Goal: Task Accomplishment & Management: Manage account settings

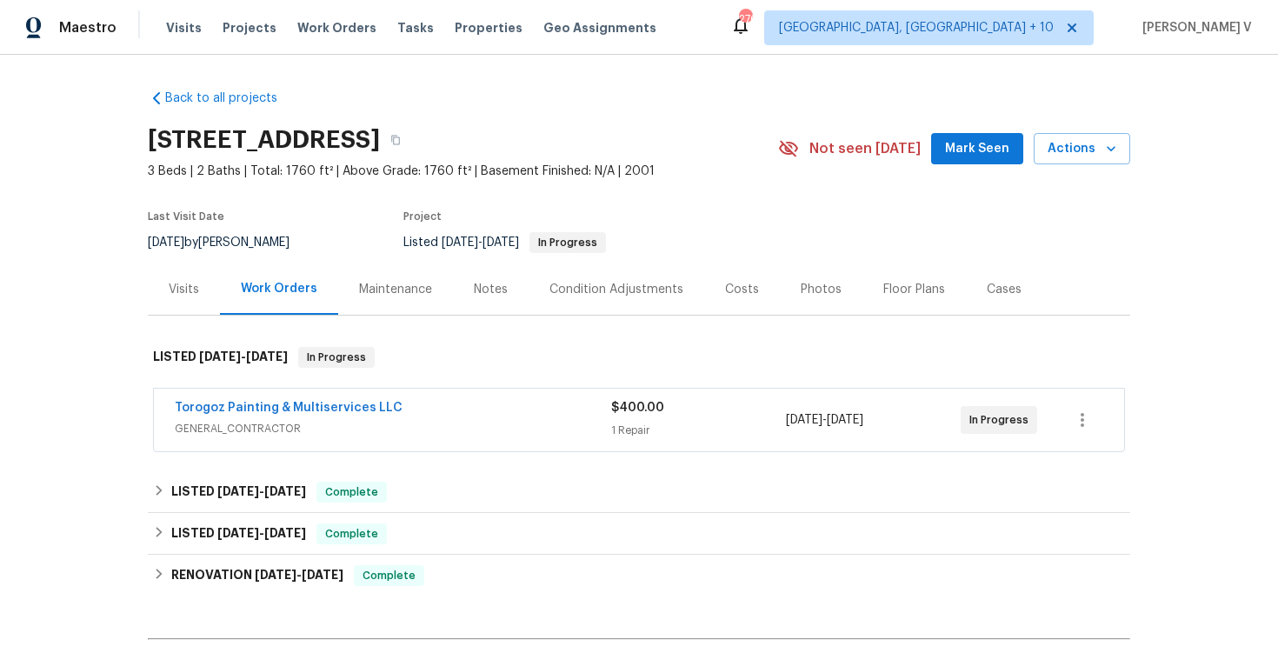
click at [157, 303] on div "Visits" at bounding box center [184, 289] width 72 height 51
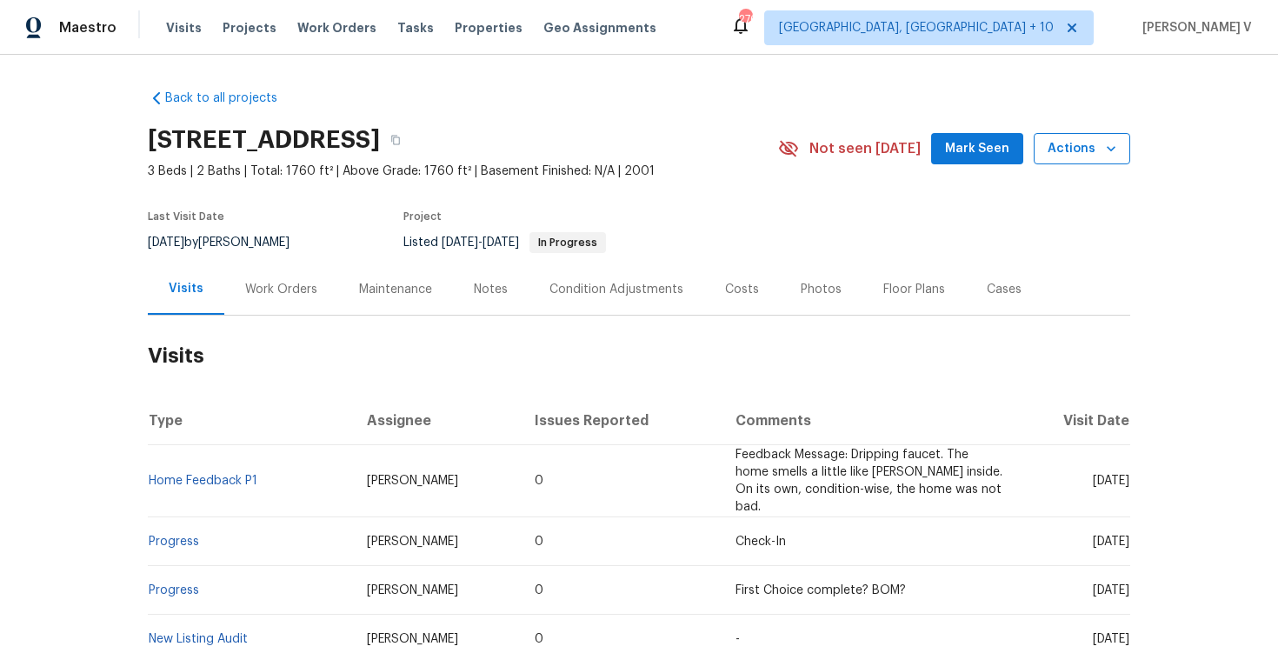
click at [1072, 163] on button "Actions" at bounding box center [1082, 149] width 97 height 32
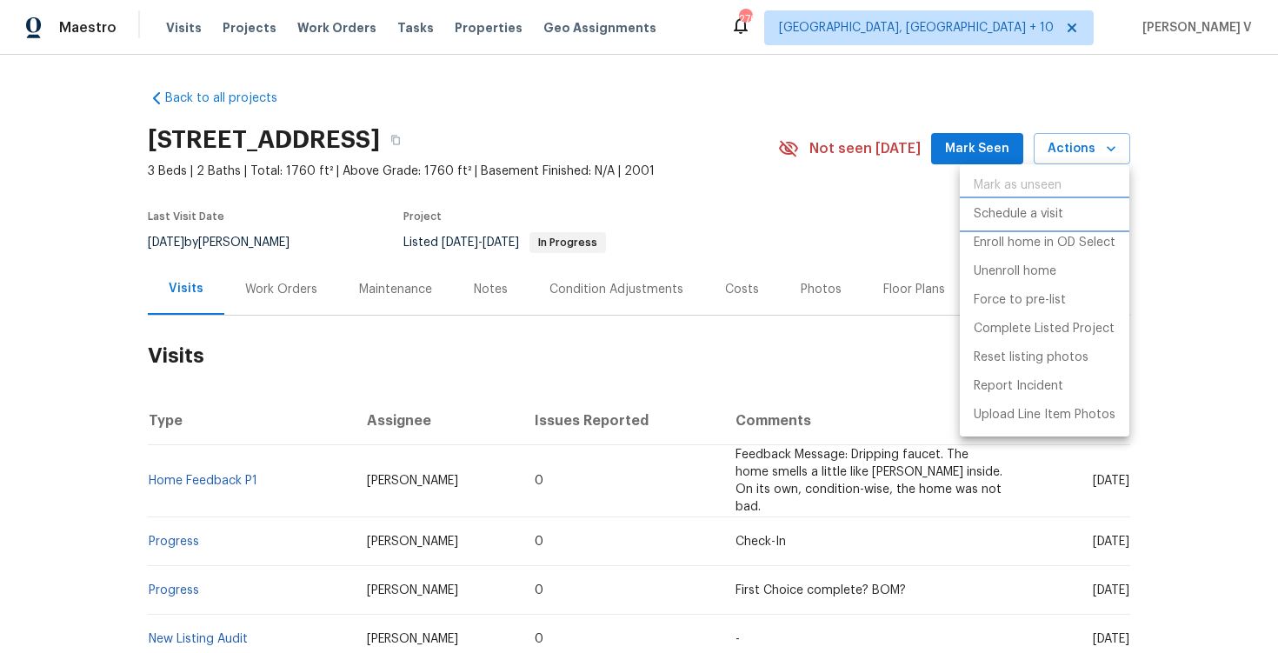
click at [1056, 217] on p "Schedule a visit" at bounding box center [1019, 214] width 90 height 18
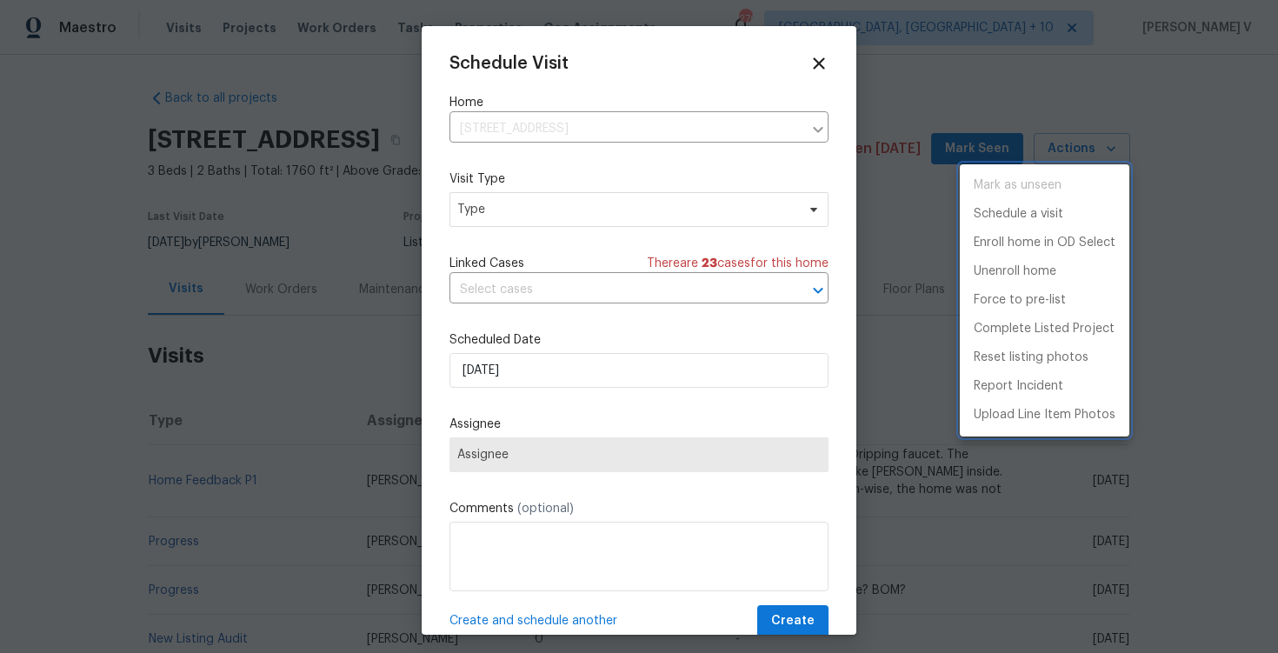
click at [597, 219] on div at bounding box center [639, 326] width 1278 height 653
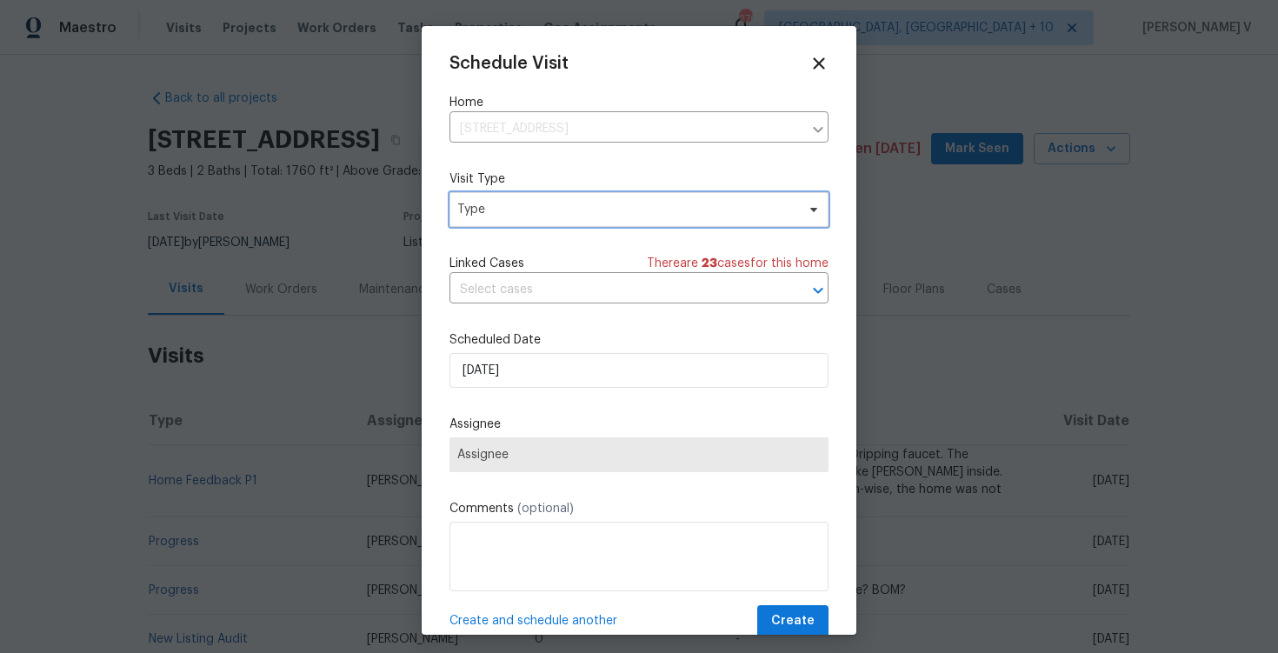
click at [597, 219] on span "Type" at bounding box center [639, 209] width 379 height 35
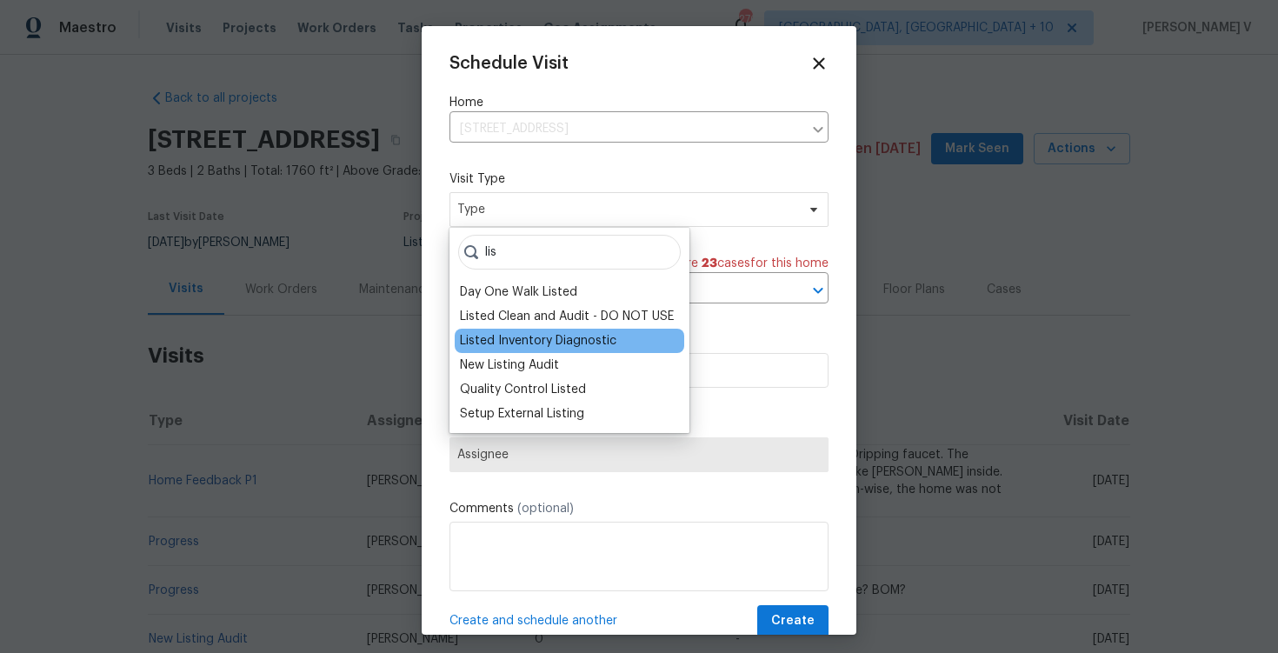
type input "lis"
click at [597, 346] on div "Listed Inventory Diagnostic" at bounding box center [538, 340] width 157 height 17
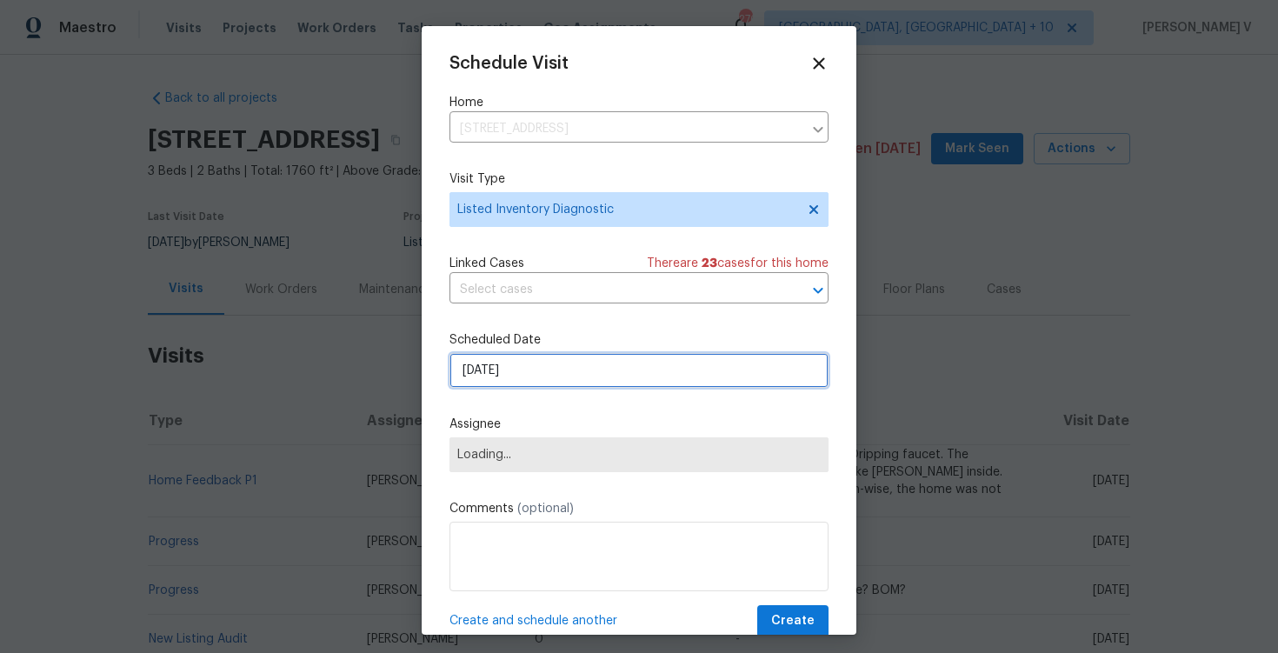
click at [545, 387] on input "[DATE]" at bounding box center [639, 370] width 379 height 35
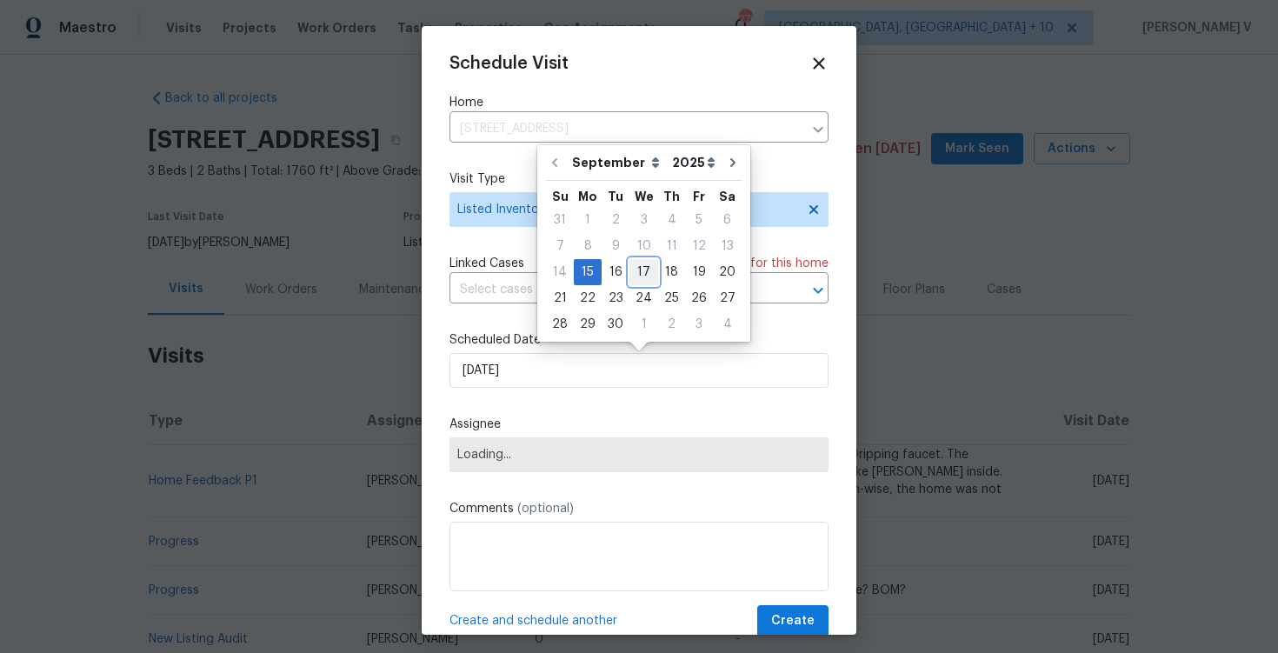
click at [639, 269] on div "17" at bounding box center [644, 272] width 29 height 24
type input "[DATE]"
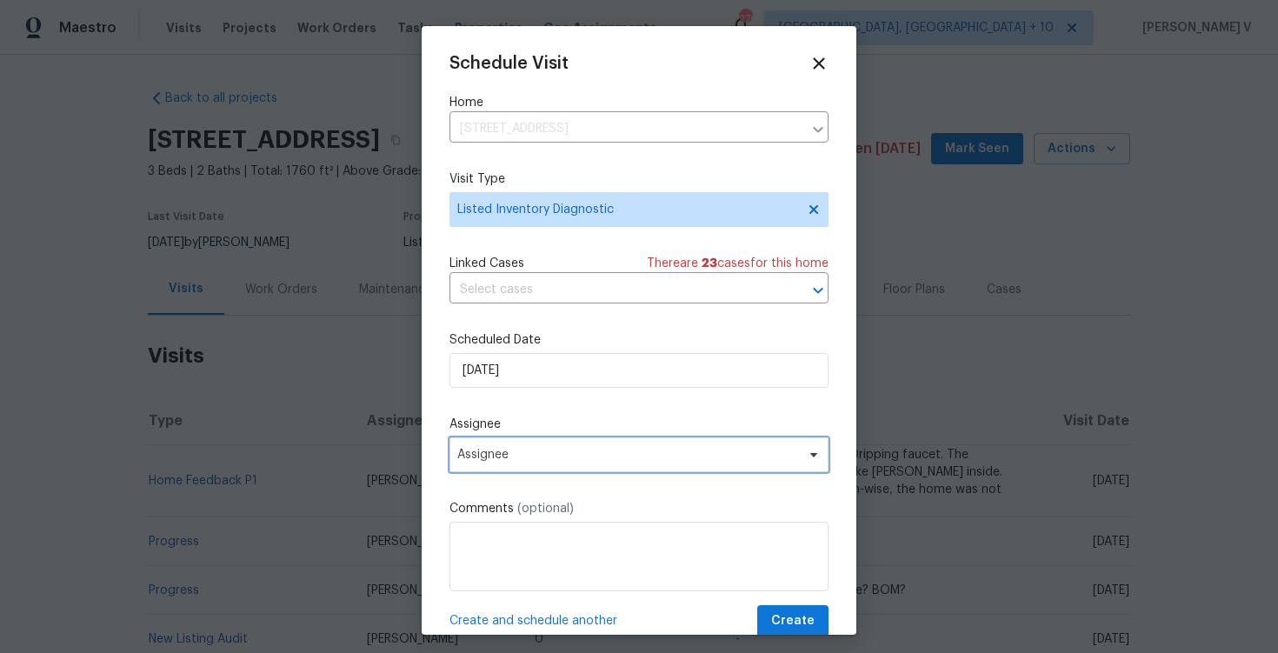
click at [523, 452] on span "Assignee" at bounding box center [627, 455] width 341 height 14
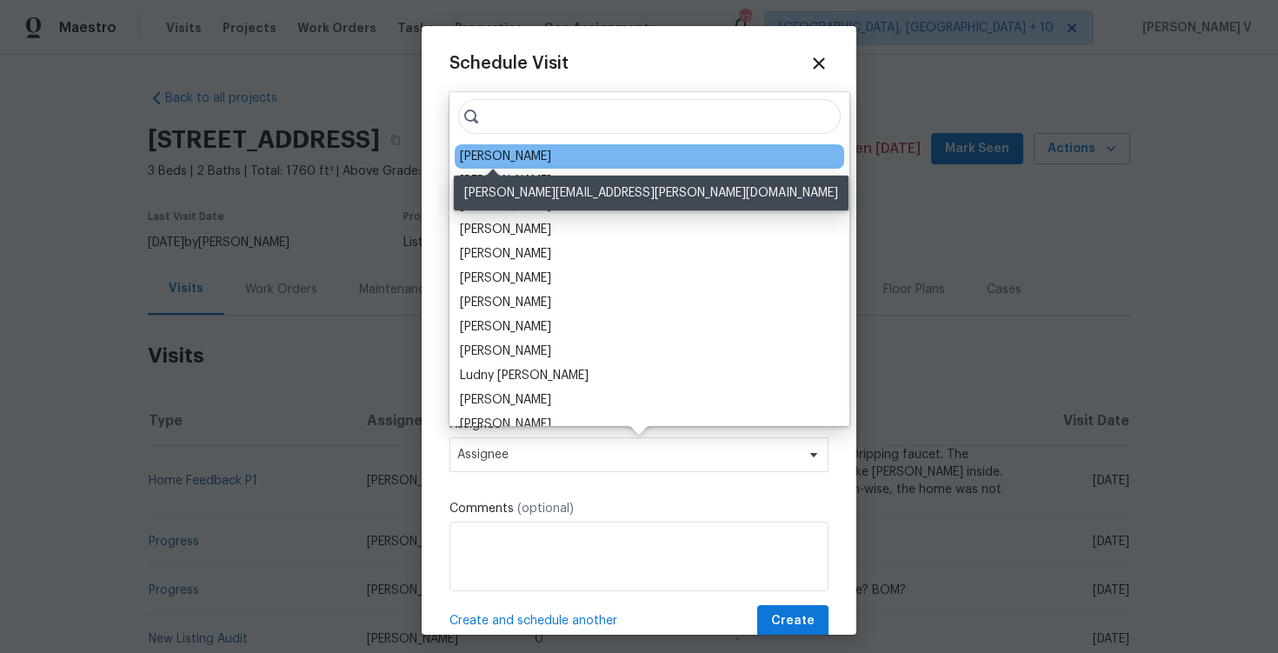
click at [470, 157] on div "[PERSON_NAME]" at bounding box center [505, 156] width 91 height 17
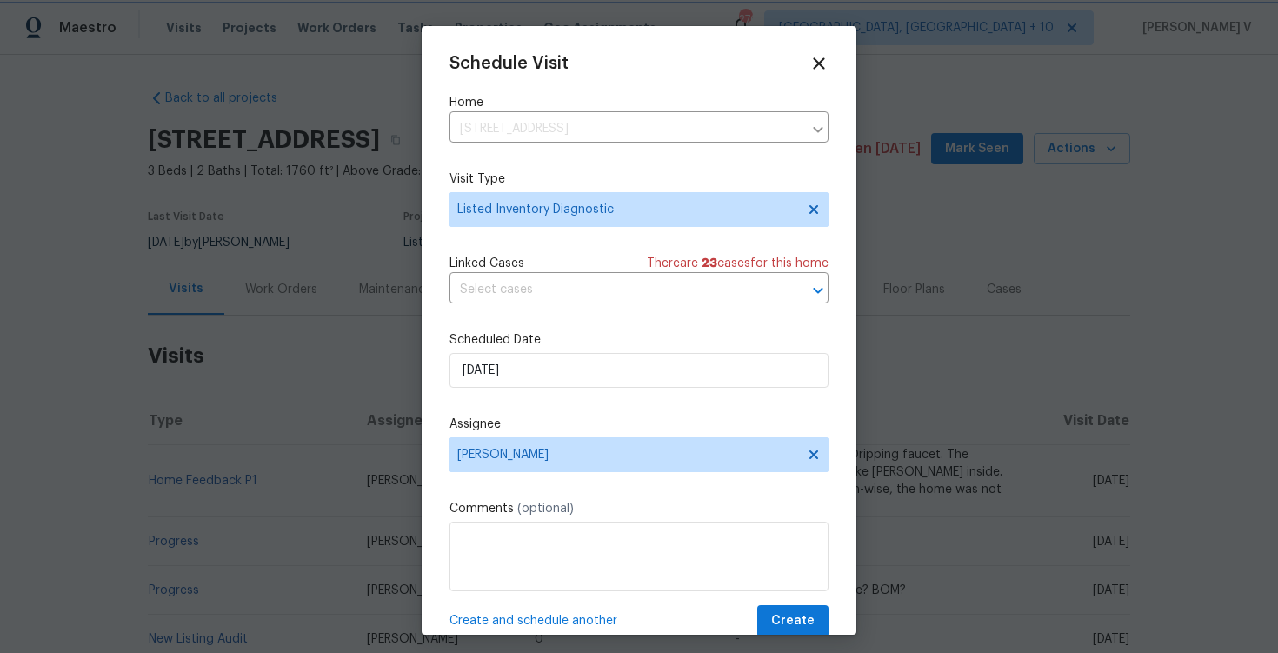
scroll to position [31, 0]
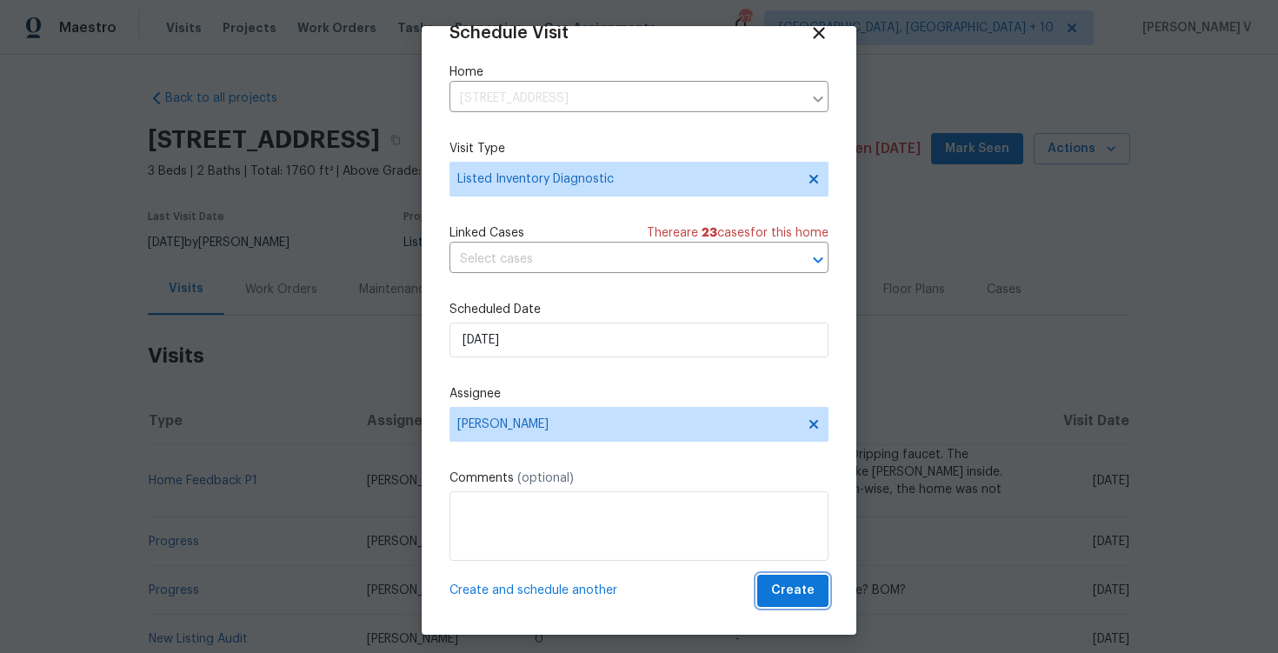
click at [793, 597] on span "Create" at bounding box center [792, 591] width 43 height 22
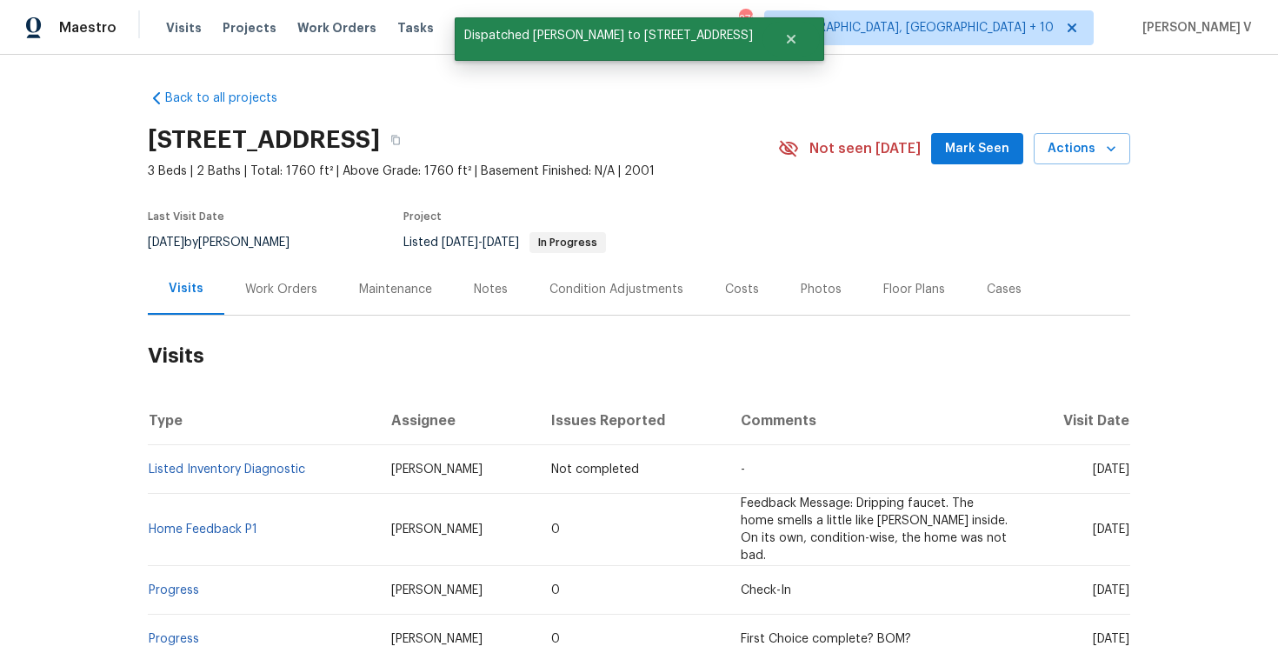
click at [321, 477] on td "Listed Inventory Diagnostic" at bounding box center [263, 469] width 230 height 49
copy link "Listed Inventory Diagnostic"
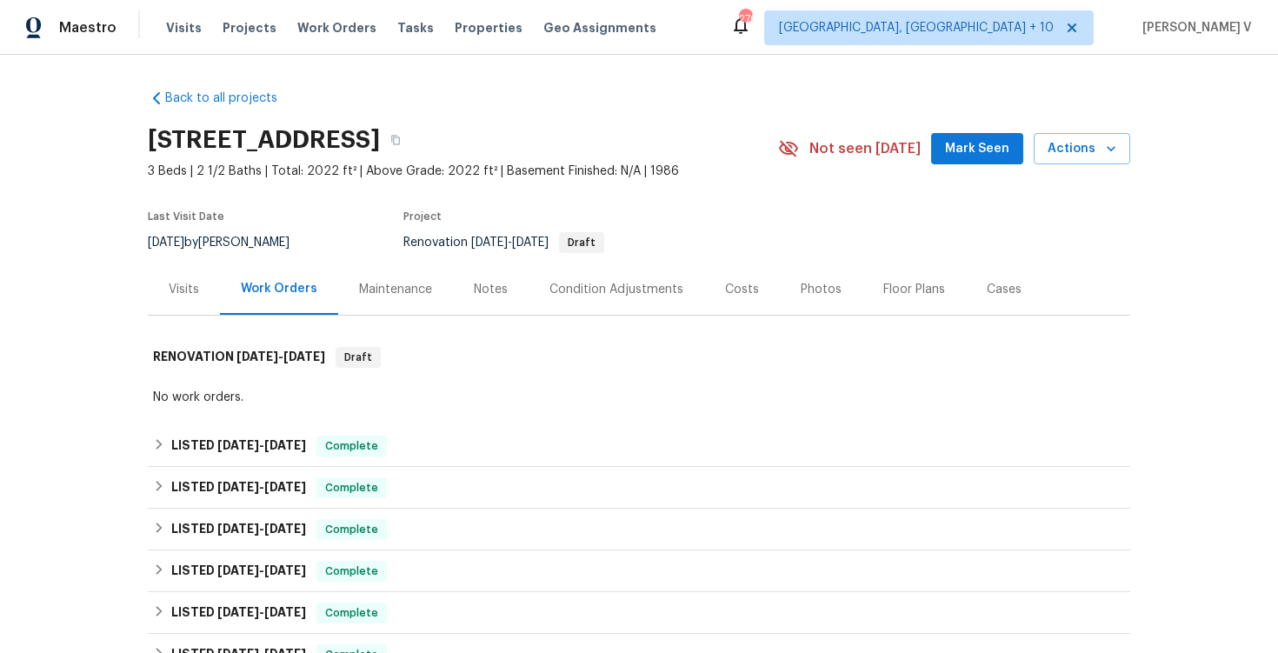
click at [187, 276] on div "Visits" at bounding box center [184, 289] width 72 height 51
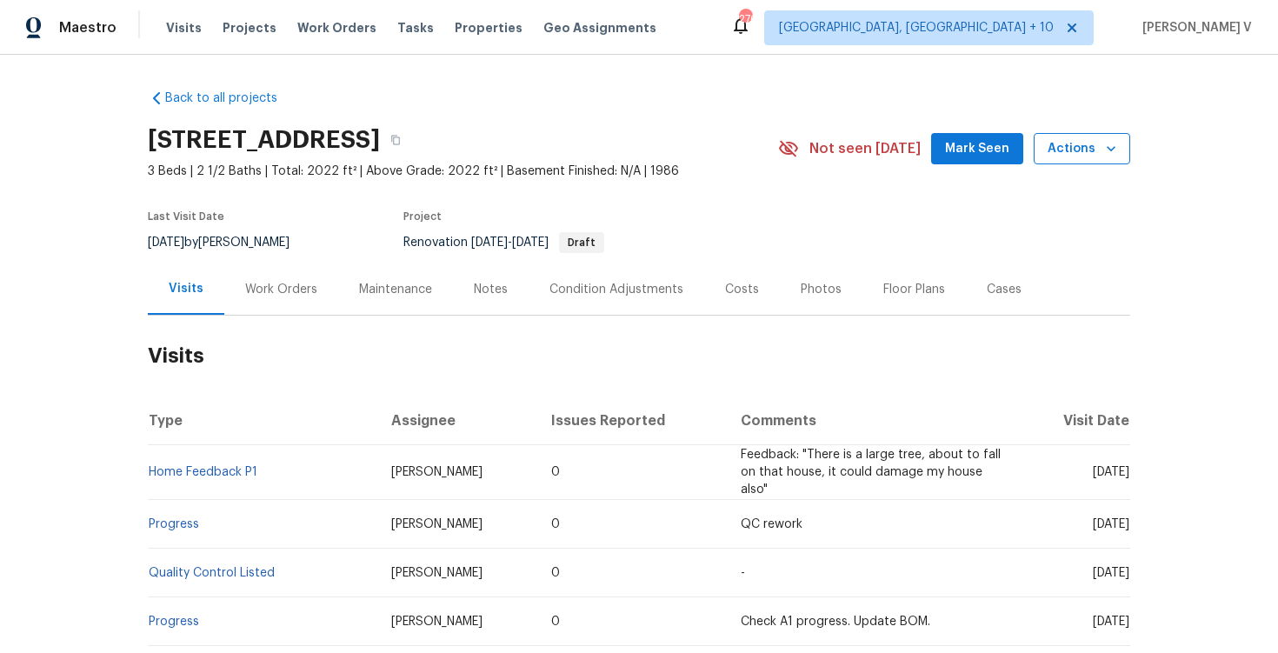
click at [1075, 143] on span "Actions" at bounding box center [1082, 149] width 69 height 22
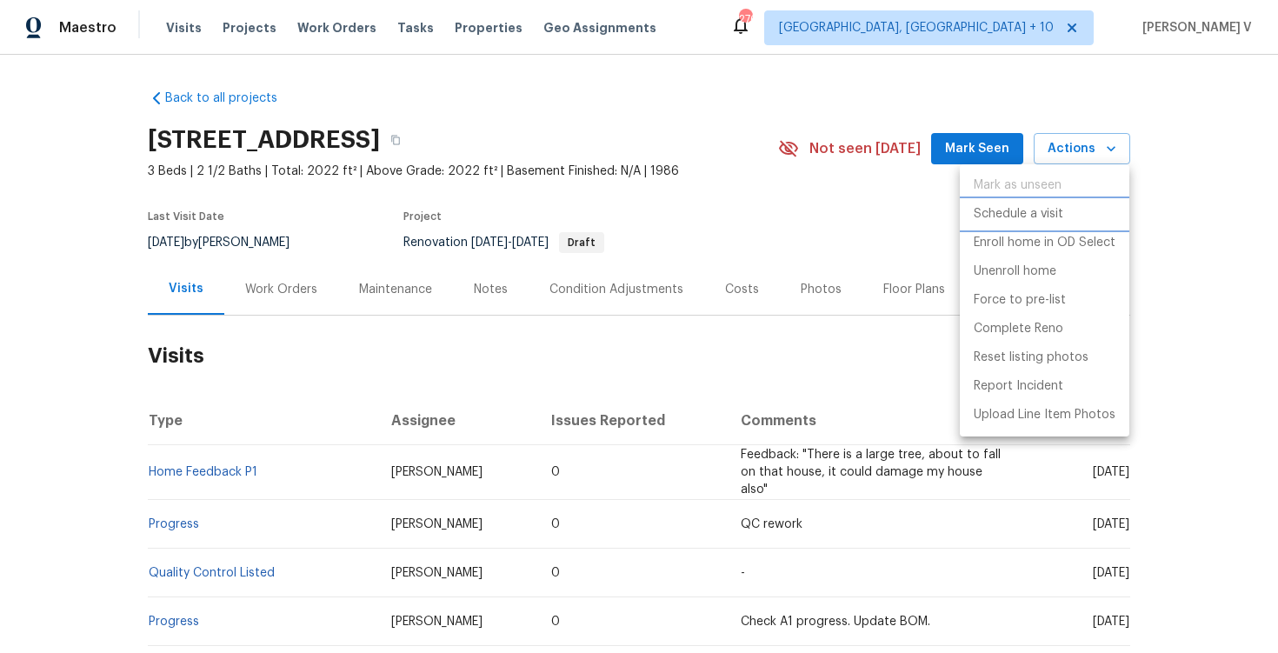
click at [1027, 216] on p "Schedule a visit" at bounding box center [1019, 214] width 90 height 18
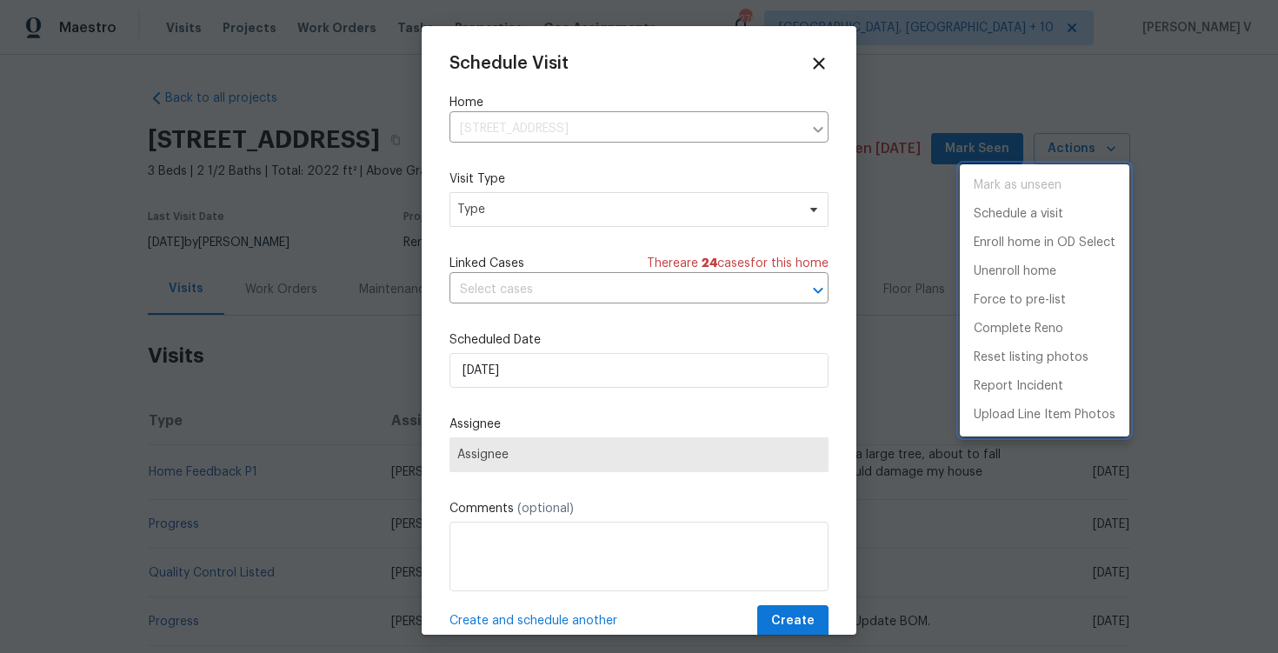
click at [507, 212] on div at bounding box center [639, 326] width 1278 height 653
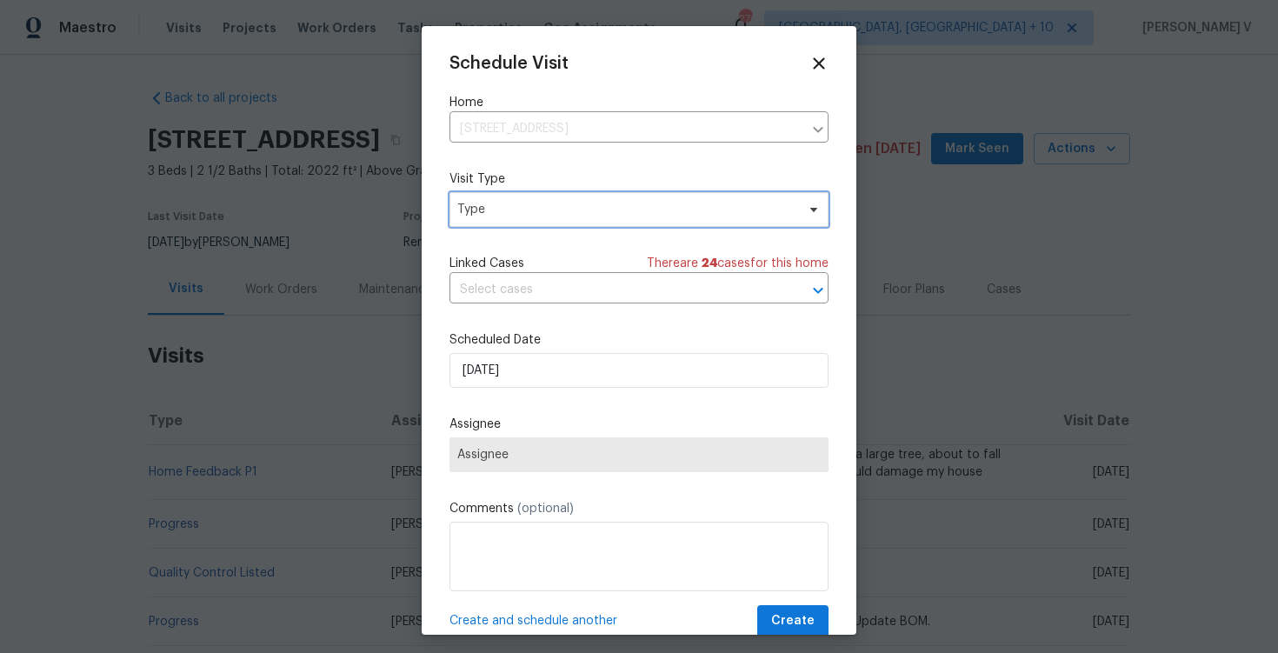
click at [507, 212] on span "Type" at bounding box center [626, 209] width 338 height 17
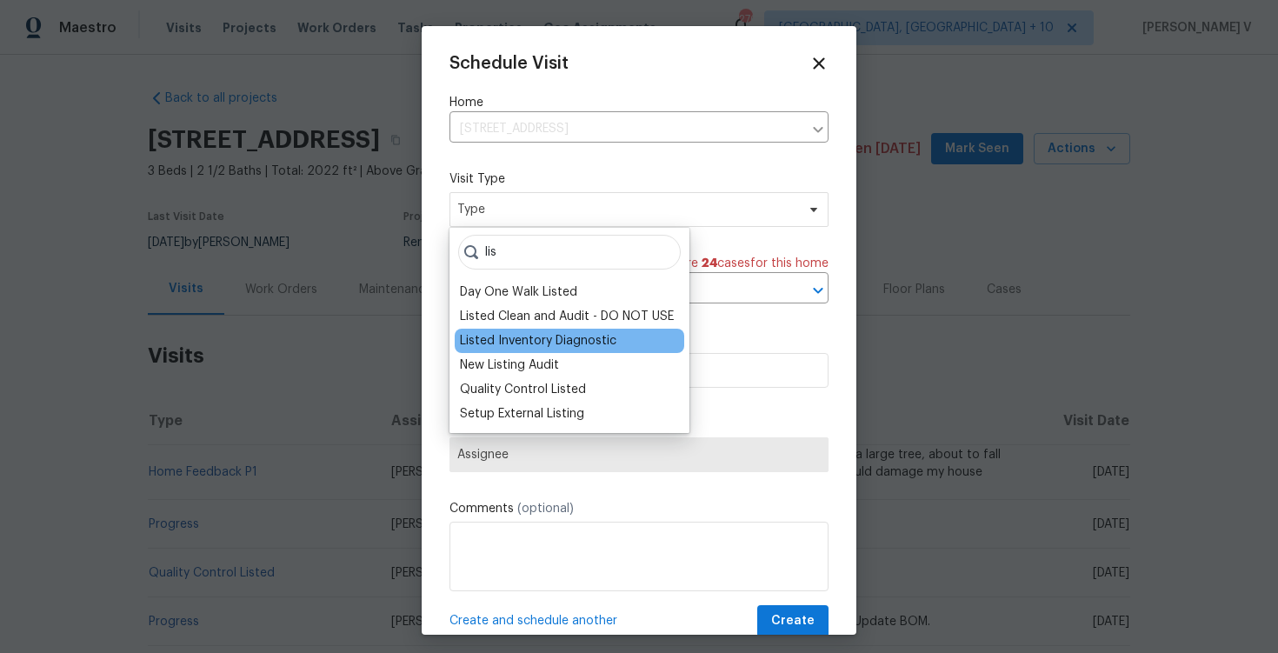
type input "lis"
click at [507, 337] on div "Listed Inventory Diagnostic" at bounding box center [538, 340] width 157 height 17
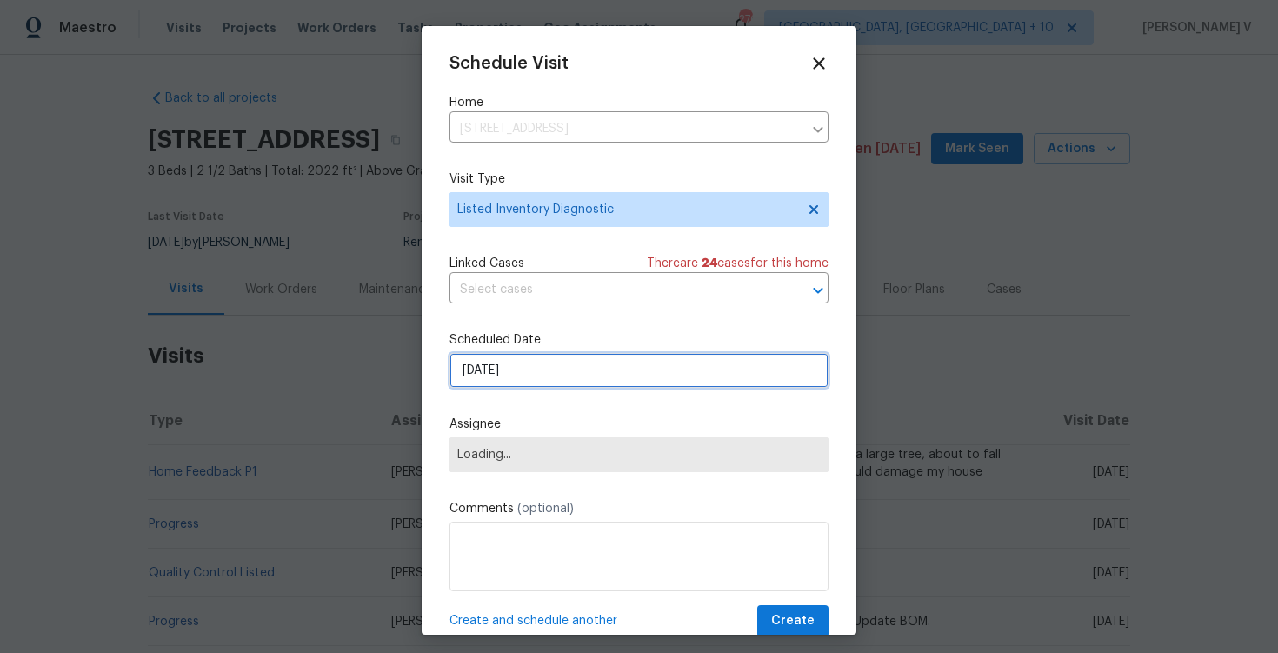
click at [509, 376] on input "[DATE]" at bounding box center [639, 370] width 379 height 35
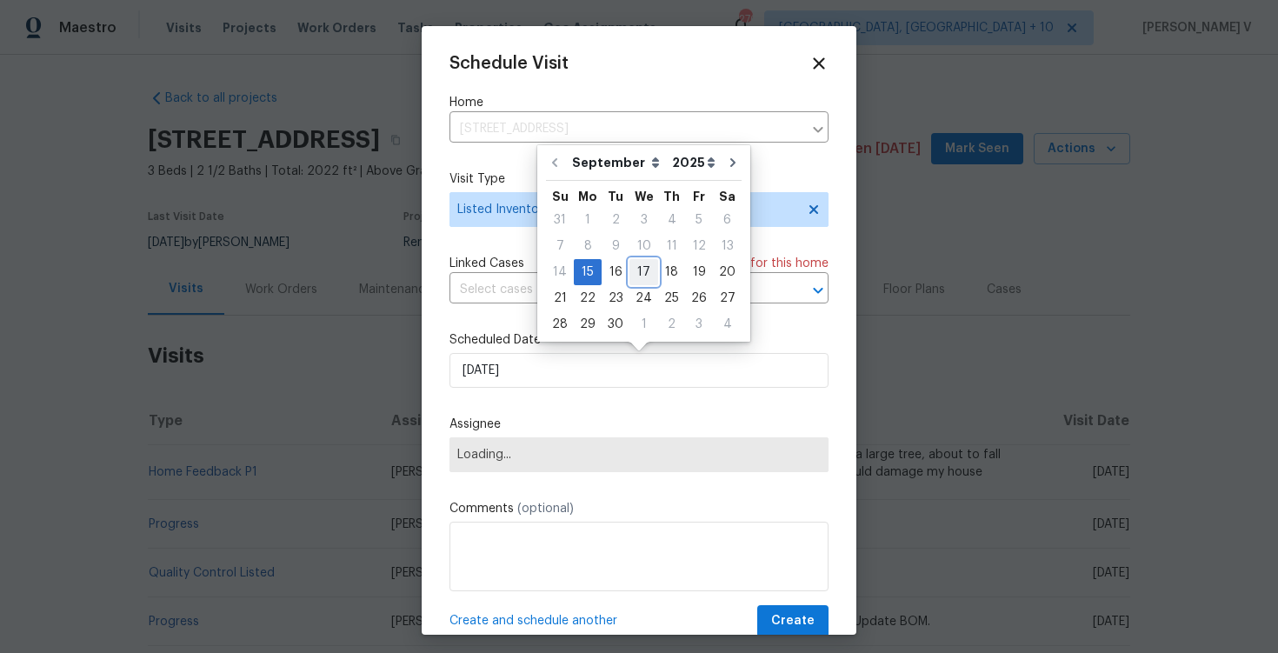
click at [644, 277] on div "17" at bounding box center [644, 272] width 29 height 24
type input "[DATE]"
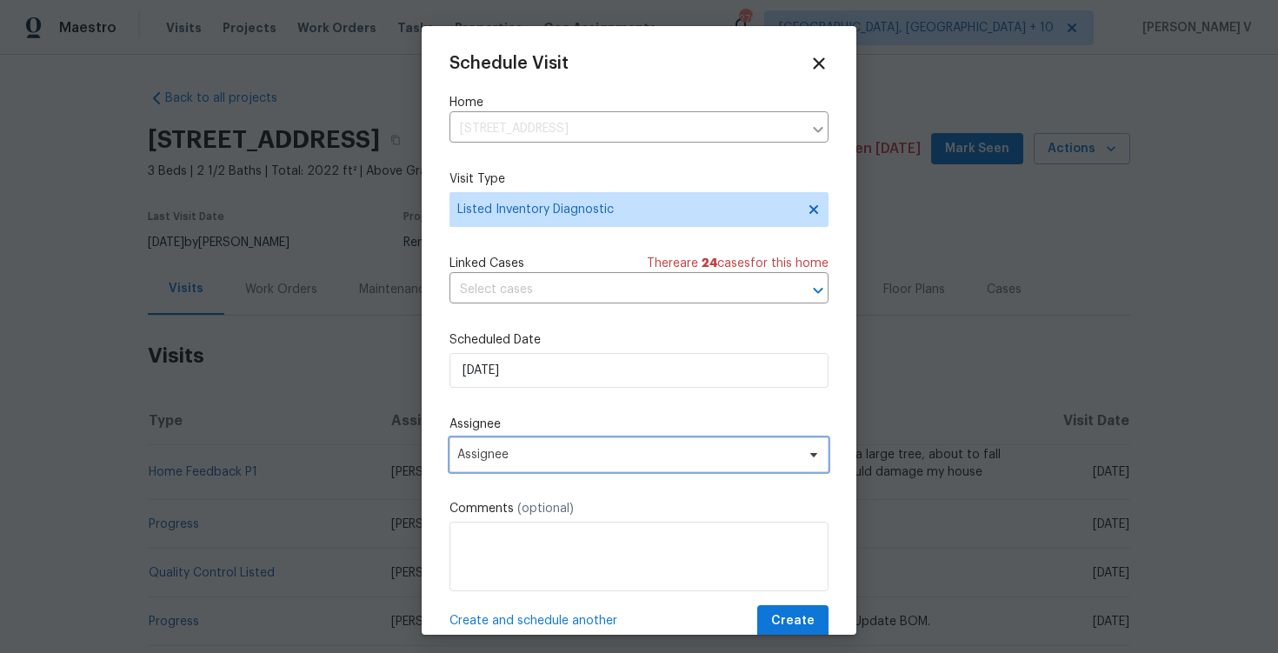
click at [560, 456] on span "Assignee" at bounding box center [627, 455] width 341 height 14
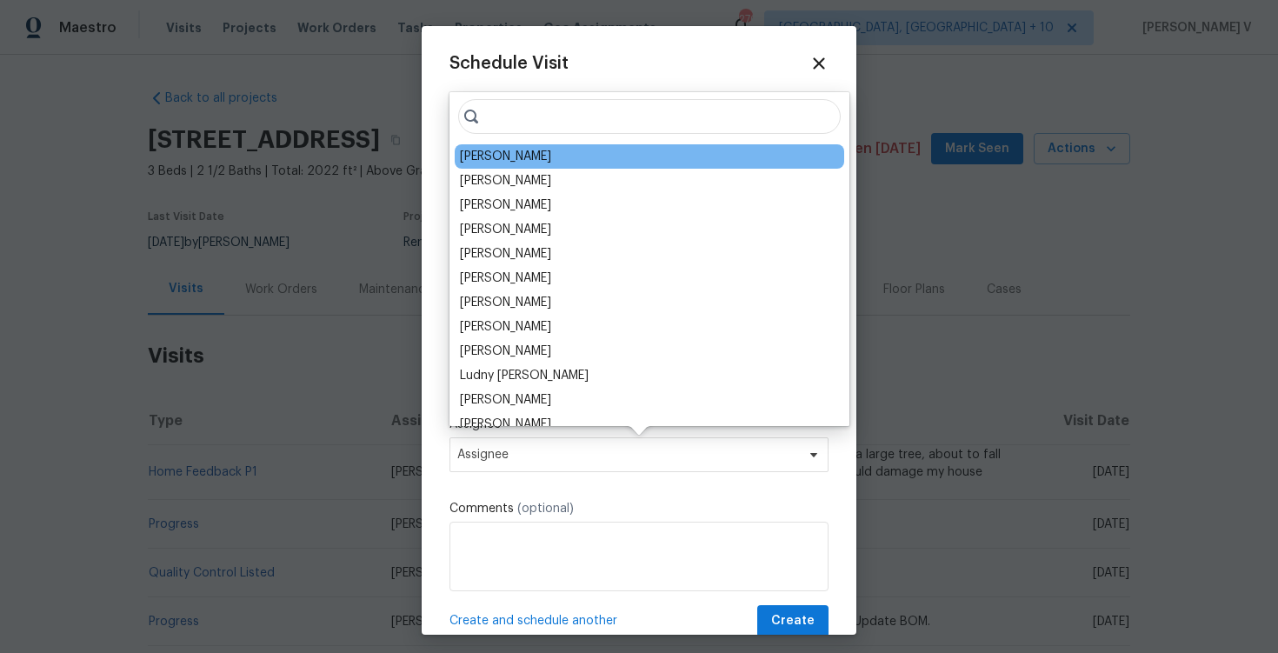
click at [475, 161] on div "[PERSON_NAME]" at bounding box center [505, 156] width 91 height 17
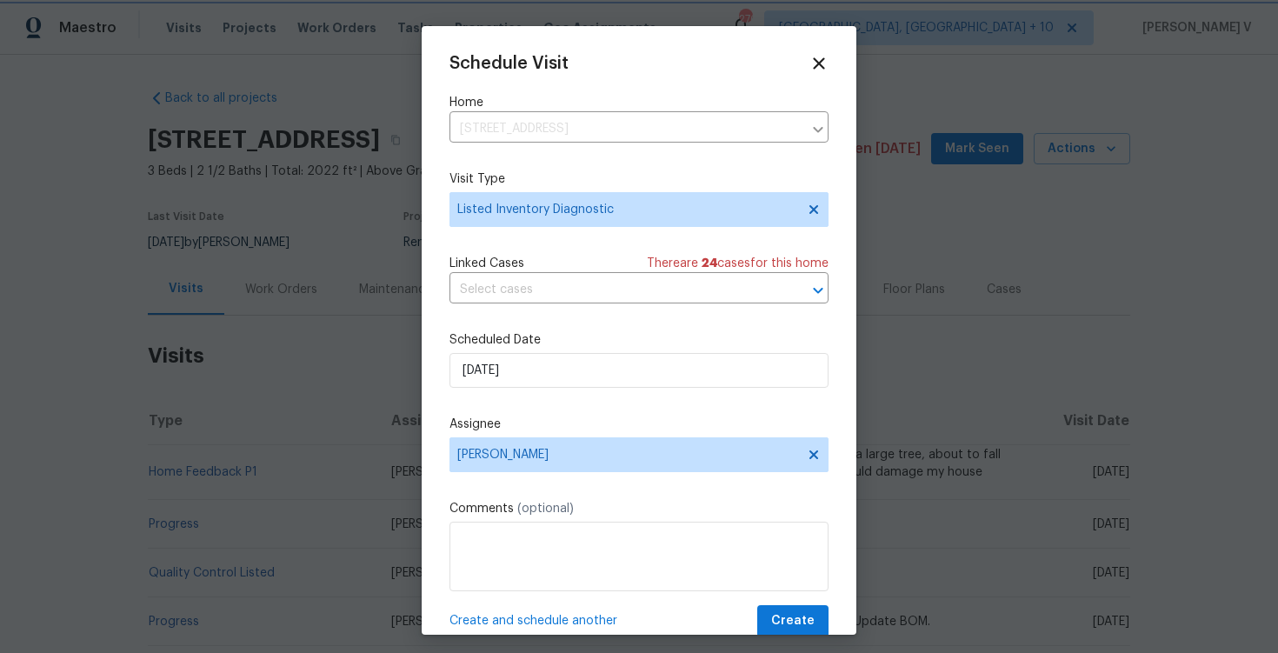
scroll to position [31, 0]
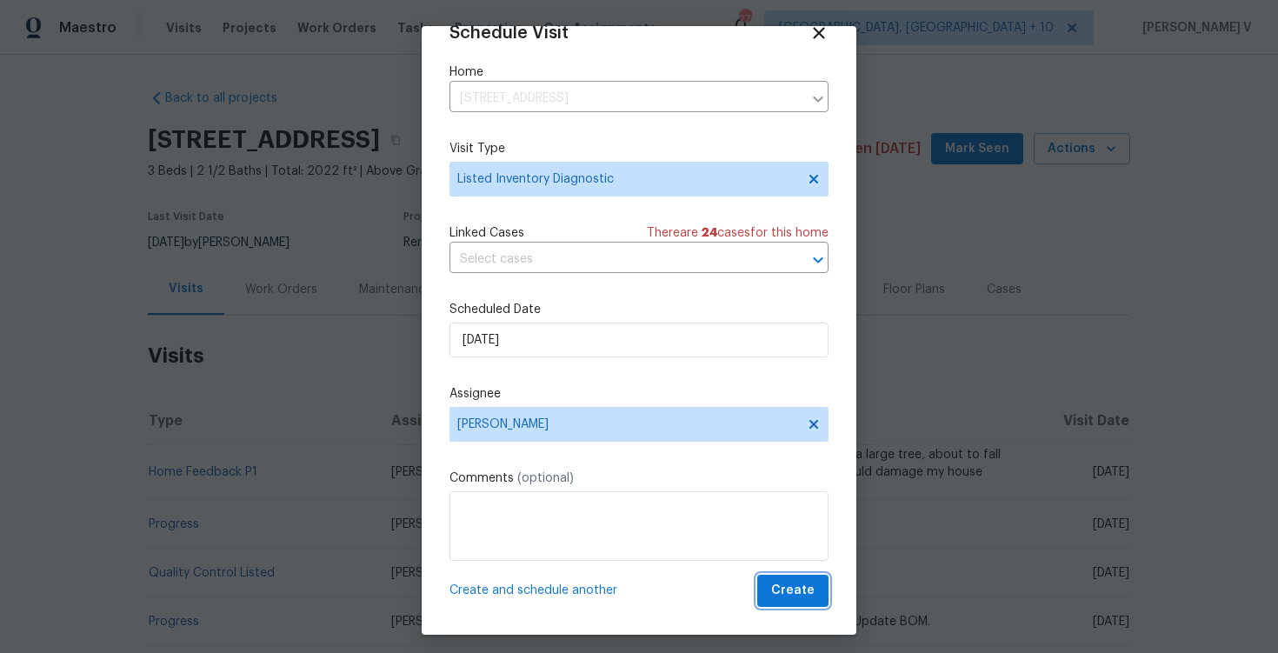
click at [786, 590] on span "Create" at bounding box center [792, 591] width 43 height 22
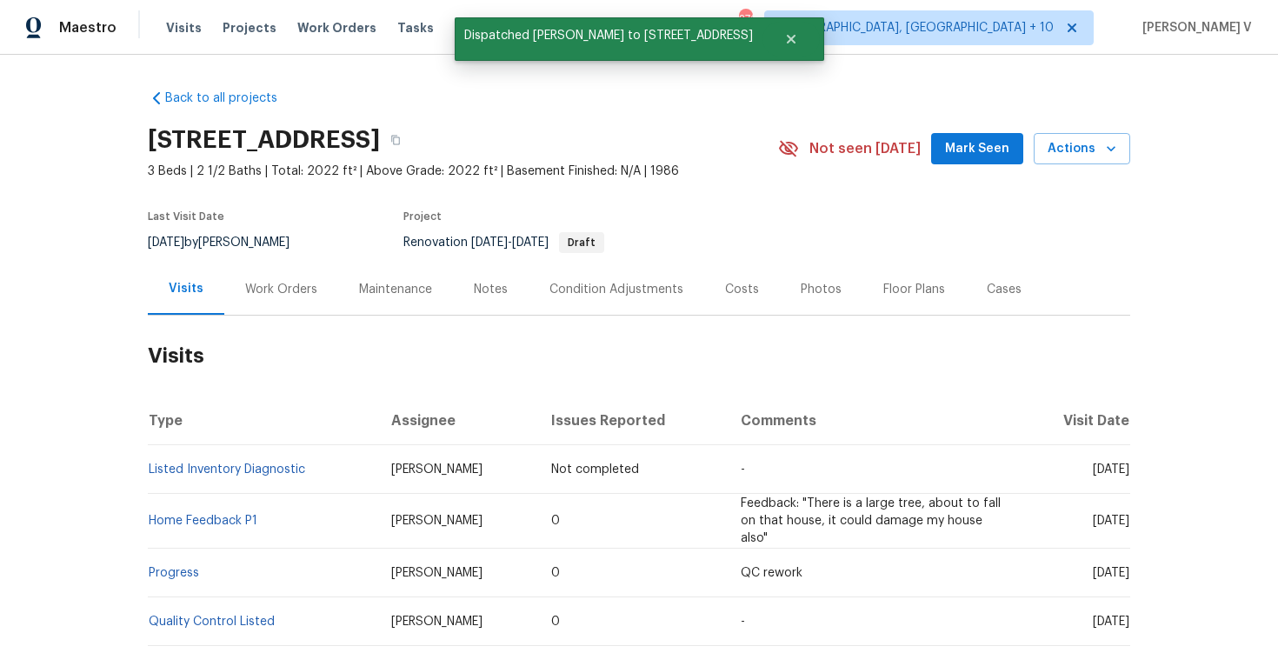
click at [325, 477] on td "Listed Inventory Diagnostic" at bounding box center [263, 469] width 230 height 49
copy link "Listed Inventory Diagnostic"
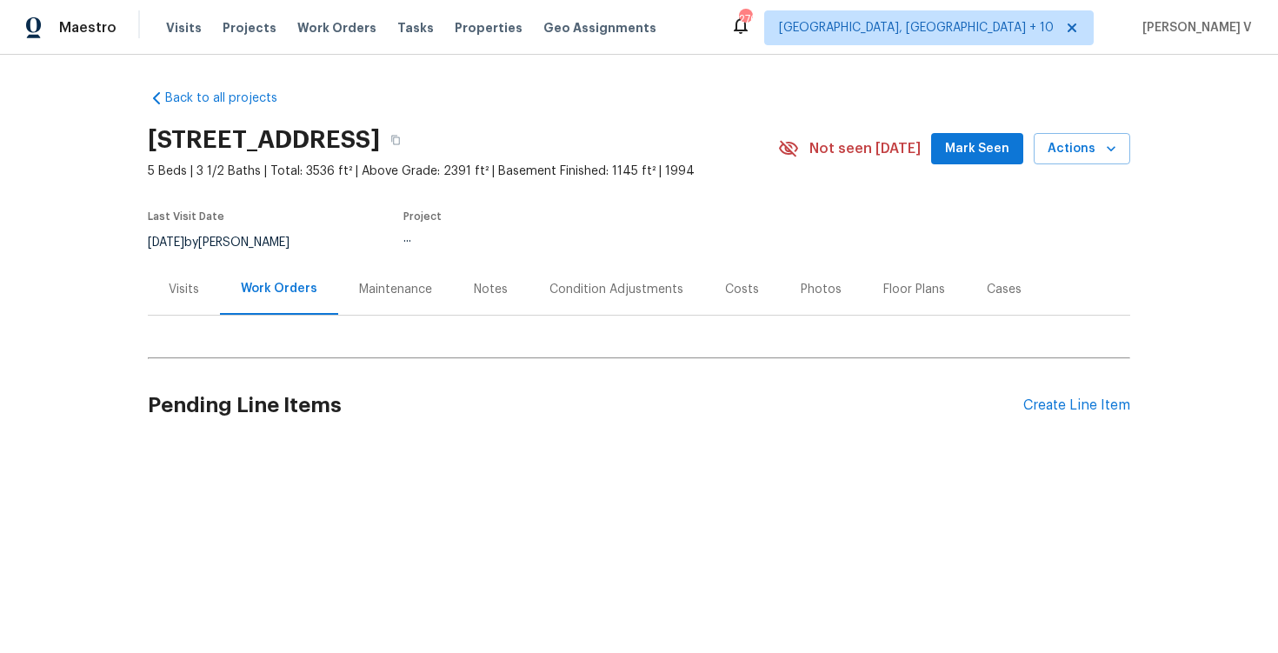
click at [210, 291] on div "Visits" at bounding box center [184, 289] width 72 height 51
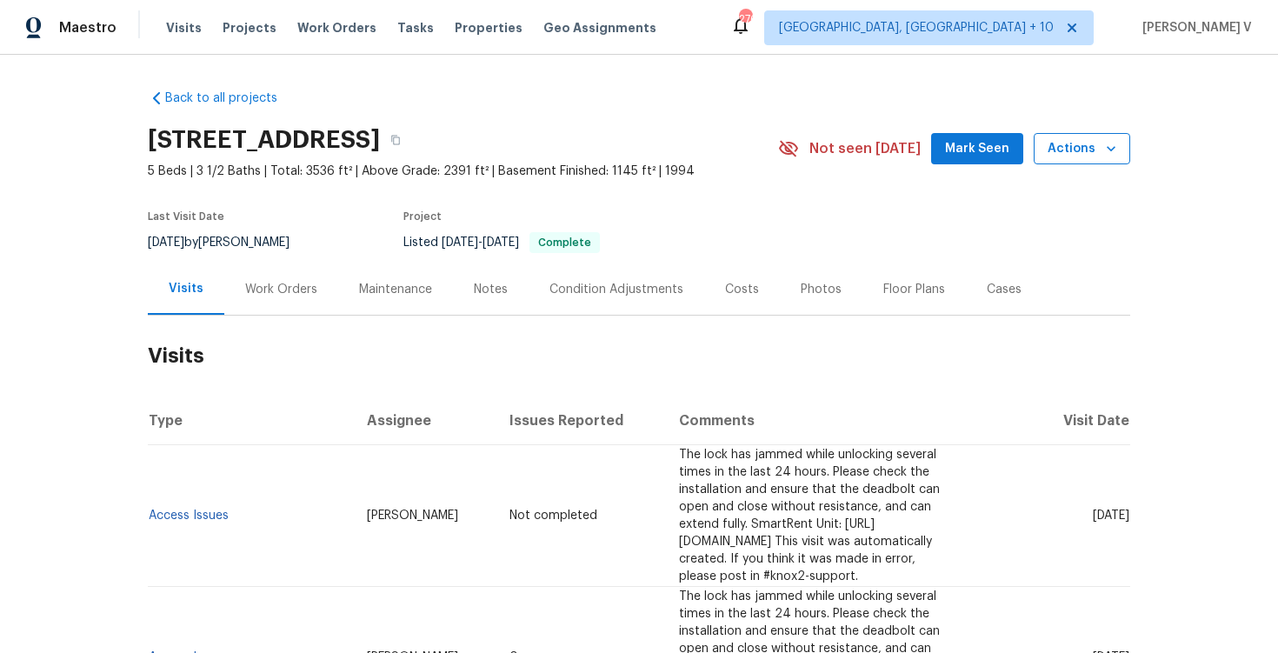
click at [1106, 149] on icon "button" at bounding box center [1111, 148] width 17 height 17
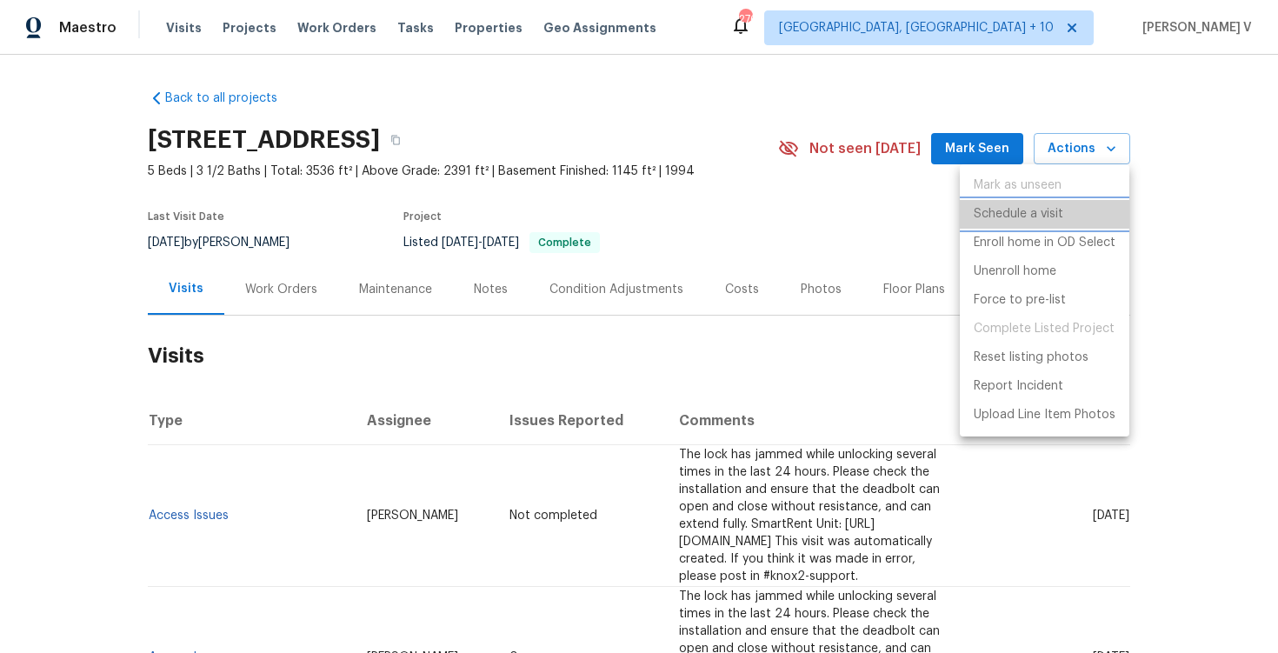
click at [1048, 205] on p "Schedule a visit" at bounding box center [1019, 214] width 90 height 18
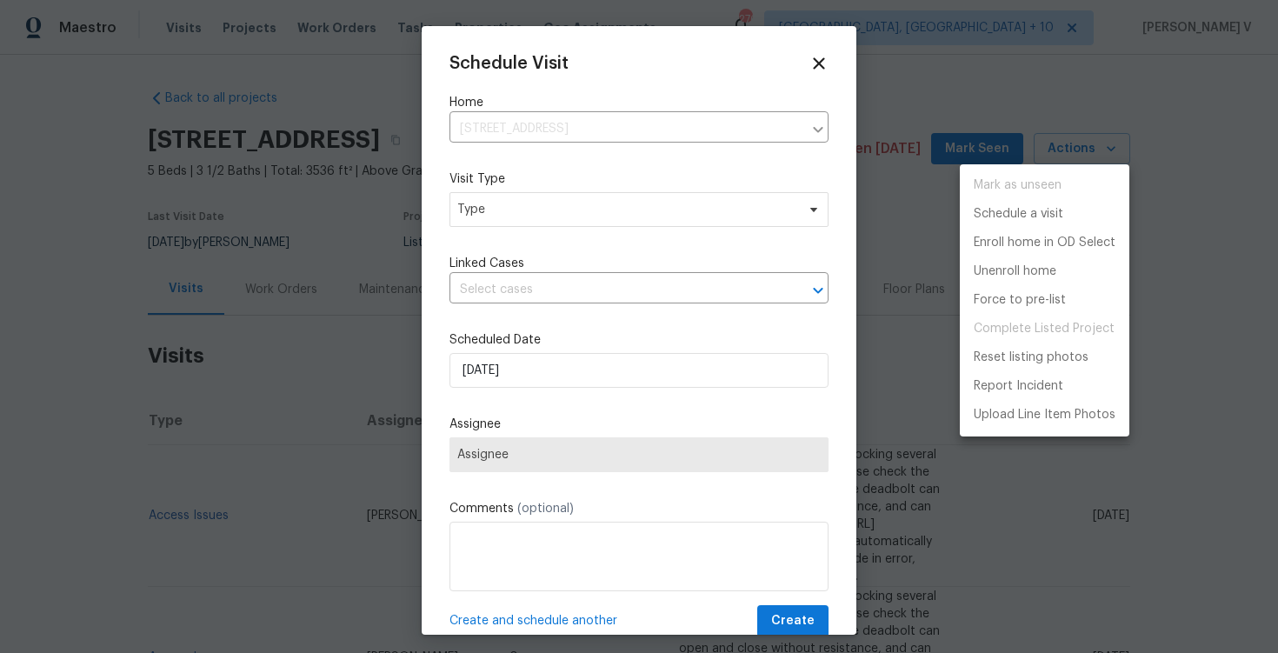
click at [553, 223] on div at bounding box center [639, 326] width 1278 height 653
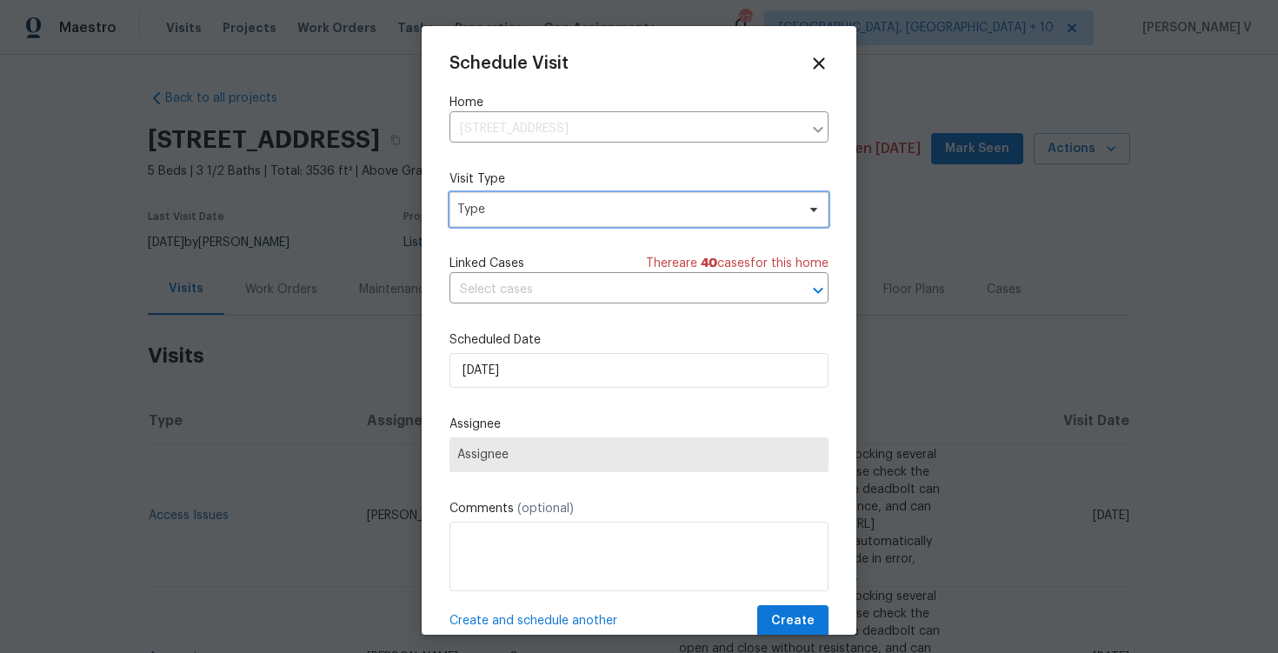
click at [545, 217] on span "Type" at bounding box center [626, 209] width 338 height 17
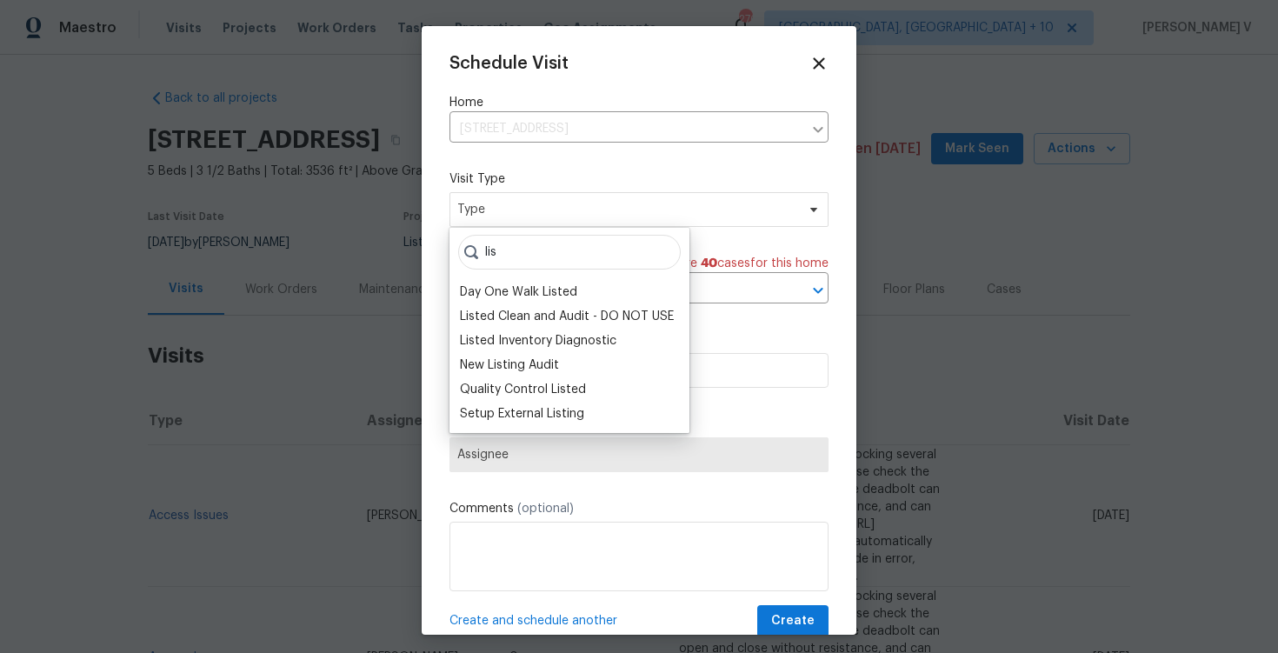
type input "lis"
click at [521, 334] on div "Listed Inventory Diagnostic" at bounding box center [538, 340] width 157 height 17
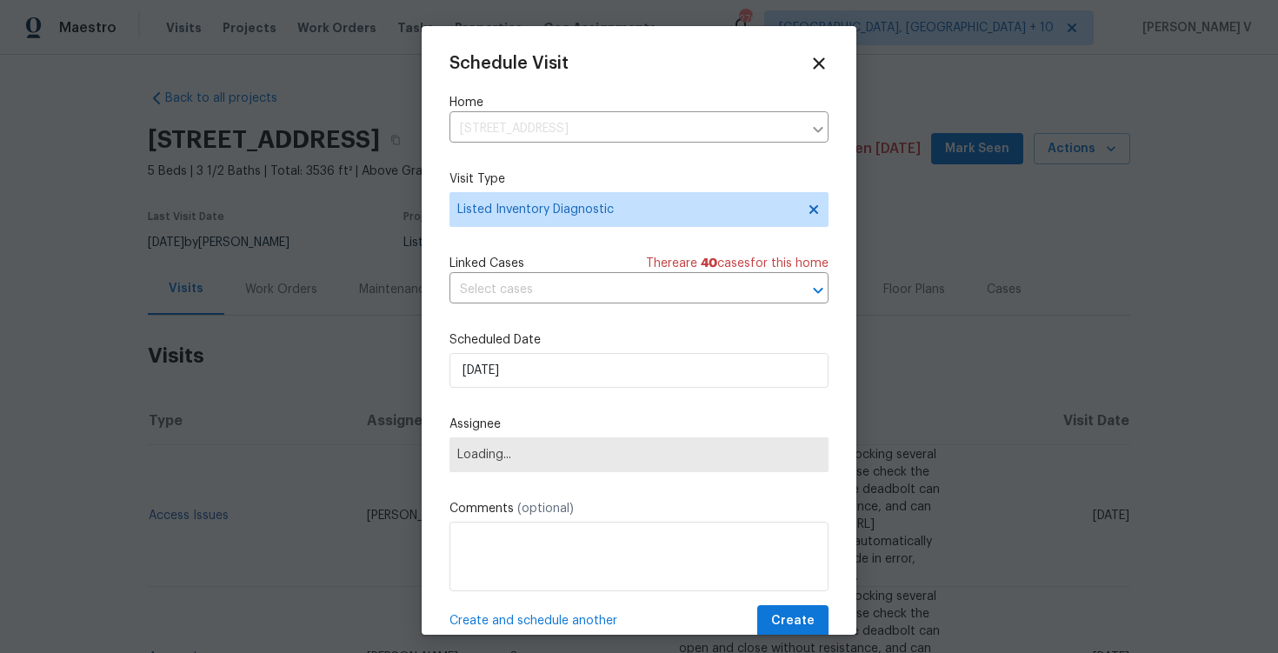
click at [518, 400] on div "Schedule Visit Home 10940 Wild Dove Ln, Charlotte, NC 28277 ​ Visit Type Listed…" at bounding box center [639, 346] width 379 height 584
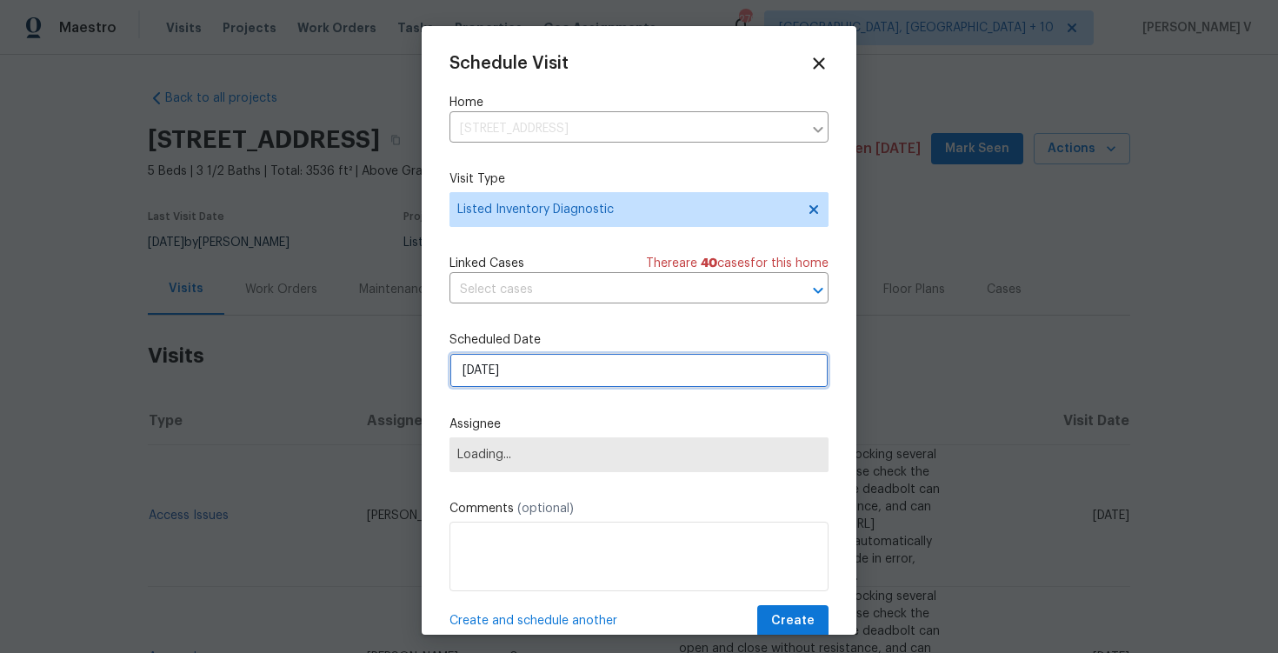
click at [523, 375] on input "[DATE]" at bounding box center [639, 370] width 379 height 35
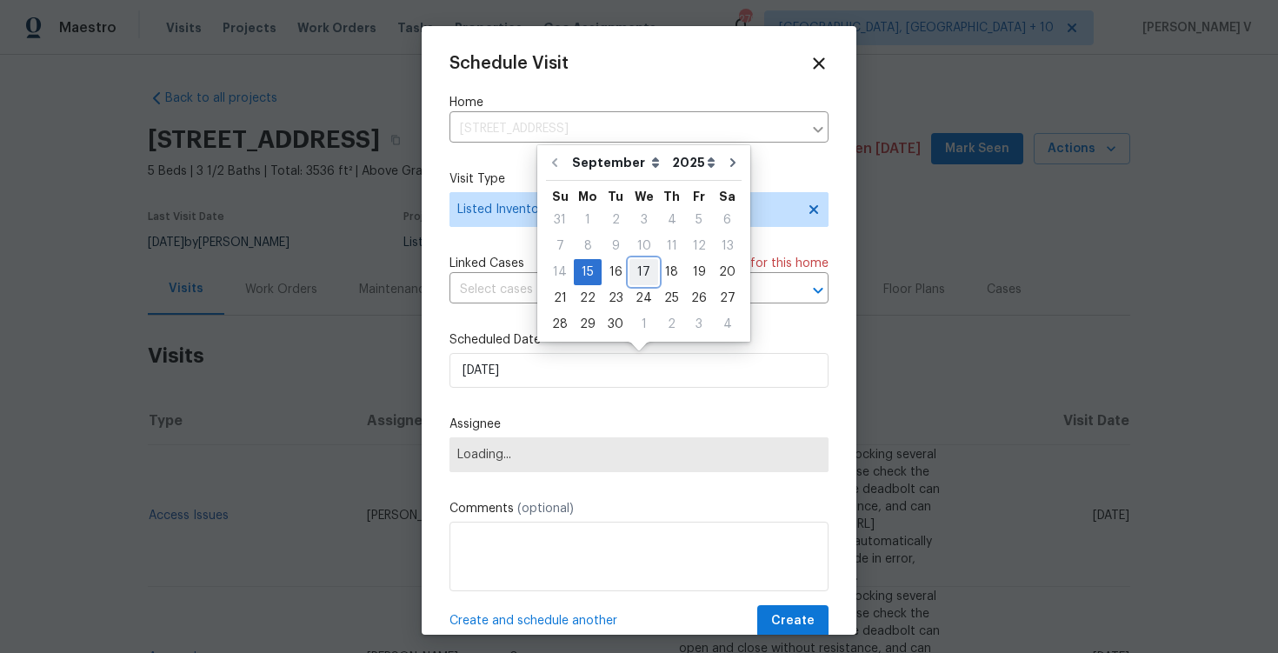
click at [638, 275] on div "17" at bounding box center [644, 272] width 29 height 24
type input "[DATE]"
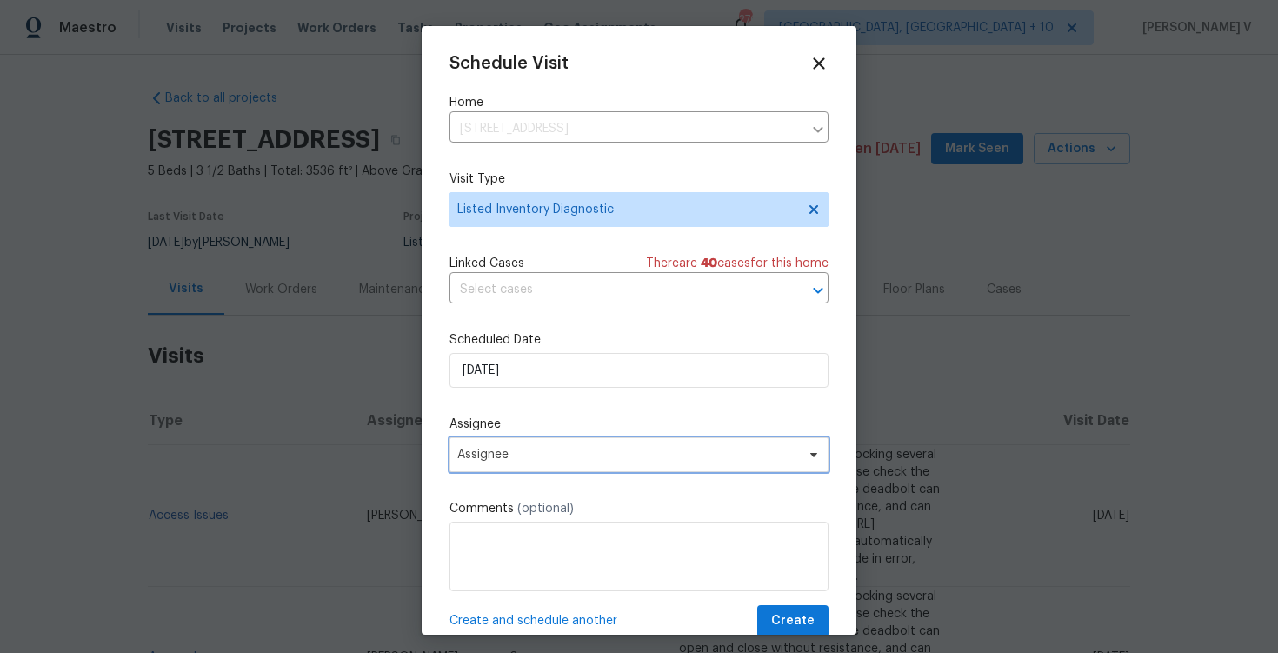
click at [489, 455] on span "Assignee" at bounding box center [627, 455] width 341 height 14
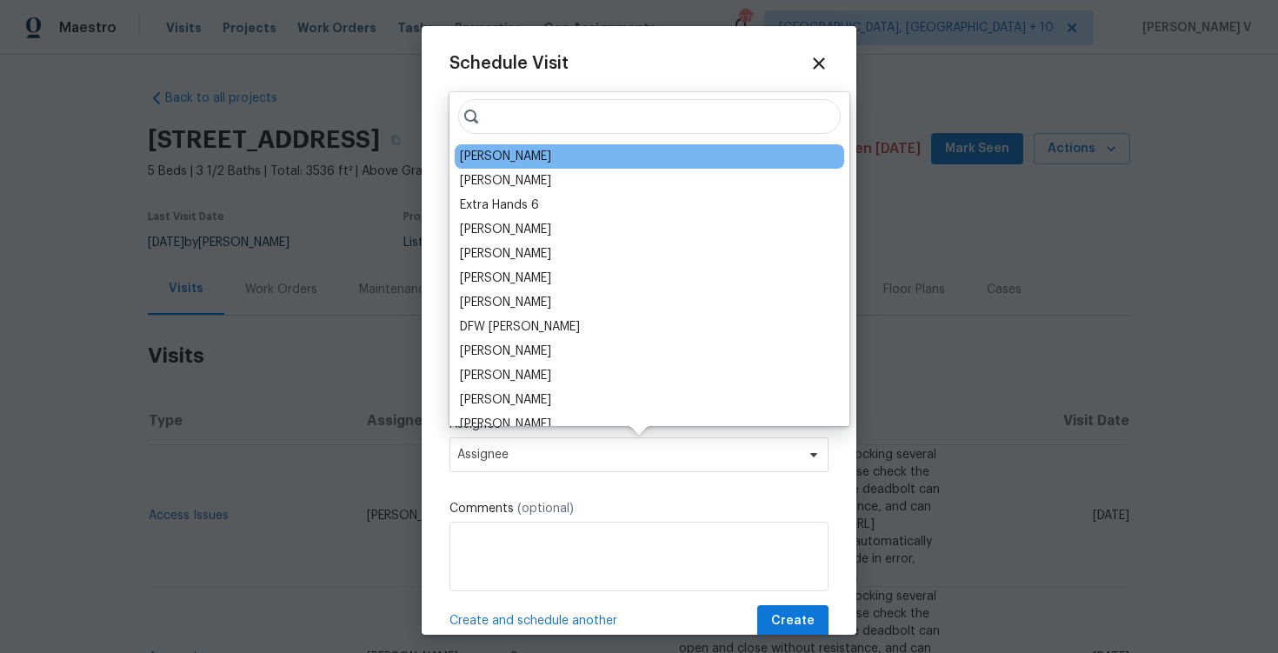
click at [506, 153] on div "[PERSON_NAME]" at bounding box center [505, 156] width 91 height 17
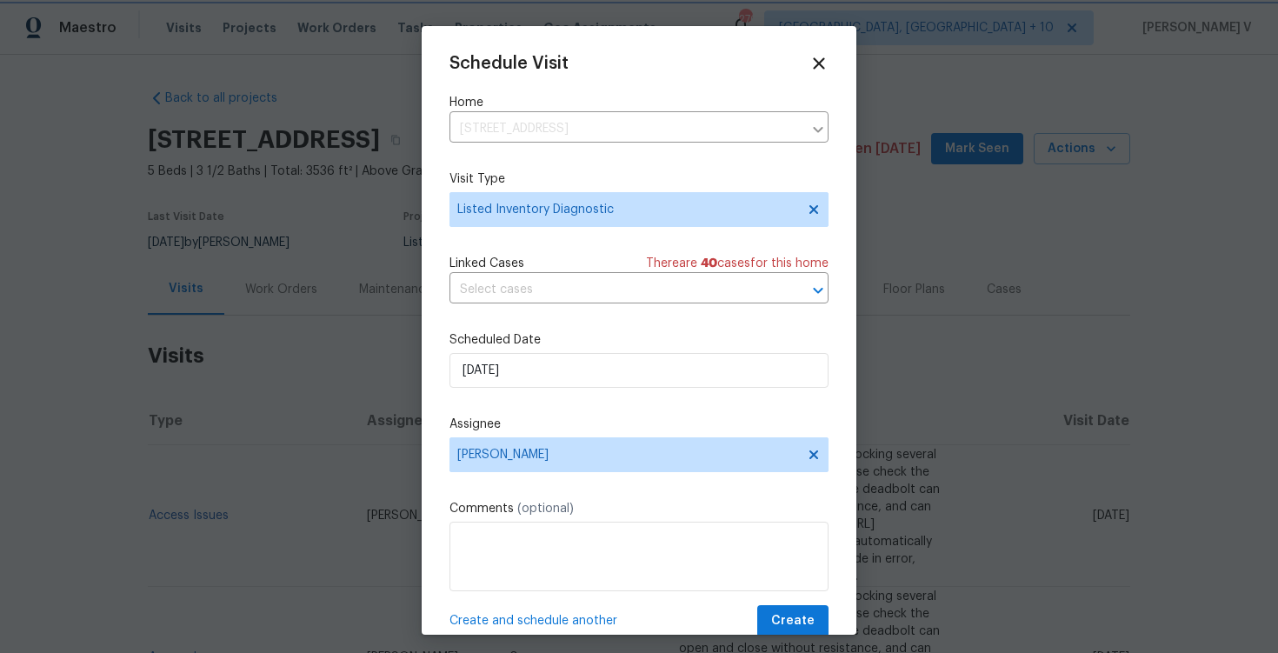
scroll to position [31, 0]
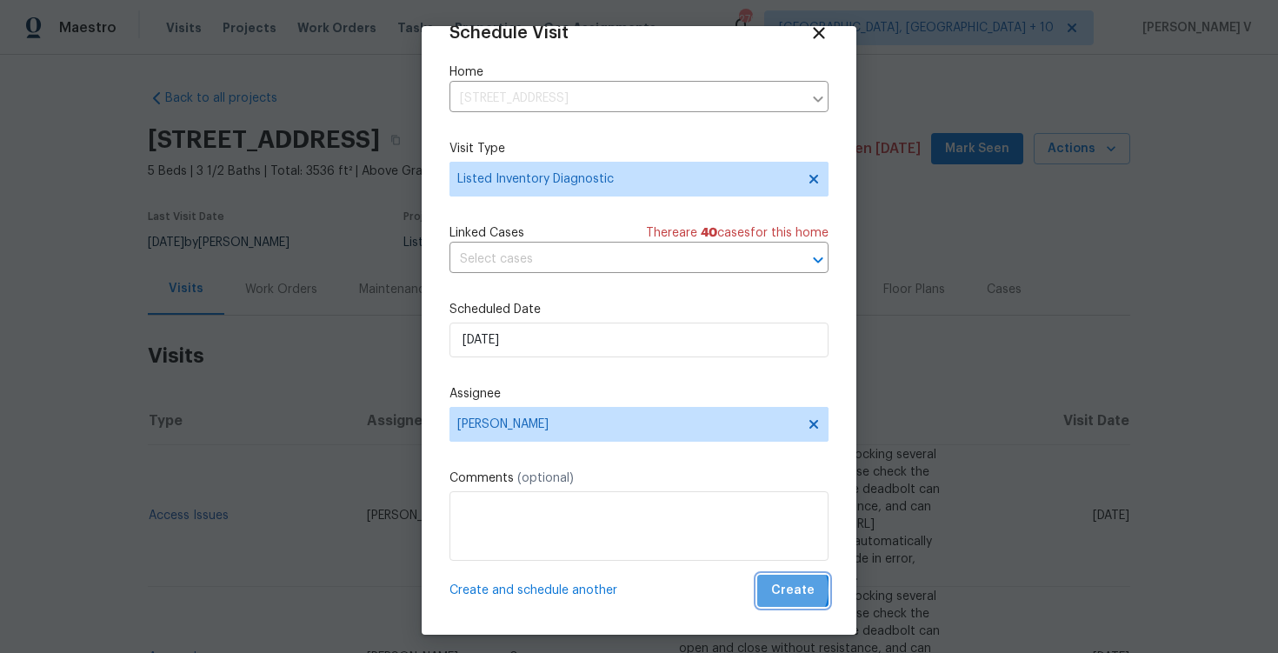
click at [787, 590] on span "Create" at bounding box center [792, 591] width 43 height 22
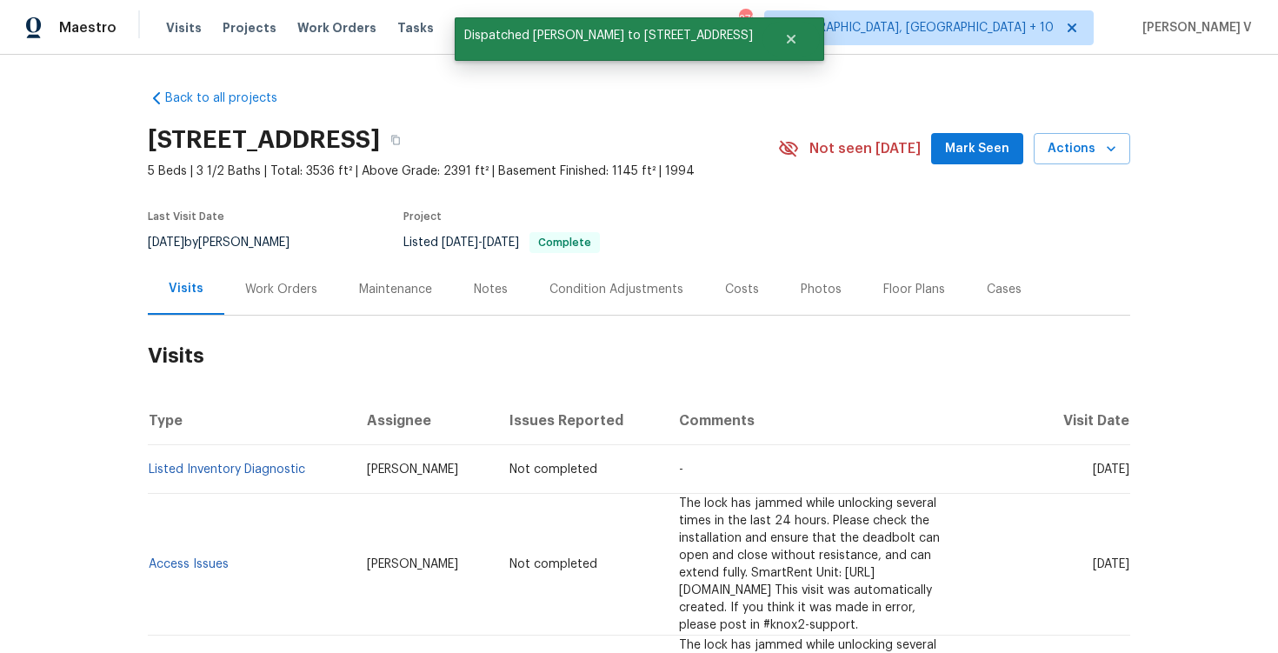
click at [327, 470] on td "Listed Inventory Diagnostic" at bounding box center [250, 469] width 205 height 49
copy link "Listed Inventory Diagnostic"
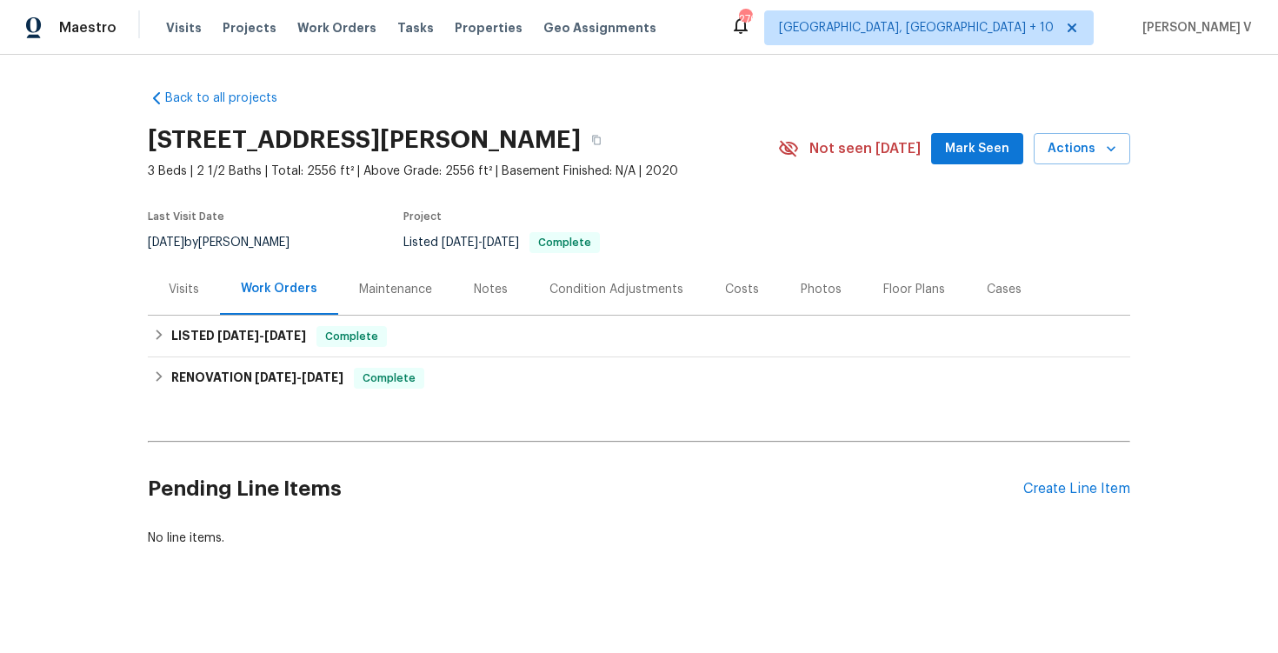
click at [158, 294] on div "Visits" at bounding box center [184, 289] width 72 height 51
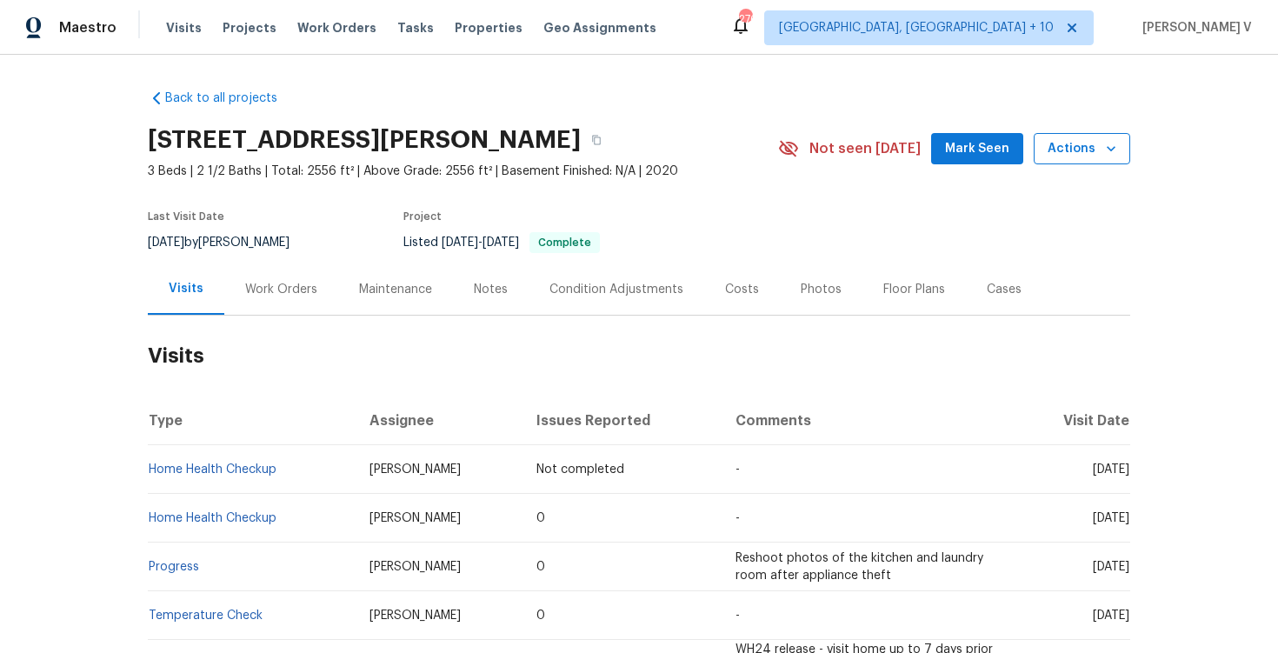
click at [1037, 157] on button "Actions" at bounding box center [1082, 149] width 97 height 32
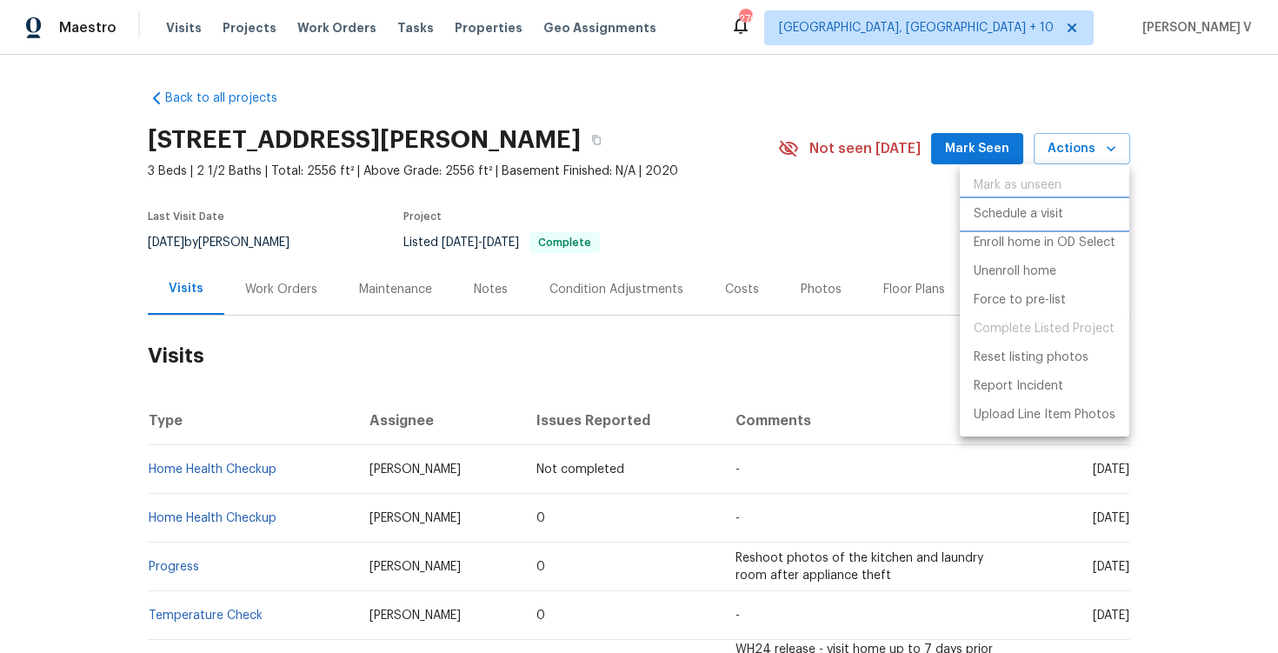
click at [1035, 205] on p "Schedule a visit" at bounding box center [1019, 214] width 90 height 18
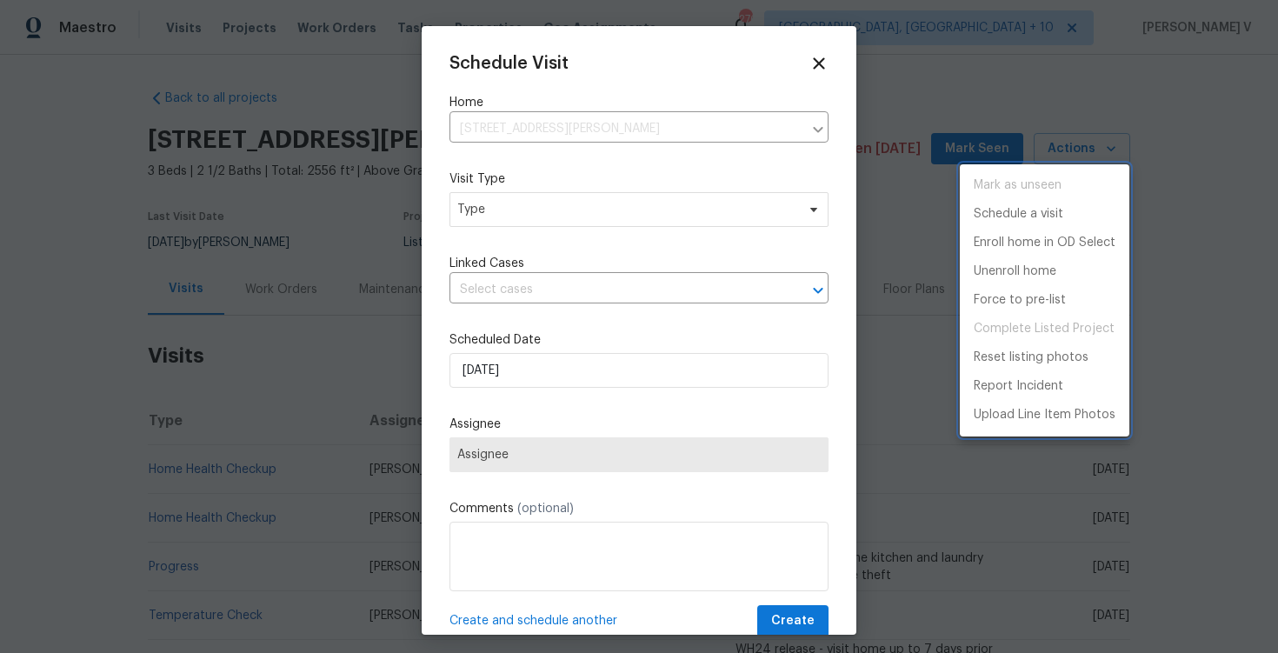
click at [582, 226] on div at bounding box center [639, 326] width 1278 height 653
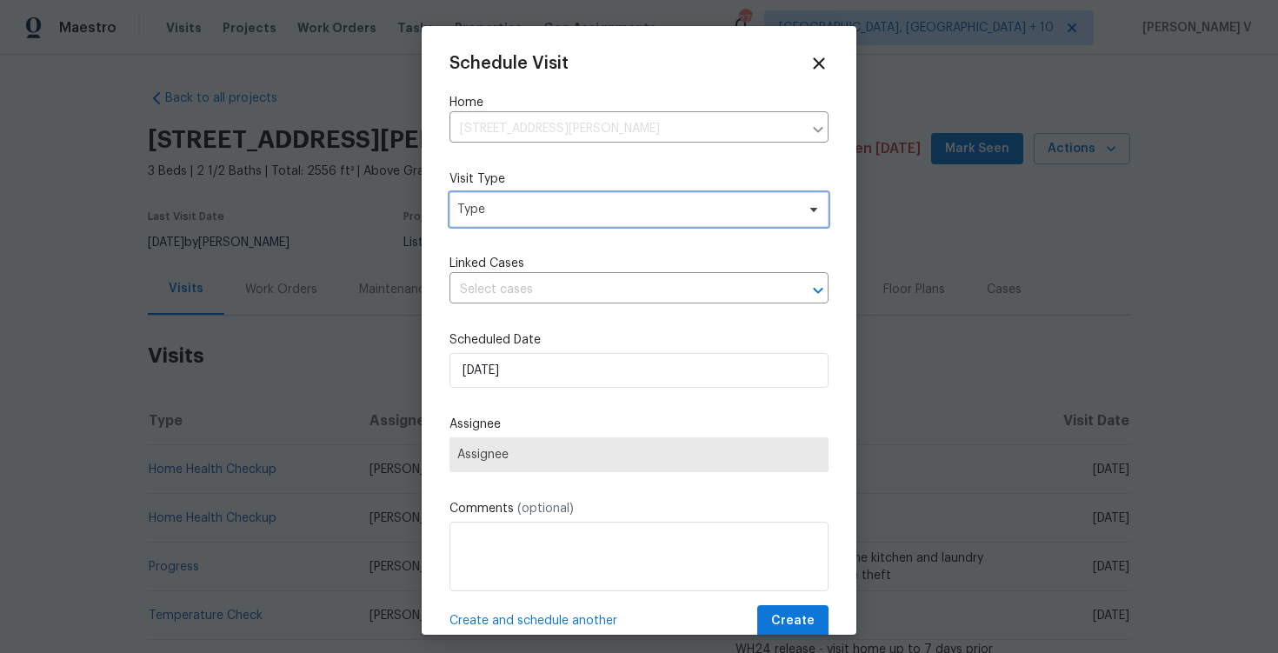
click at [568, 217] on span "Type" at bounding box center [626, 209] width 338 height 17
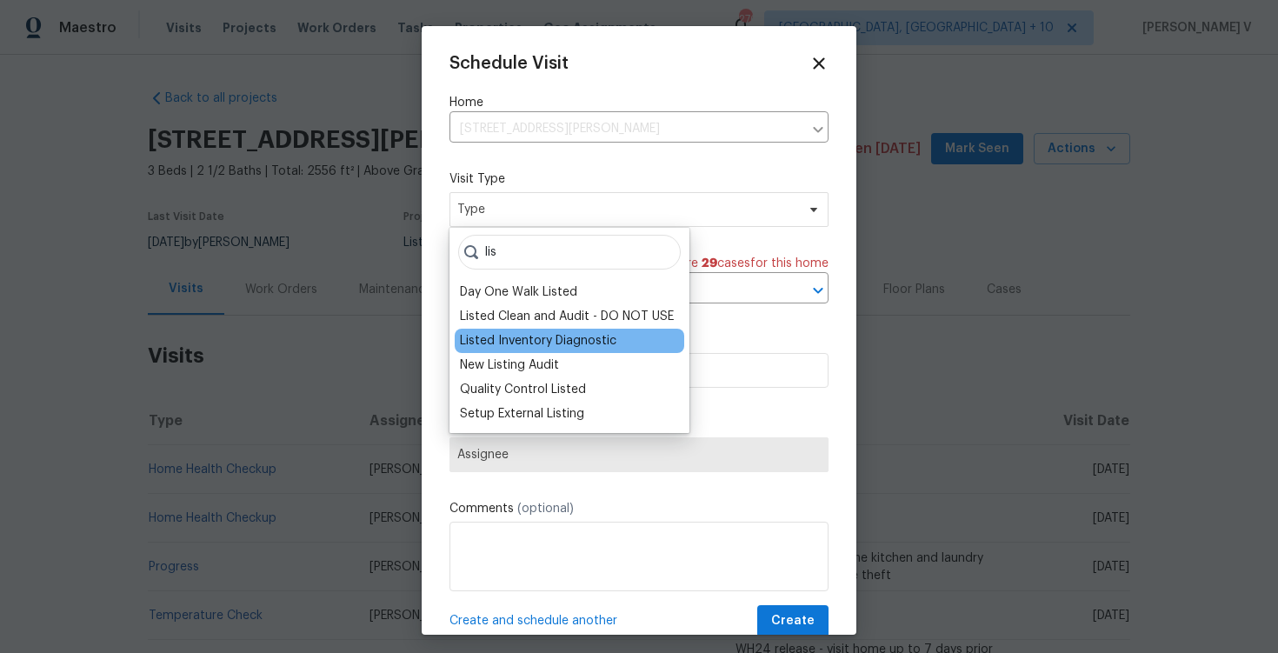
type input "lis"
click at [555, 347] on div "Listed Inventory Diagnostic" at bounding box center [538, 340] width 157 height 17
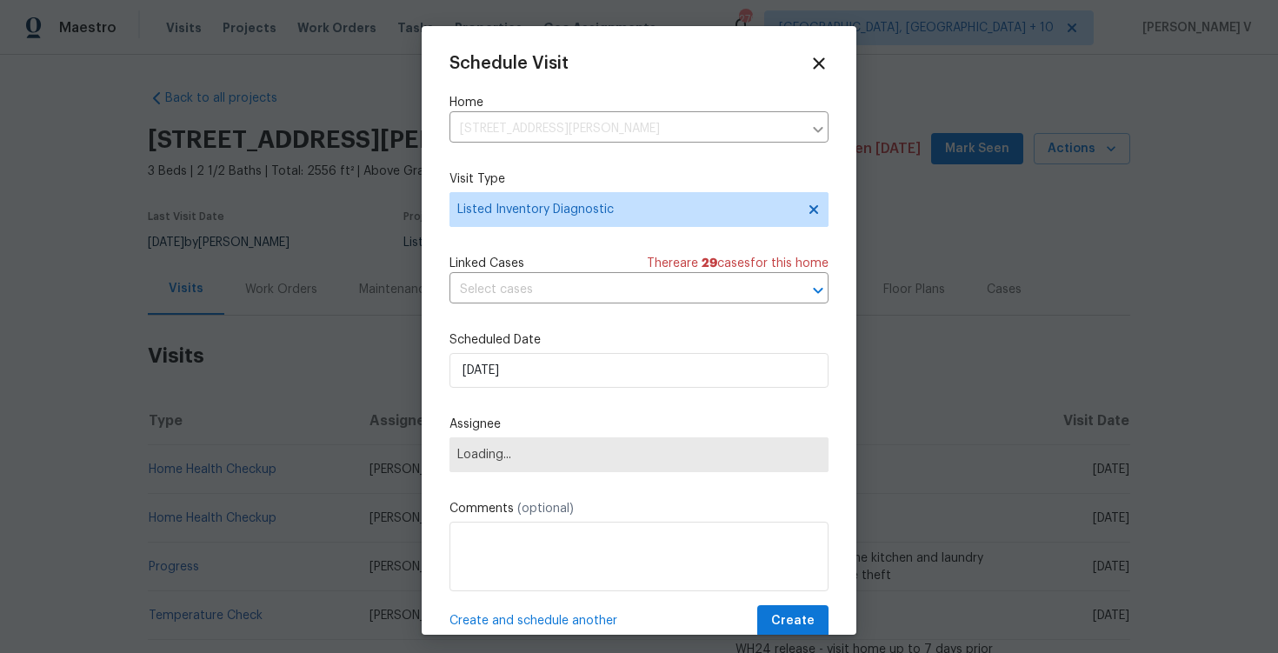
click at [524, 394] on div "Schedule Visit Home [STREET_ADDRESS][PERSON_NAME] ​ Visit Type Listed Inventory…" at bounding box center [639, 346] width 379 height 584
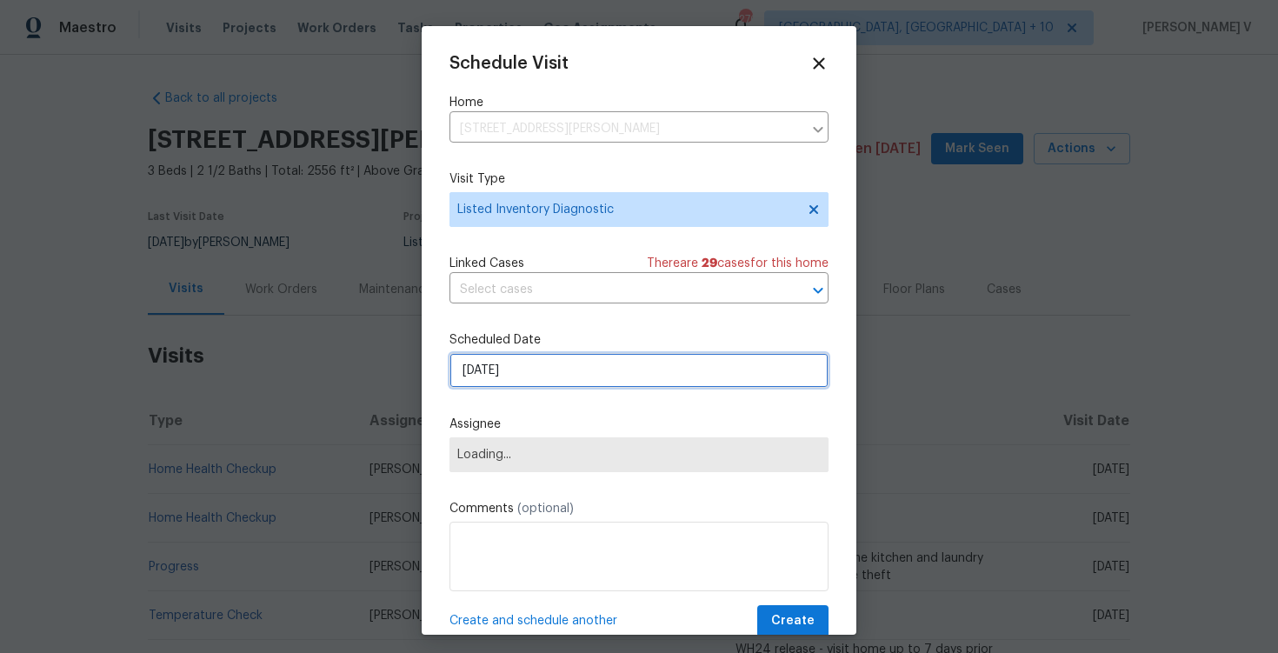
click at [524, 381] on input "[DATE]" at bounding box center [639, 370] width 379 height 35
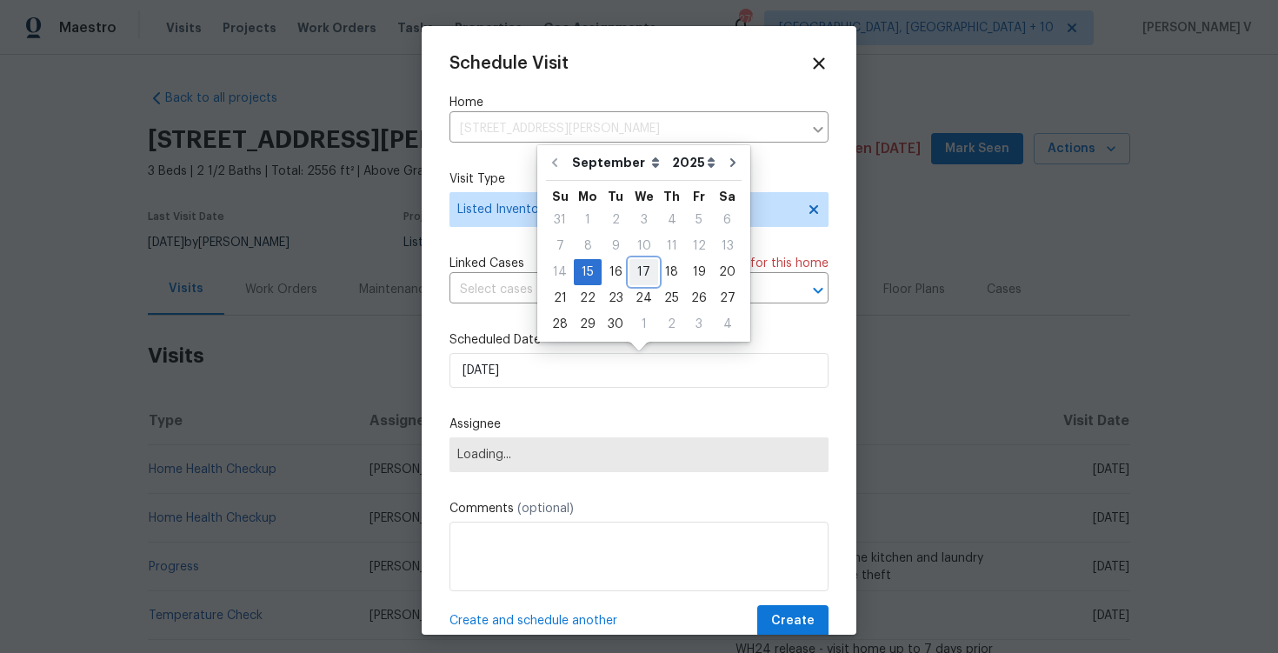
click at [644, 272] on div "17" at bounding box center [644, 272] width 29 height 24
type input "[DATE]"
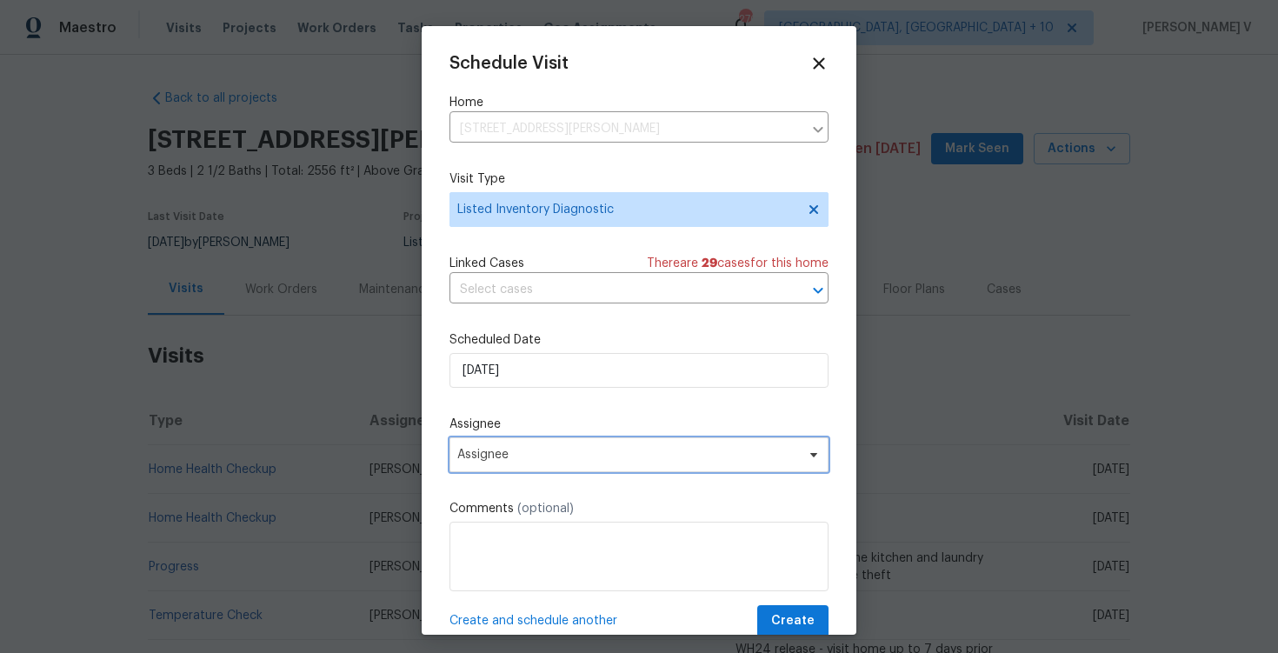
click at [570, 466] on span "Assignee" at bounding box center [639, 454] width 379 height 35
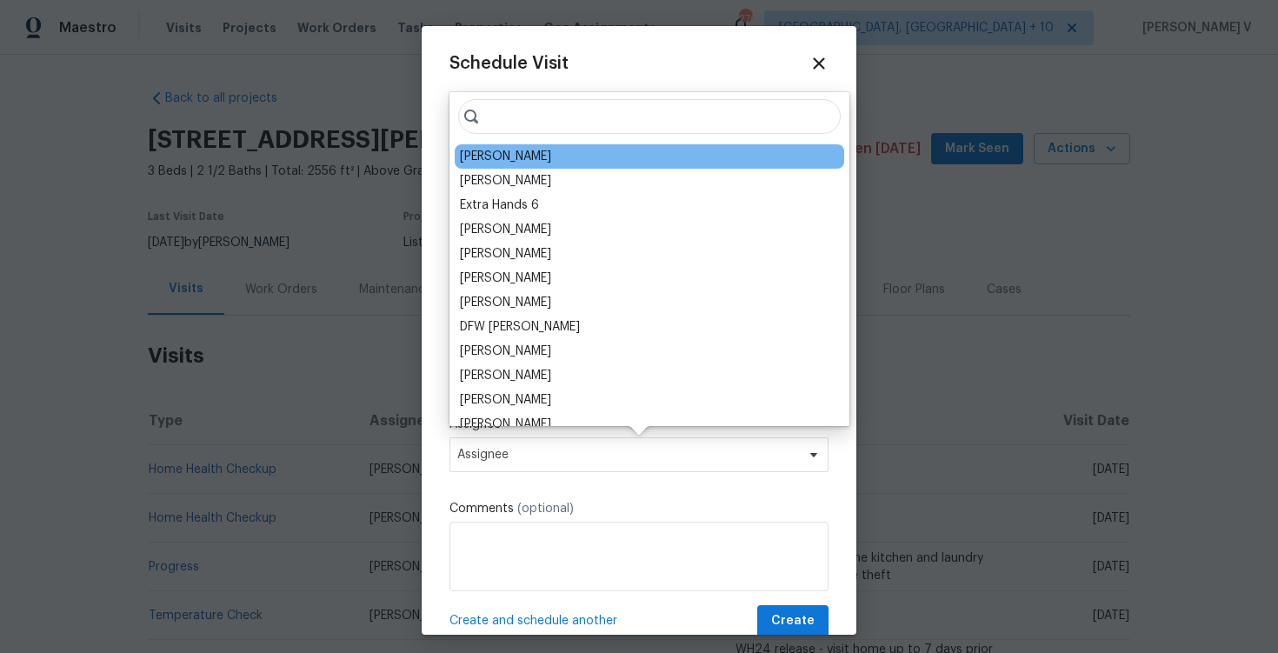
click at [525, 157] on div "[PERSON_NAME]" at bounding box center [650, 156] width 390 height 24
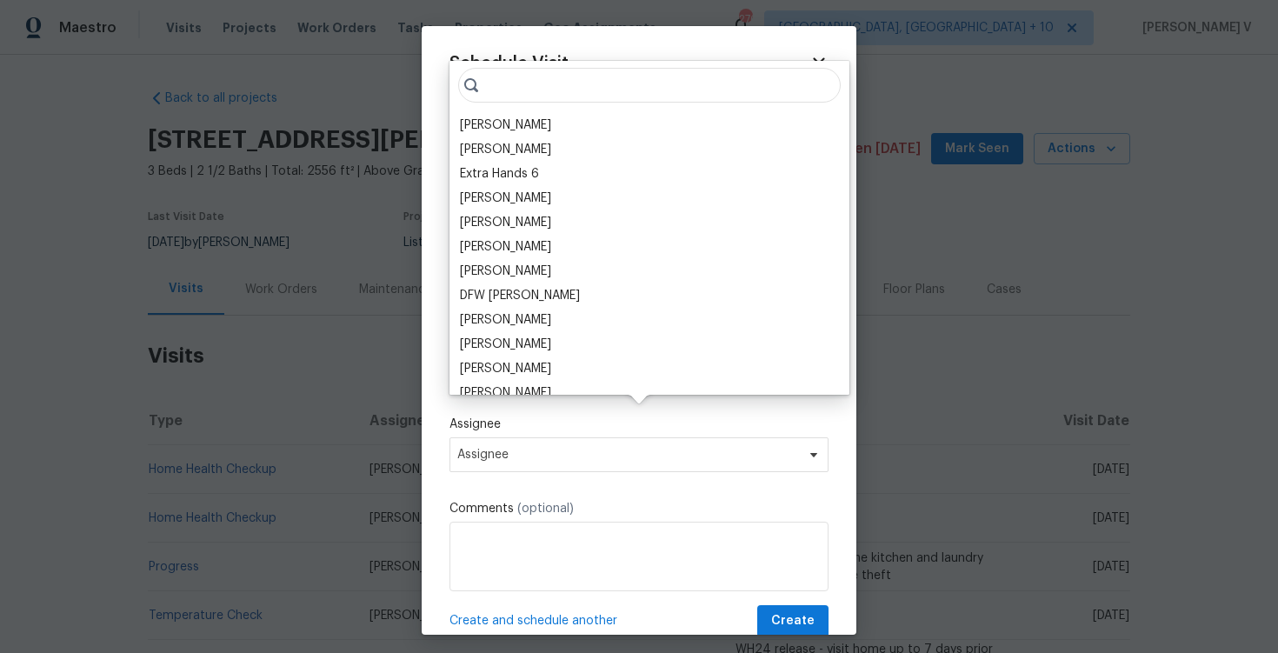
scroll to position [31, 0]
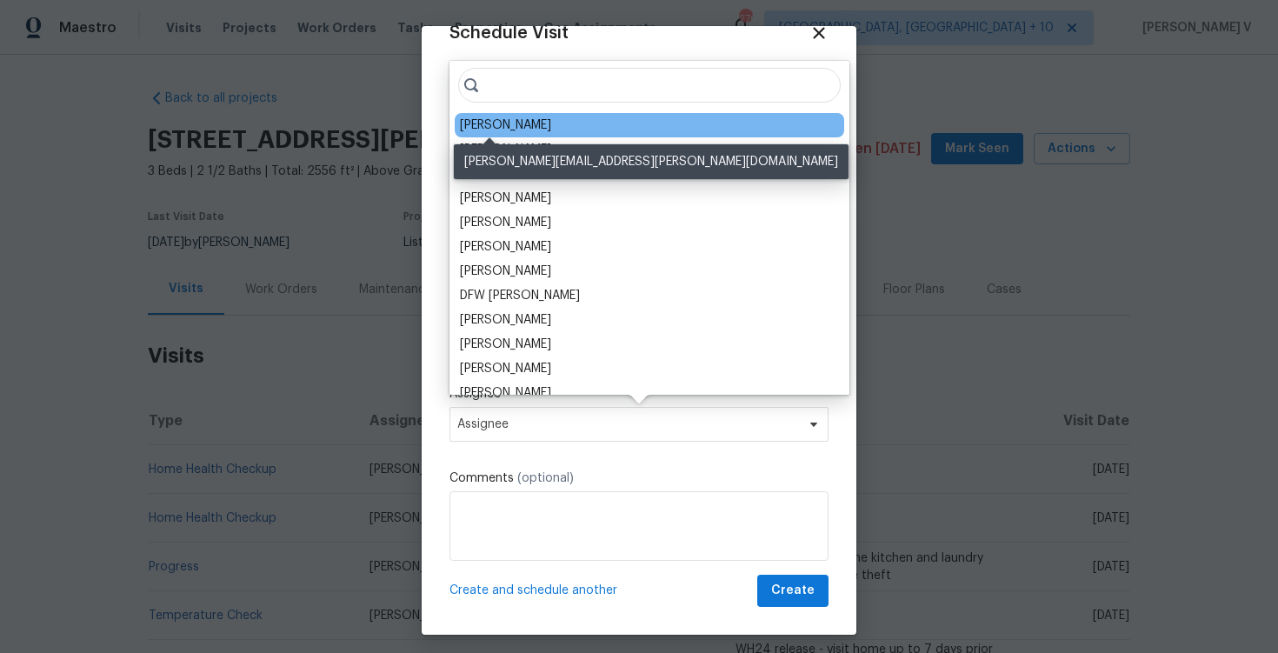
click at [514, 119] on div "[PERSON_NAME]" at bounding box center [505, 125] width 91 height 17
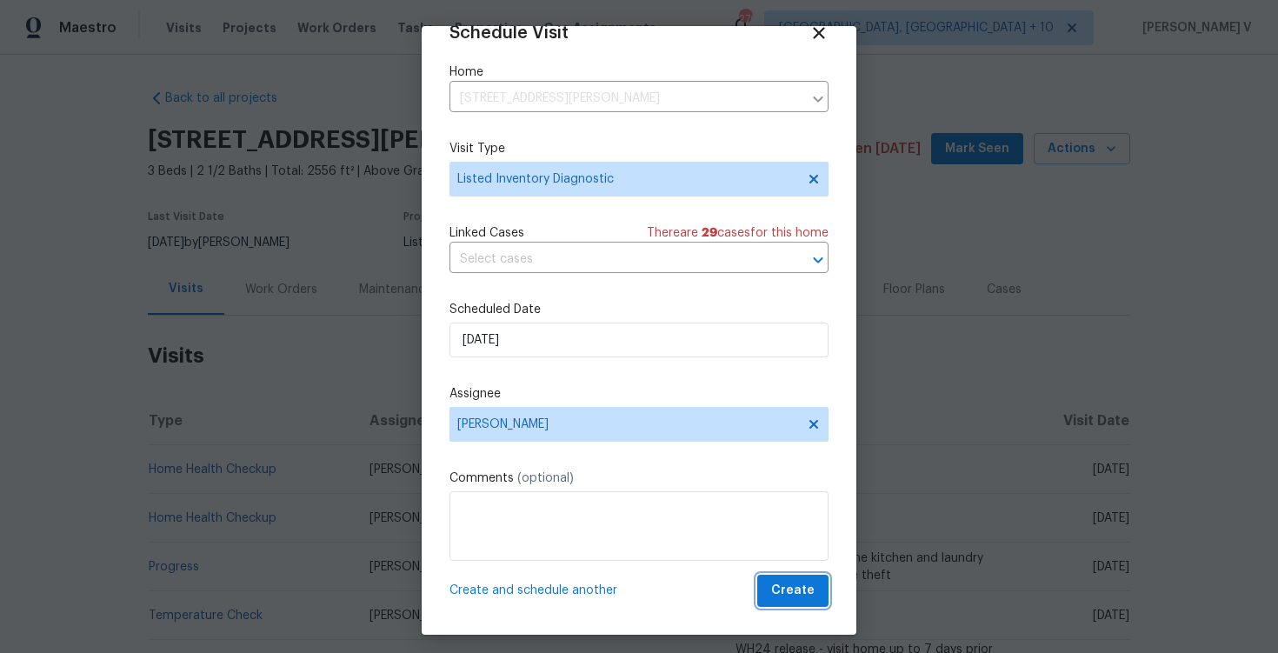
click at [803, 593] on span "Create" at bounding box center [792, 591] width 43 height 22
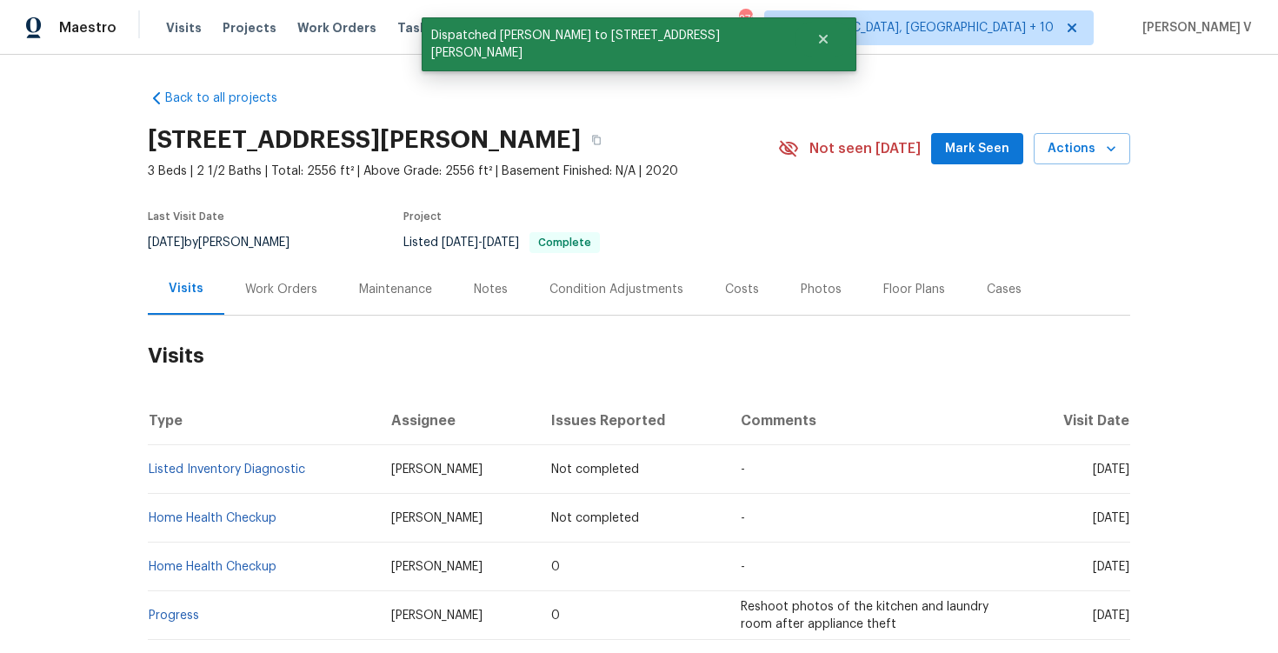
click at [321, 458] on td "Listed Inventory Diagnostic" at bounding box center [263, 469] width 230 height 49
copy link "Listed Inventory Diagnostic"
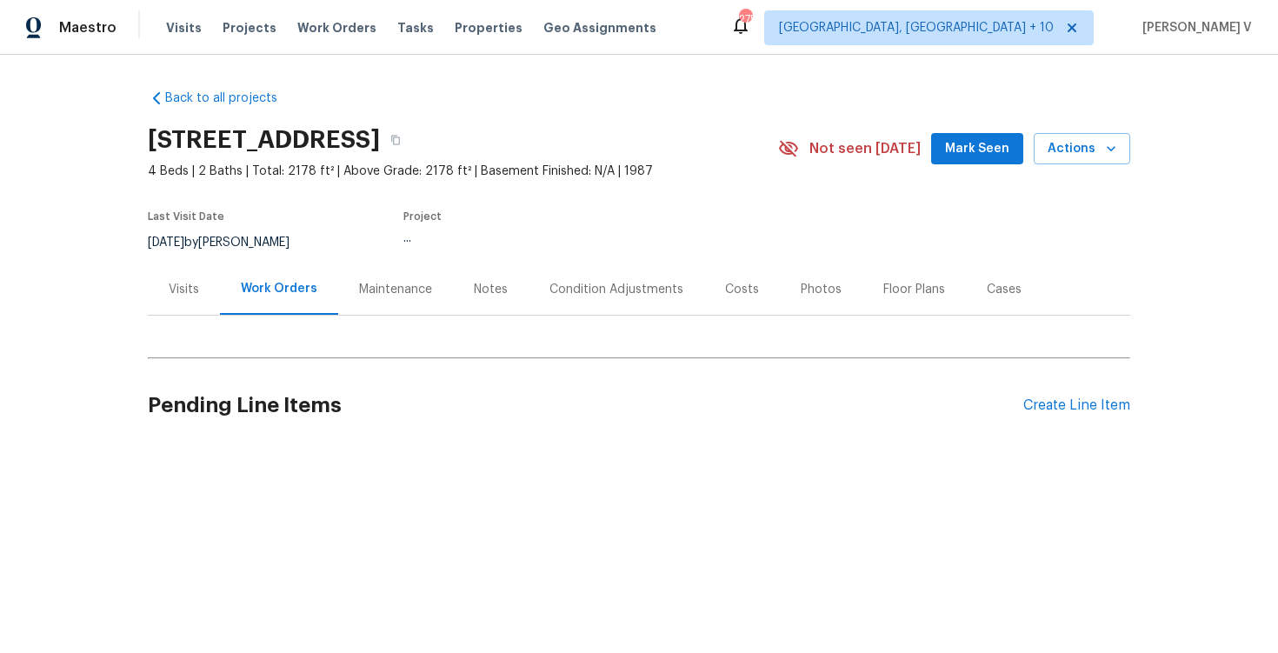
click at [160, 270] on div "Visits" at bounding box center [184, 289] width 72 height 51
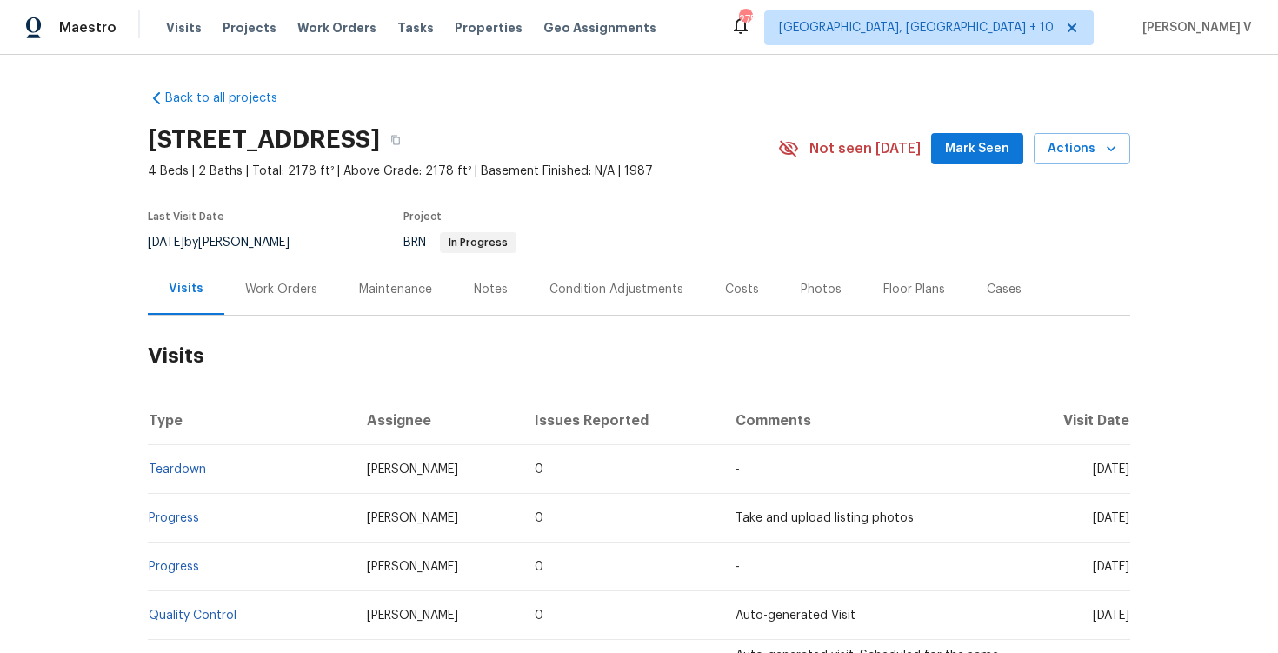
click at [1094, 168] on div "4754 Saddleridge Rd, Powder Springs, GA 30127 4 Beds | 2 Baths | Total: 2178 ft…" at bounding box center [639, 148] width 983 height 63
click at [1088, 160] on button "Actions" at bounding box center [1082, 149] width 97 height 32
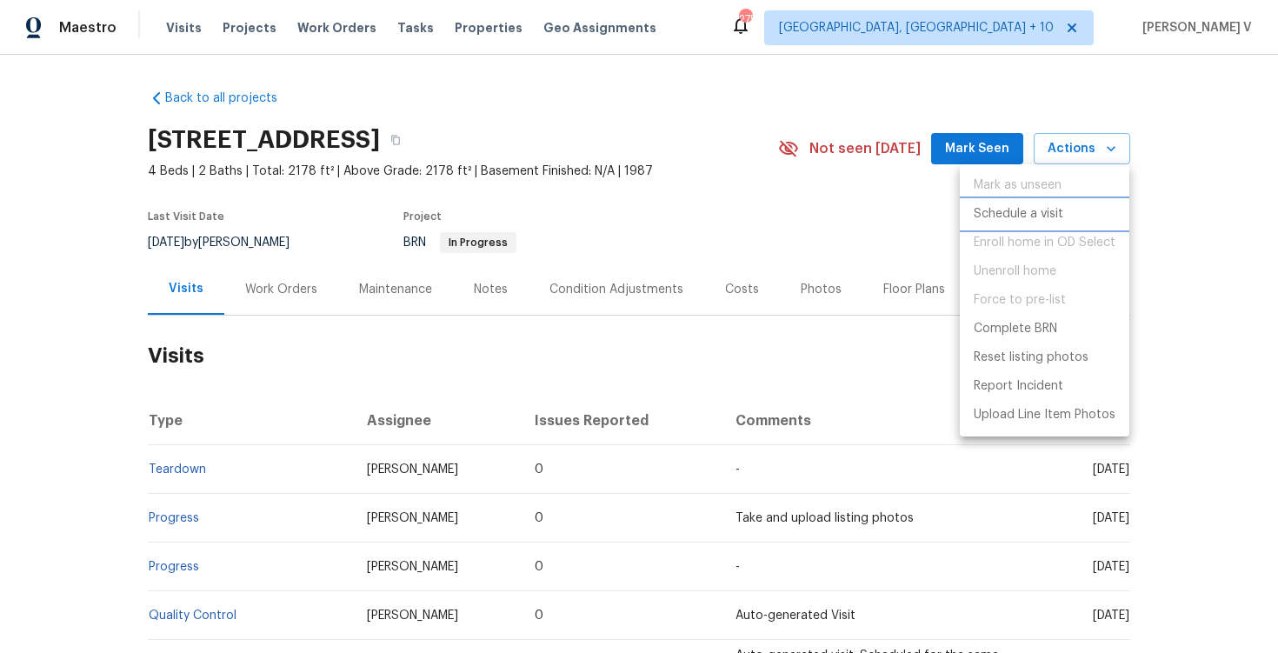
click at [1017, 214] on p "Schedule a visit" at bounding box center [1019, 214] width 90 height 18
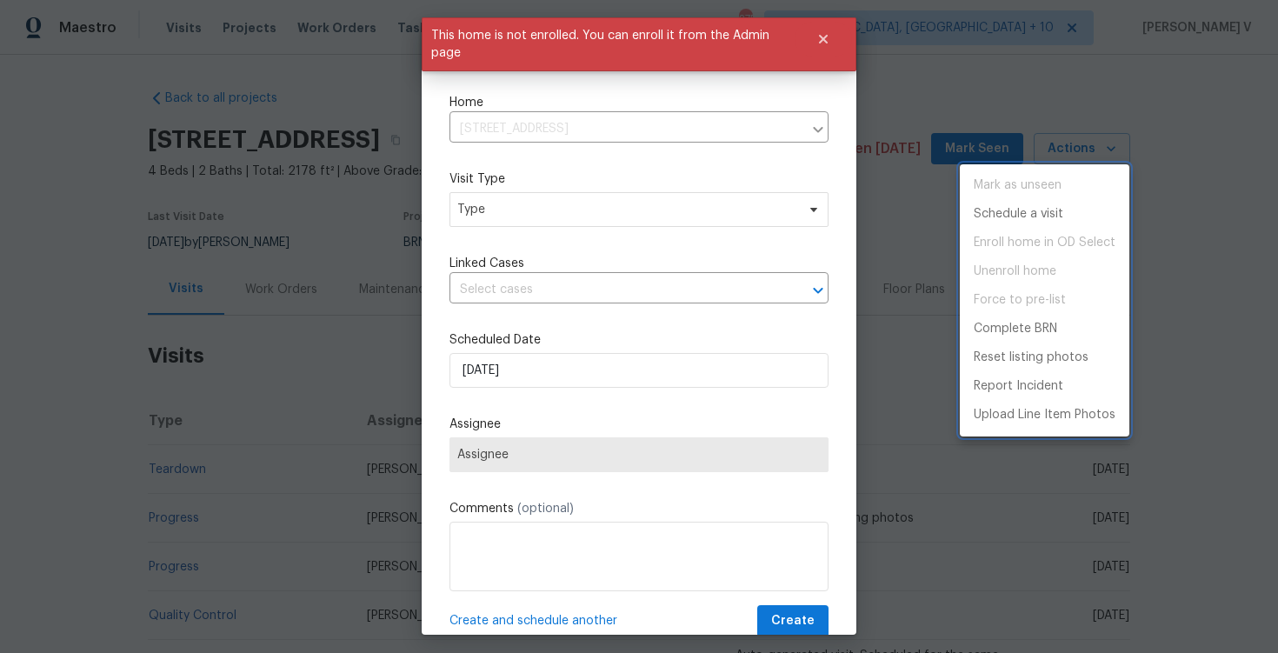
click at [509, 218] on div at bounding box center [639, 326] width 1278 height 653
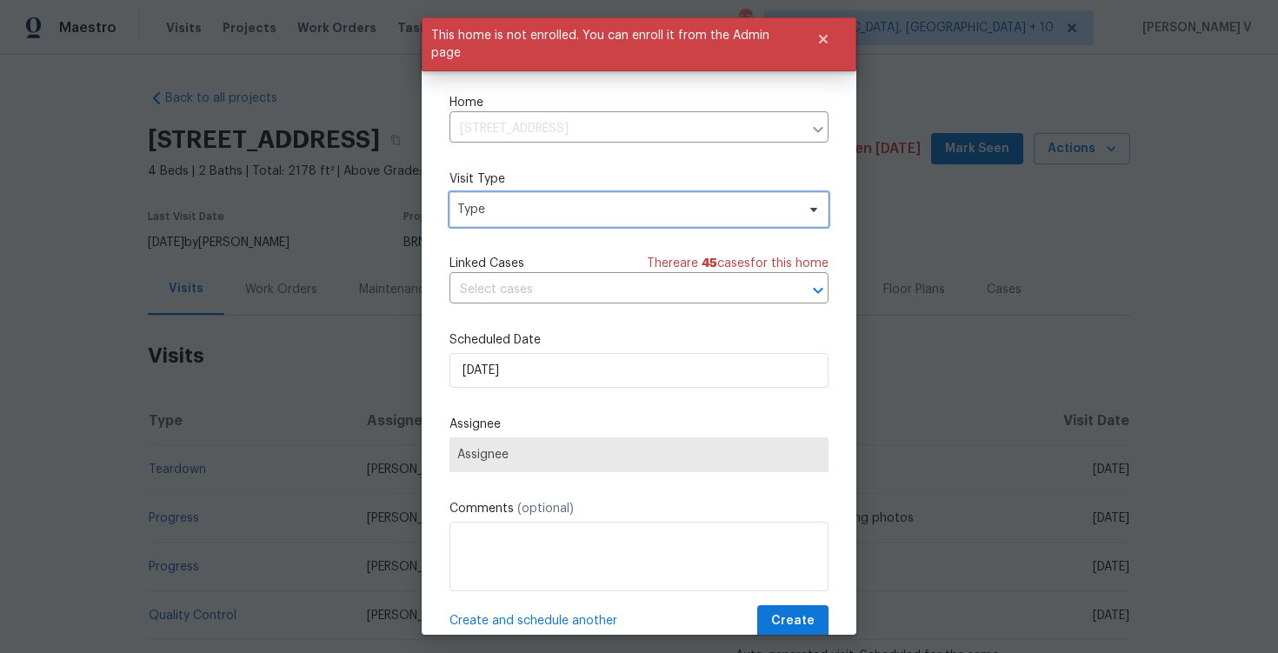
click at [509, 218] on span "Type" at bounding box center [639, 209] width 379 height 35
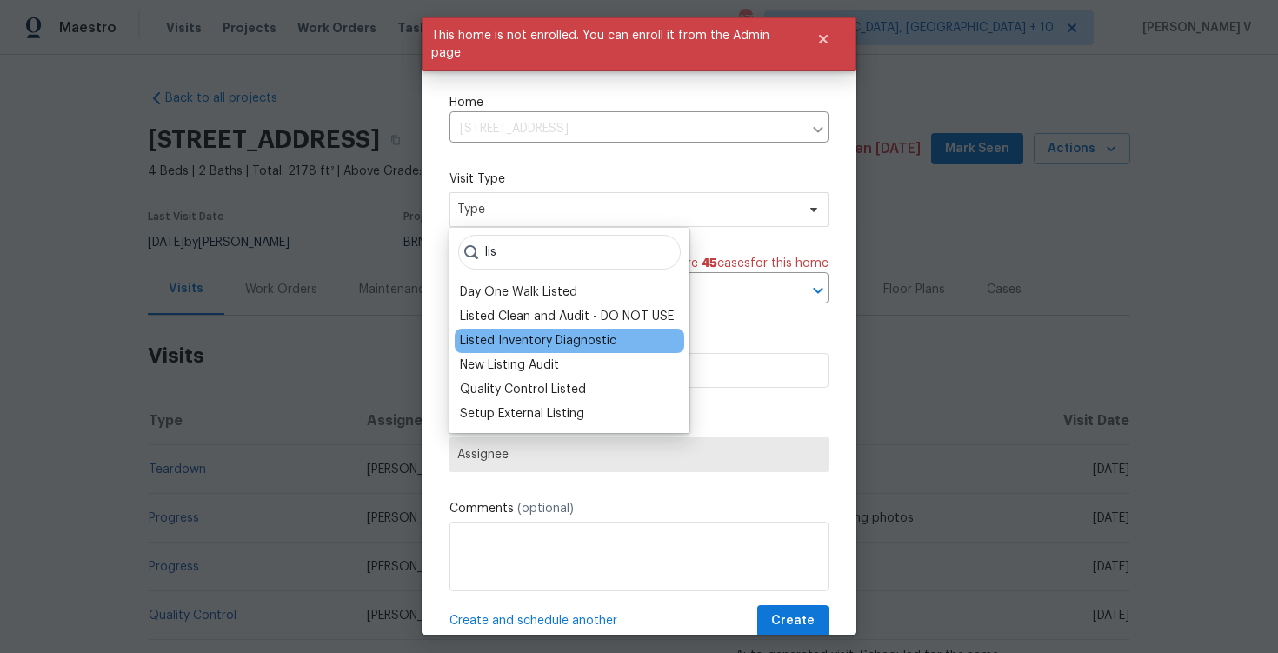
type input "lis"
click at [487, 345] on div "Listed Inventory Diagnostic" at bounding box center [538, 340] width 157 height 17
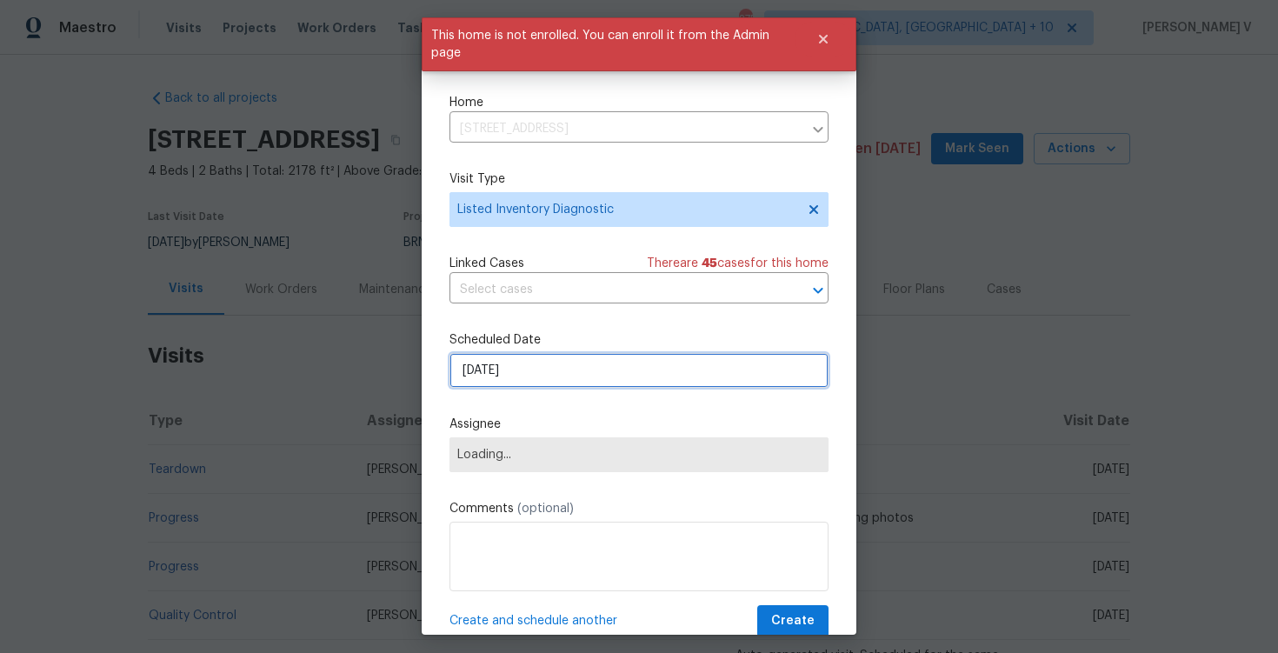
click at [493, 374] on input "15/09/2025" at bounding box center [639, 370] width 379 height 35
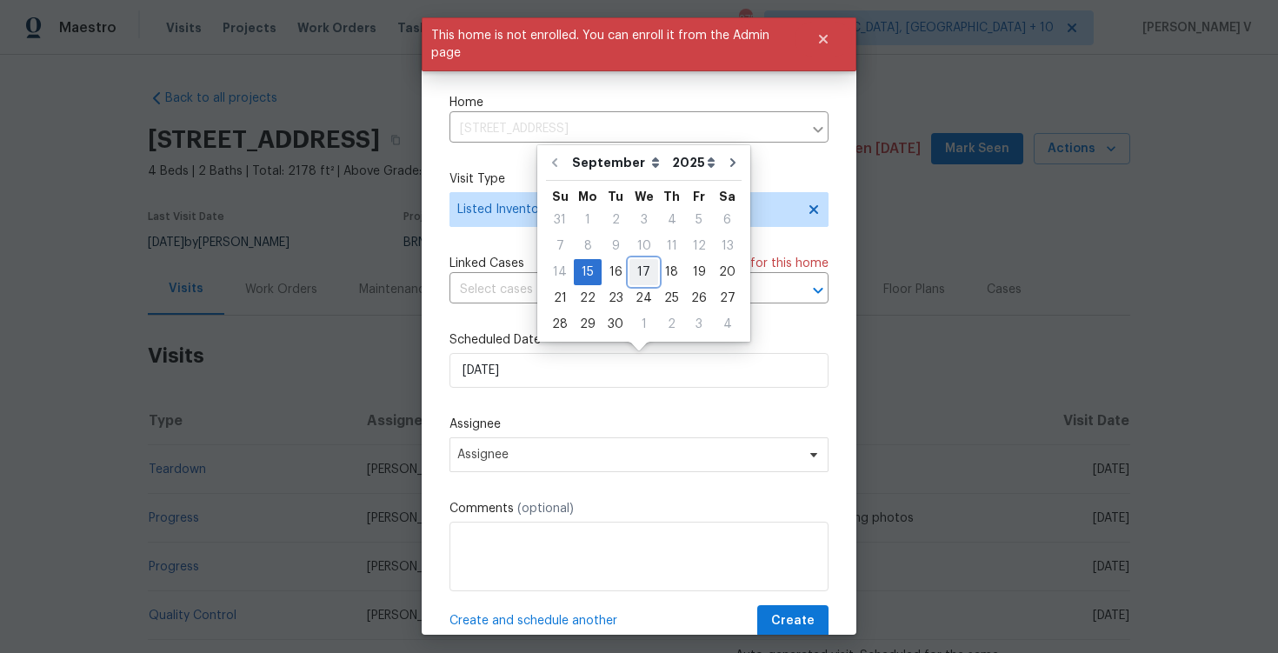
click at [637, 271] on div "17" at bounding box center [644, 272] width 29 height 24
type input "17/09/2025"
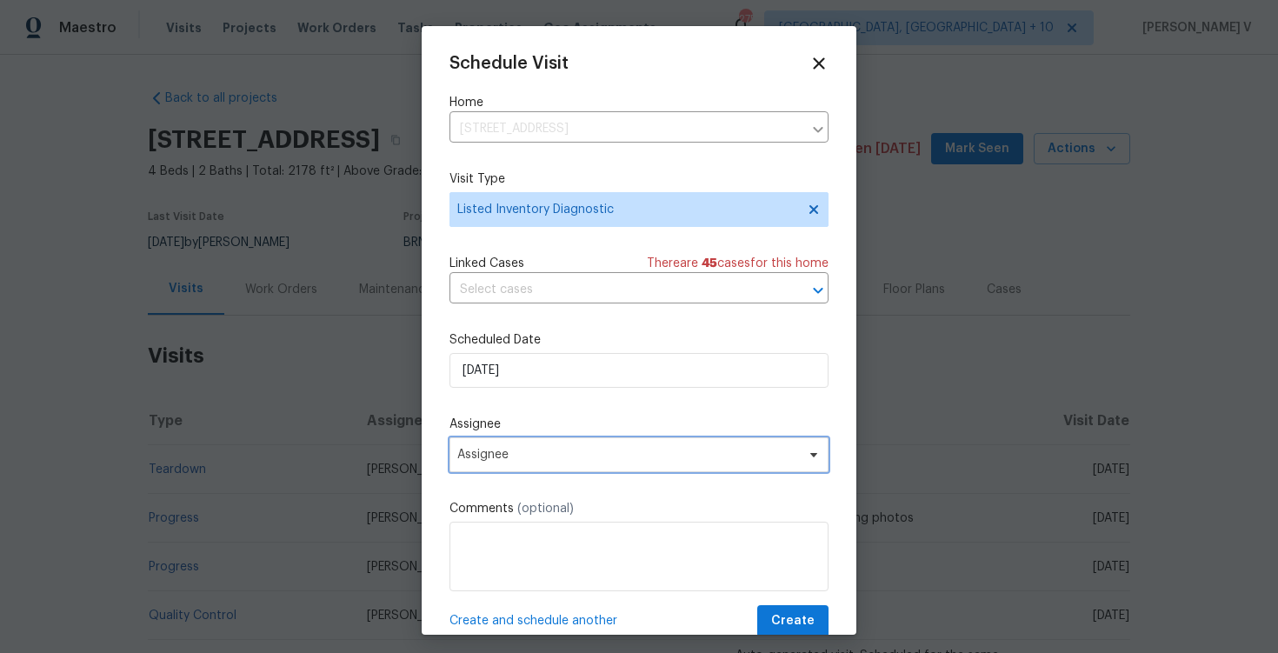
click at [564, 454] on span "Assignee" at bounding box center [627, 455] width 341 height 14
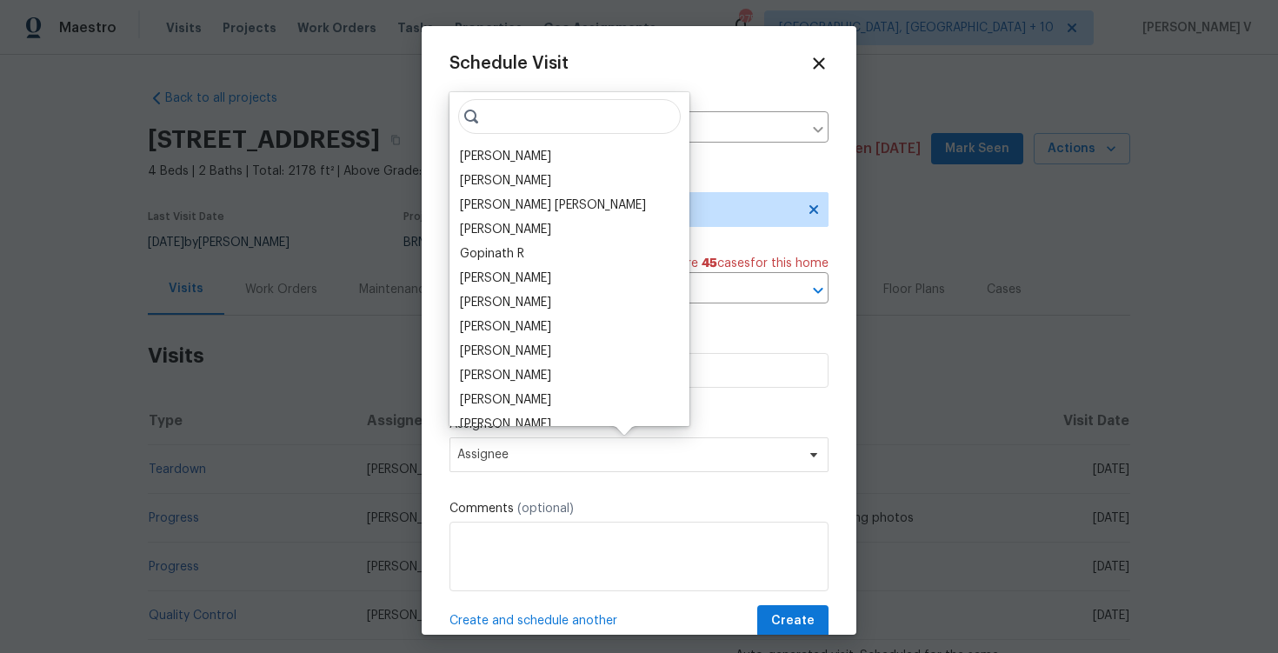
click at [513, 151] on div "Anthony Andreala" at bounding box center [505, 156] width 91 height 17
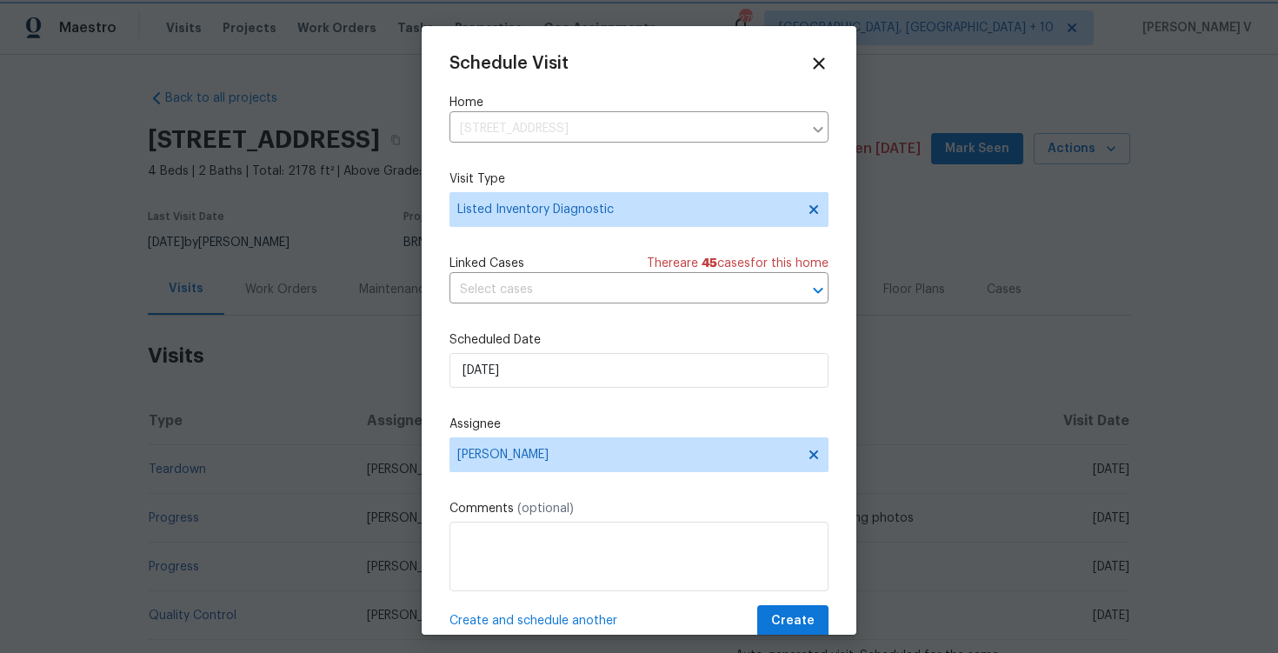
scroll to position [31, 0]
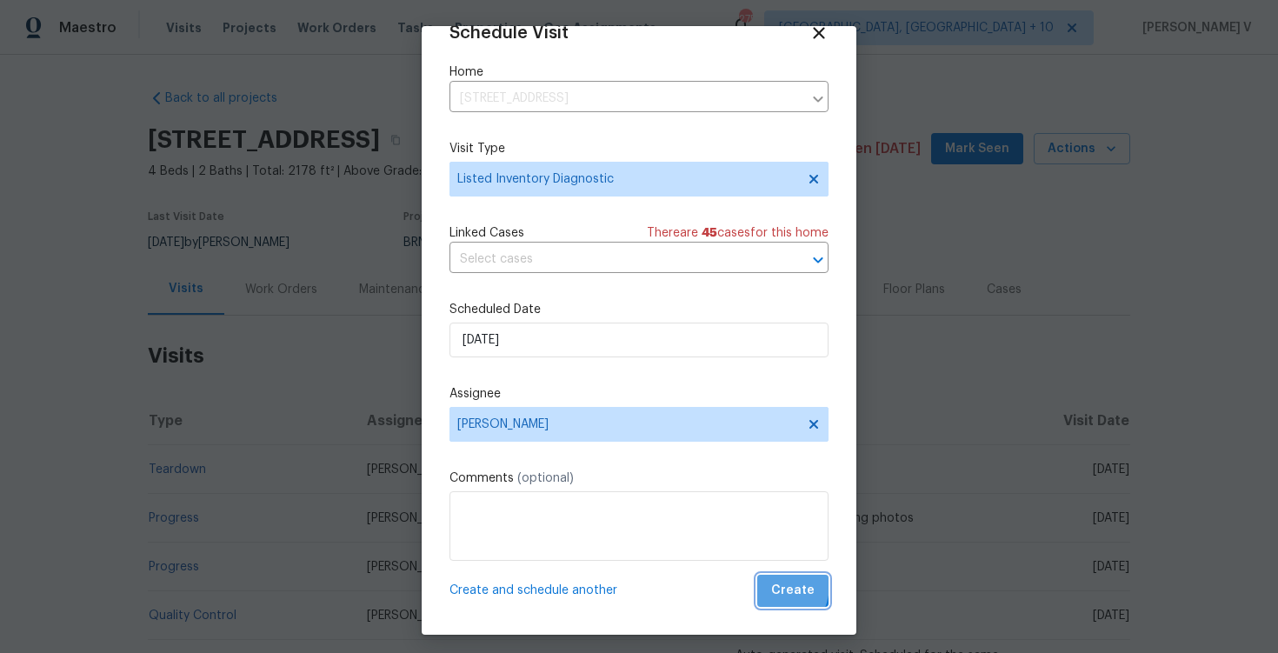
click at [770, 584] on button "Create" at bounding box center [792, 591] width 71 height 32
click at [958, 472] on div at bounding box center [639, 326] width 1278 height 653
click at [812, 32] on icon at bounding box center [819, 33] width 20 height 20
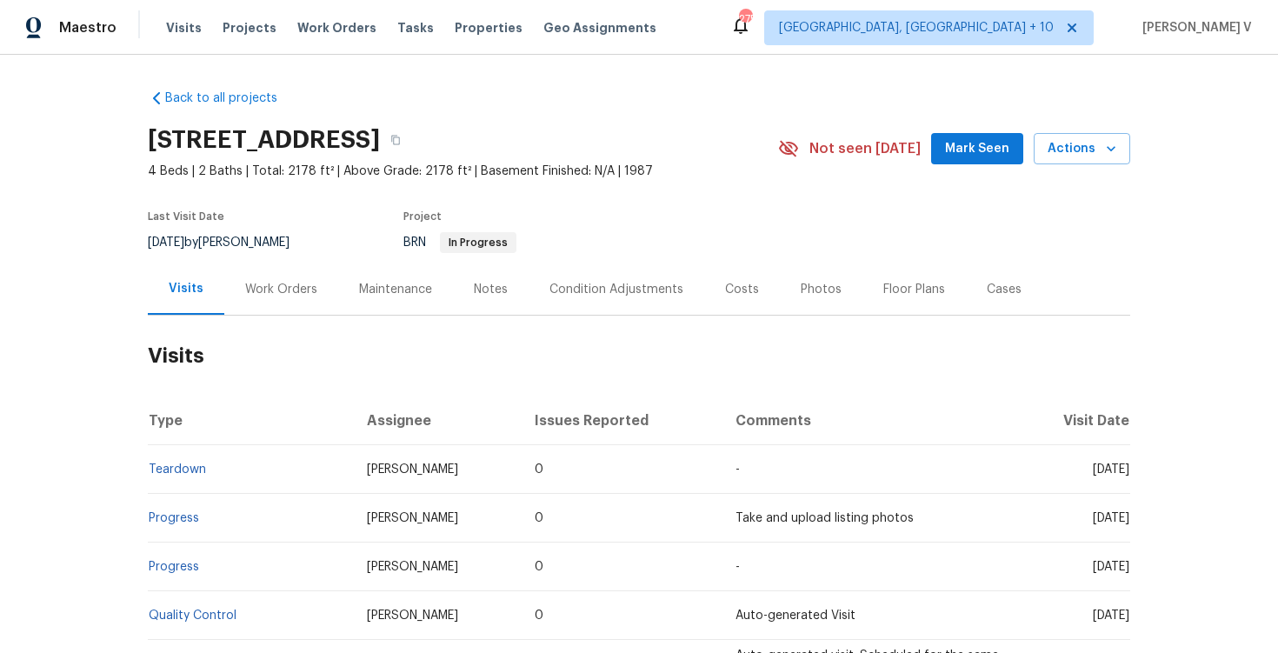
click at [275, 301] on div "Work Orders" at bounding box center [281, 289] width 114 height 51
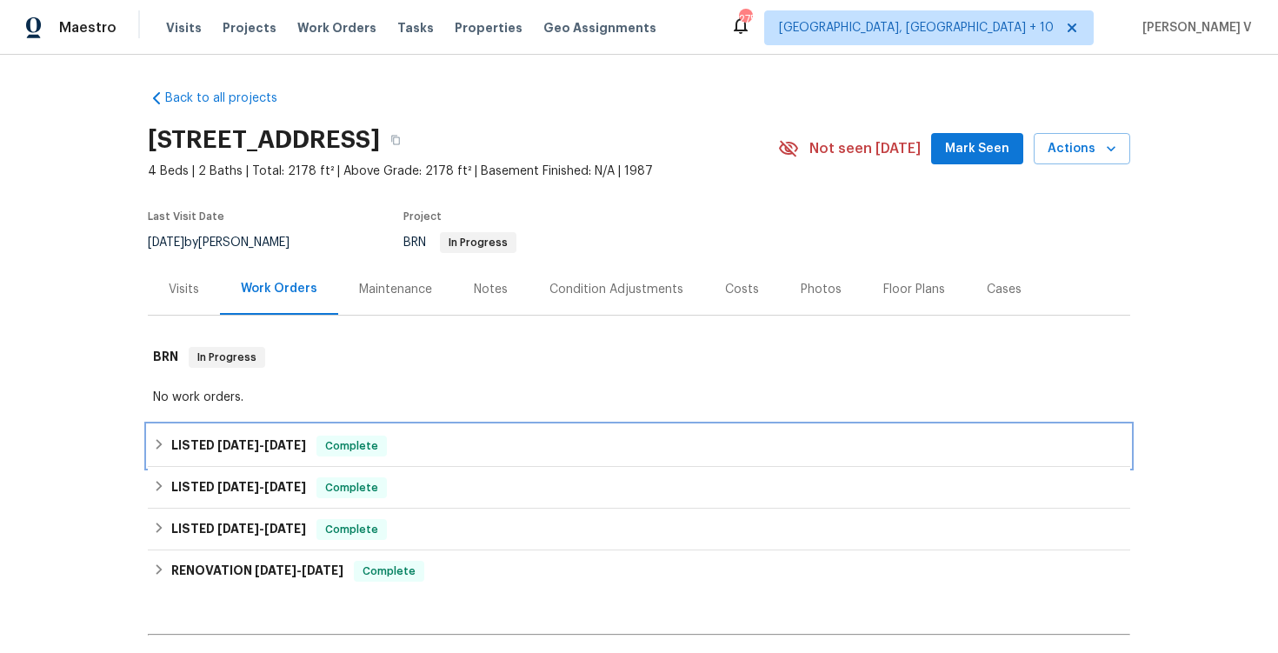
click at [257, 460] on div "LISTED 5/14/24 - 5/31/24 Complete" at bounding box center [639, 446] width 983 height 42
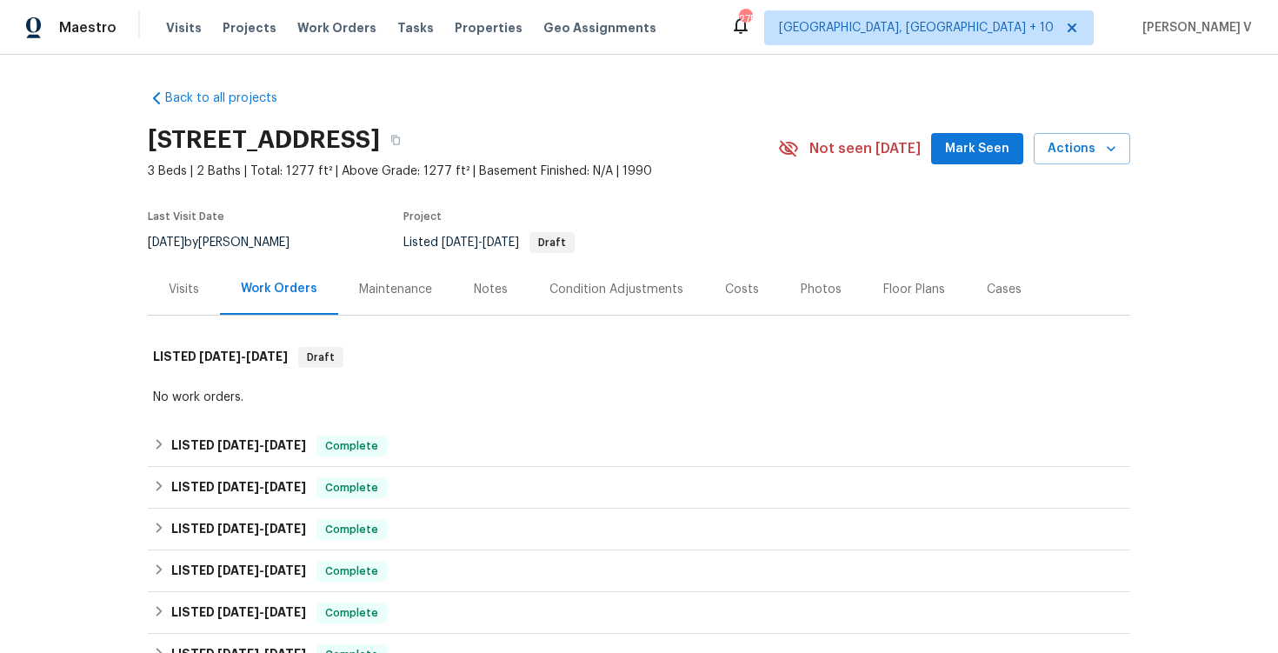
click at [165, 270] on div "Visits" at bounding box center [184, 289] width 72 height 51
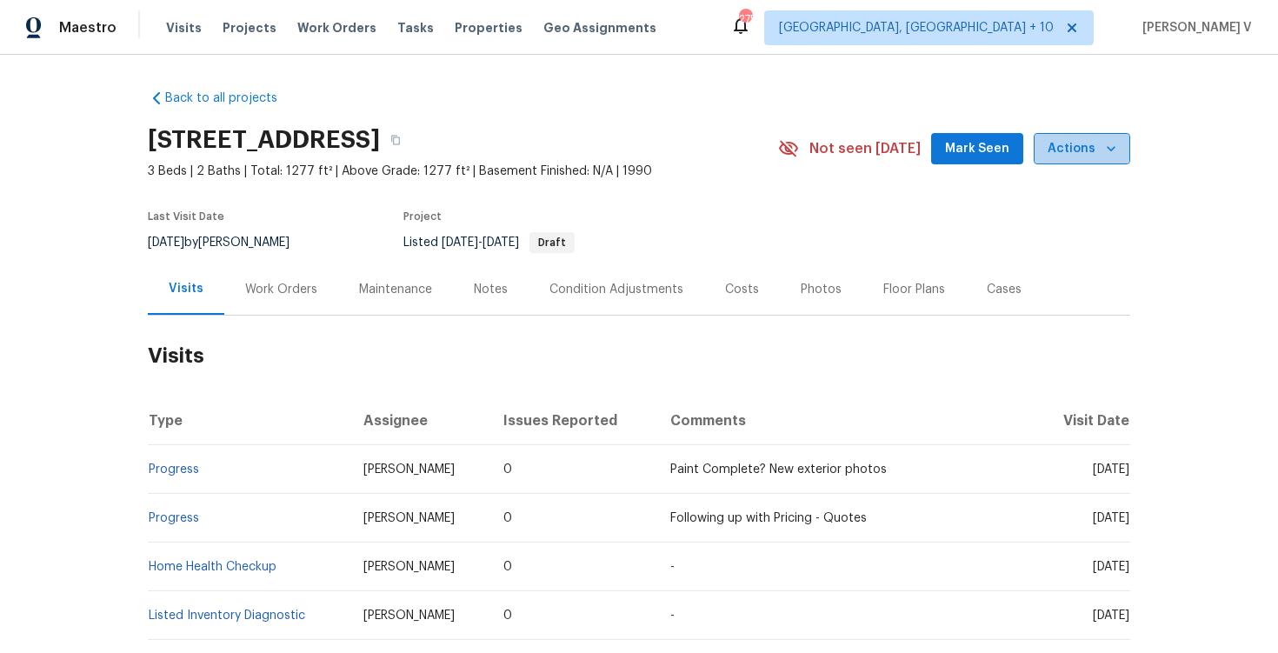
click at [1081, 142] on span "Actions" at bounding box center [1082, 149] width 69 height 22
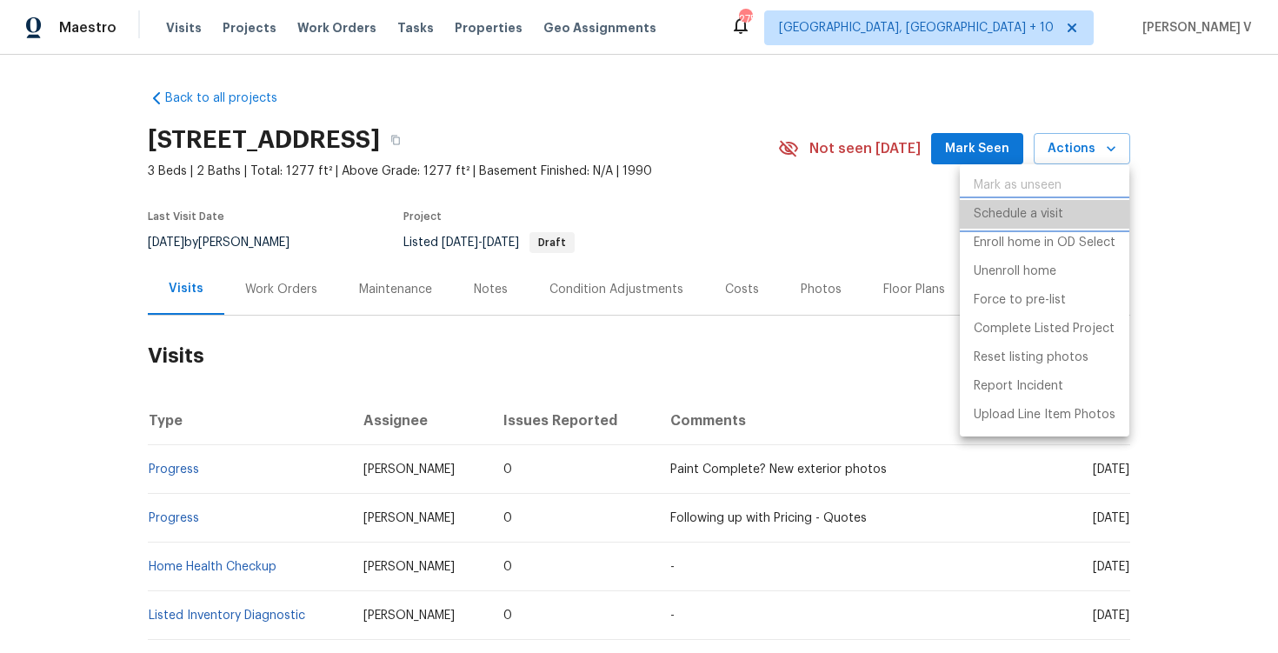
click at [1028, 205] on p "Schedule a visit" at bounding box center [1019, 214] width 90 height 18
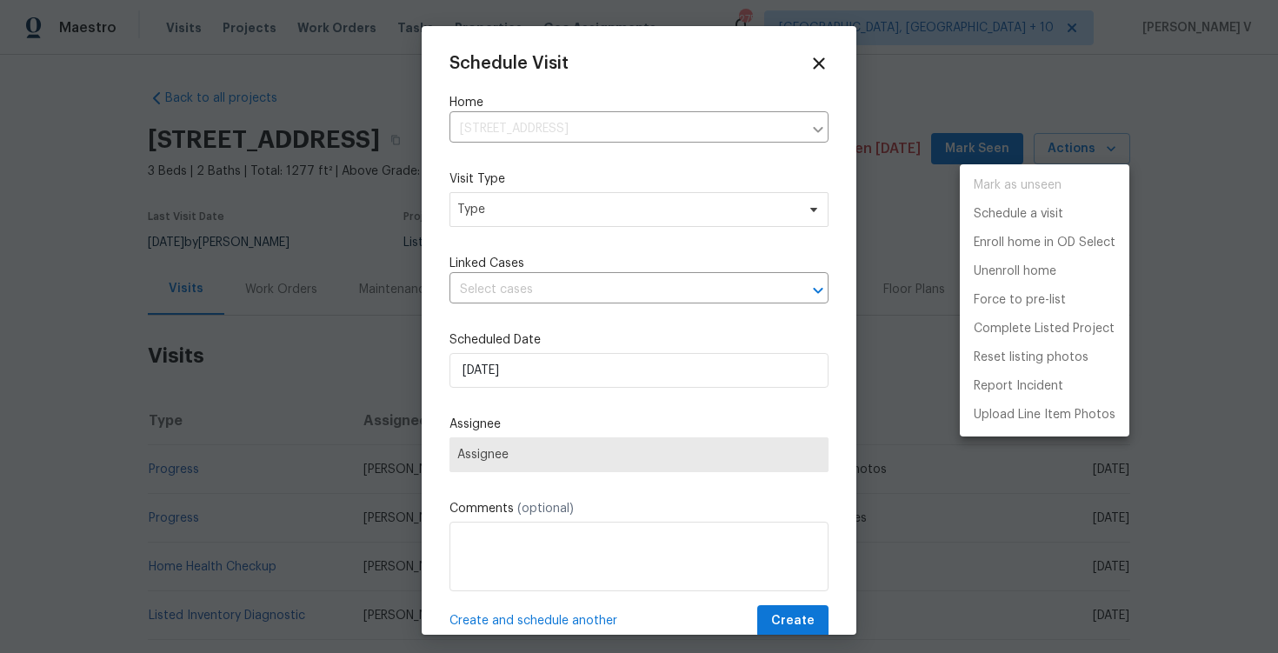
click at [528, 215] on div at bounding box center [639, 326] width 1278 height 653
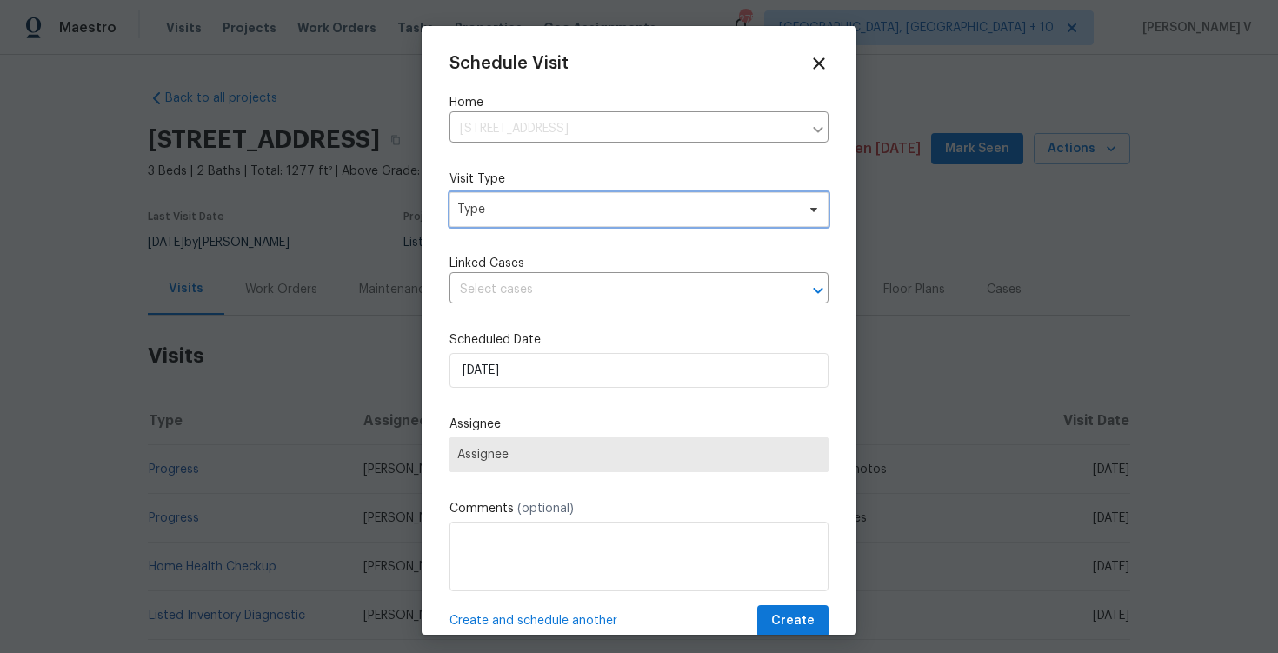
click at [528, 215] on span "Type" at bounding box center [626, 209] width 338 height 17
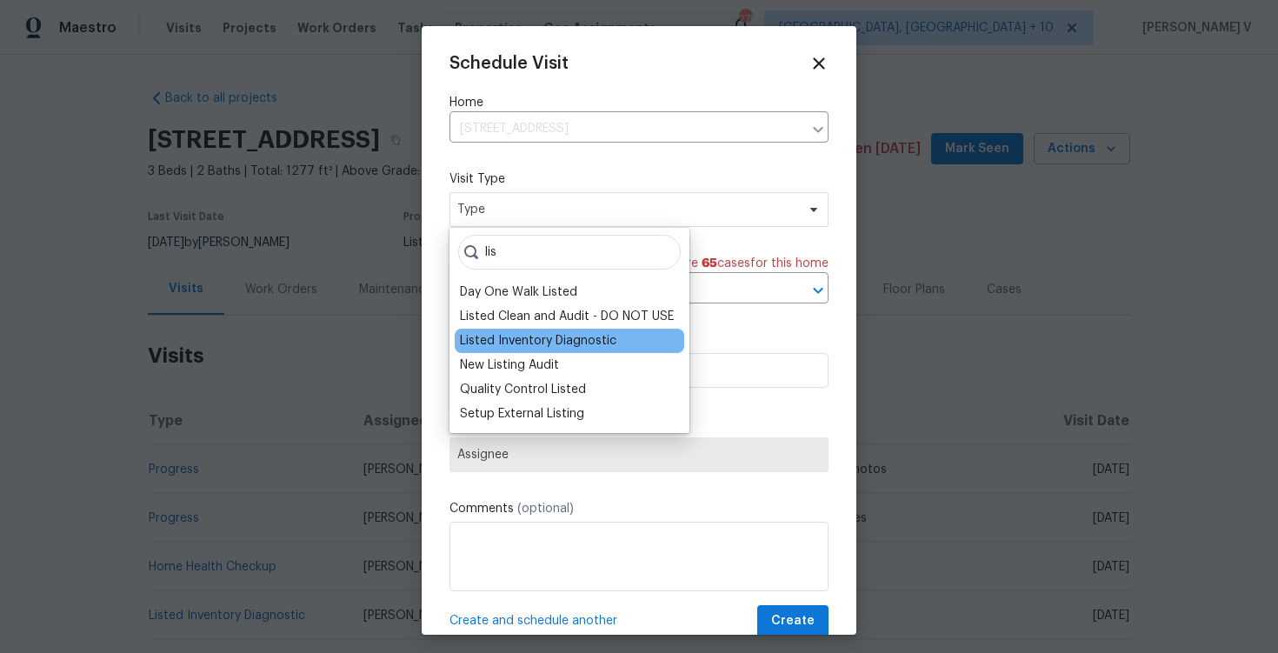
type input "lis"
click at [521, 351] on div "Listed Inventory Diagnostic" at bounding box center [570, 341] width 230 height 24
click at [515, 343] on div "Listed Inventory Diagnostic" at bounding box center [538, 340] width 157 height 17
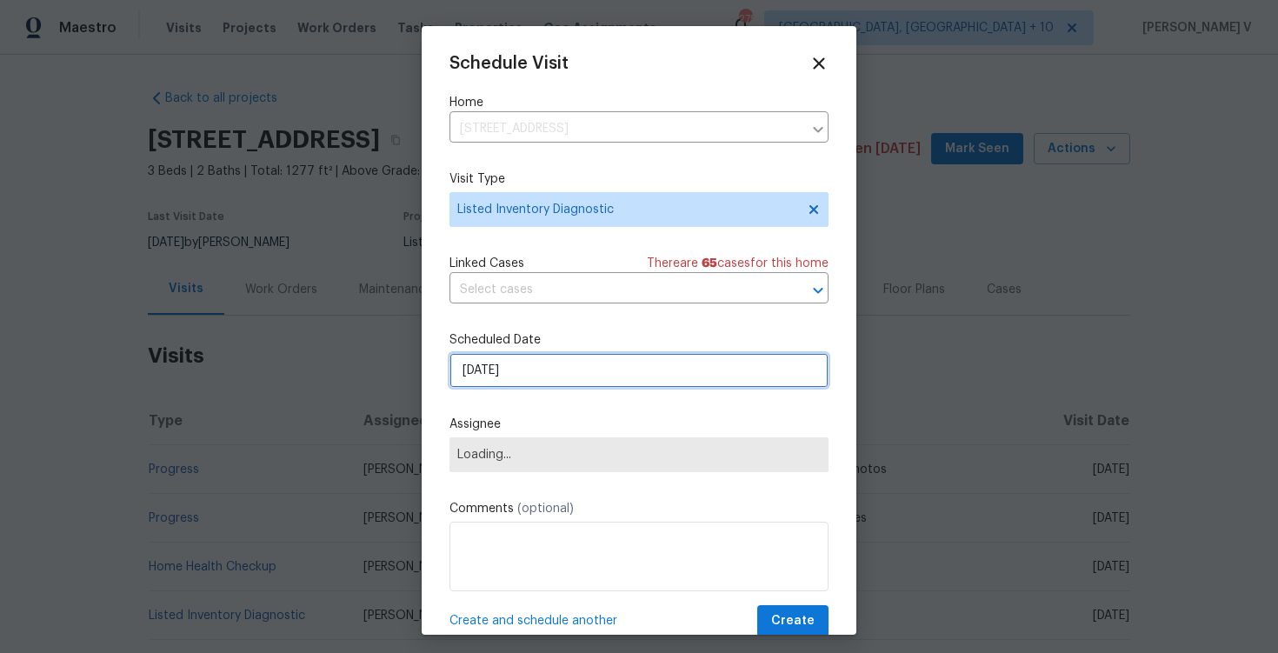
click at [515, 370] on input "15/09/2025" at bounding box center [639, 370] width 379 height 35
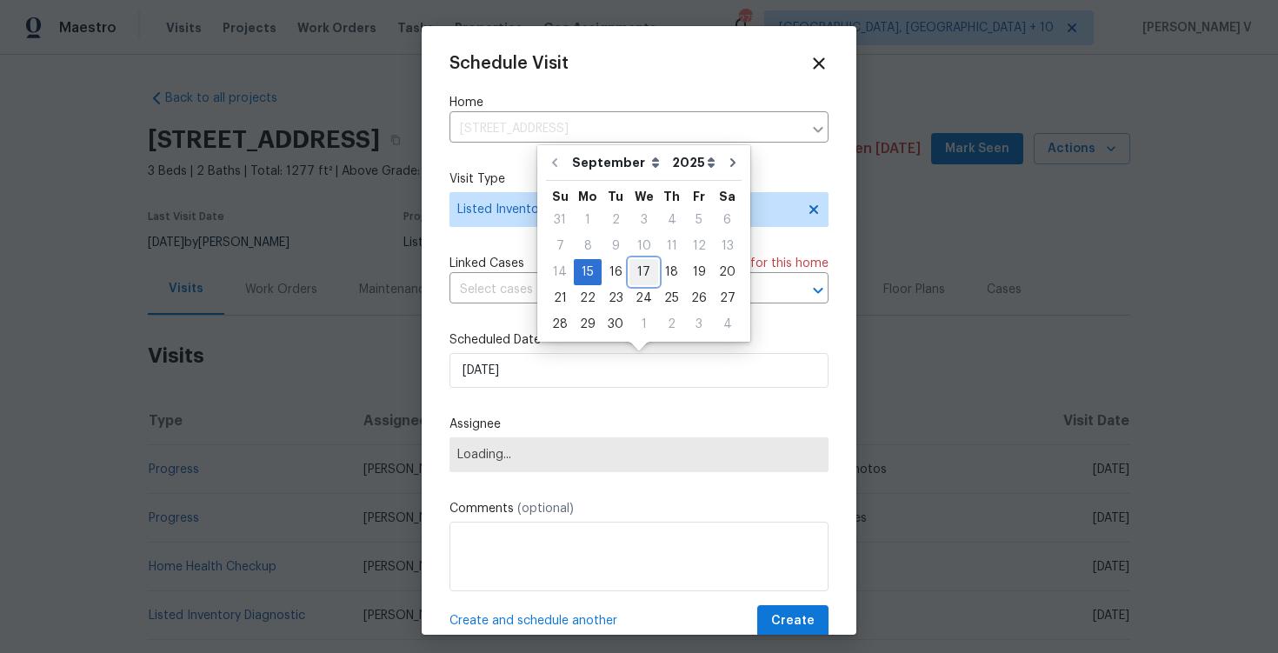
click at [632, 266] on div "17" at bounding box center [644, 272] width 29 height 24
type input "17/09/2025"
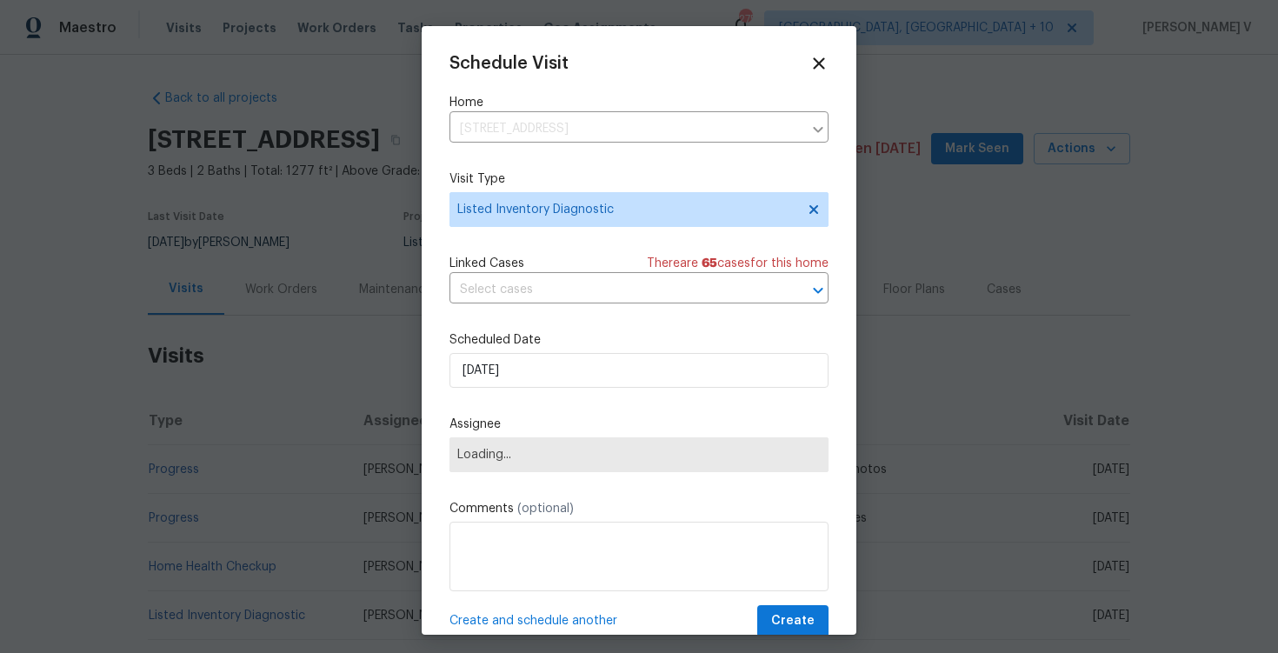
click at [544, 451] on span "Loading..." at bounding box center [639, 455] width 364 height 14
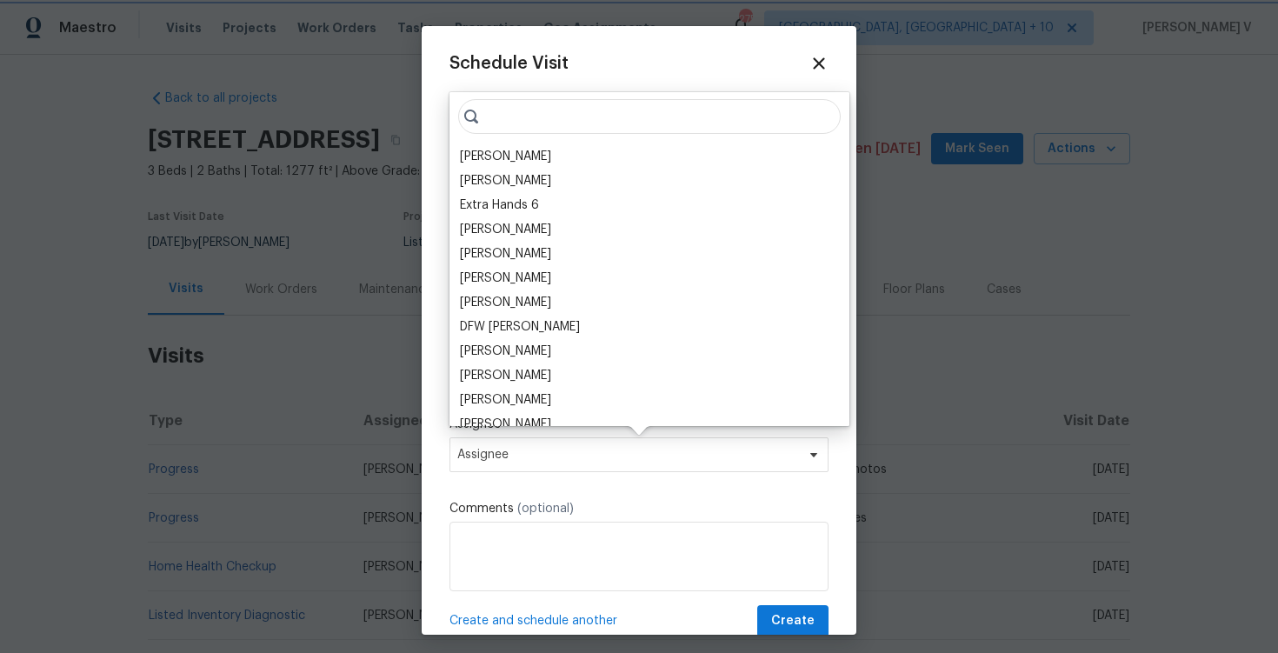
click at [544, 451] on span "Assignee" at bounding box center [627, 455] width 341 height 14
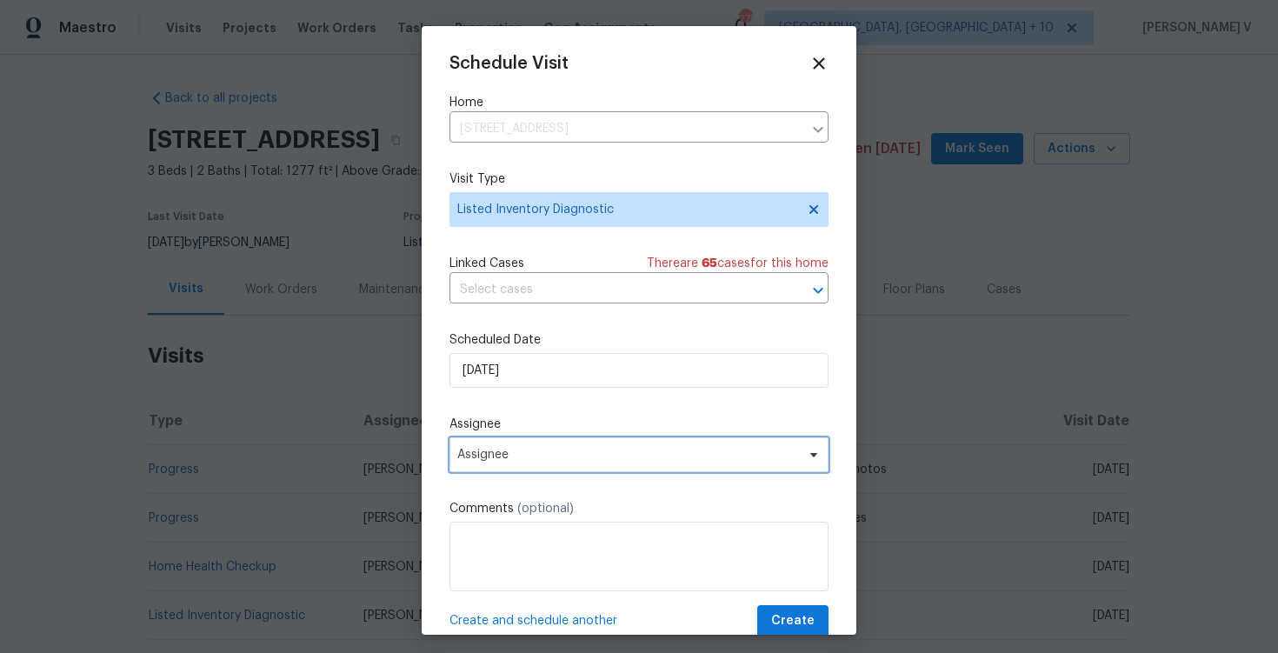
click at [544, 451] on span "Assignee" at bounding box center [627, 455] width 341 height 14
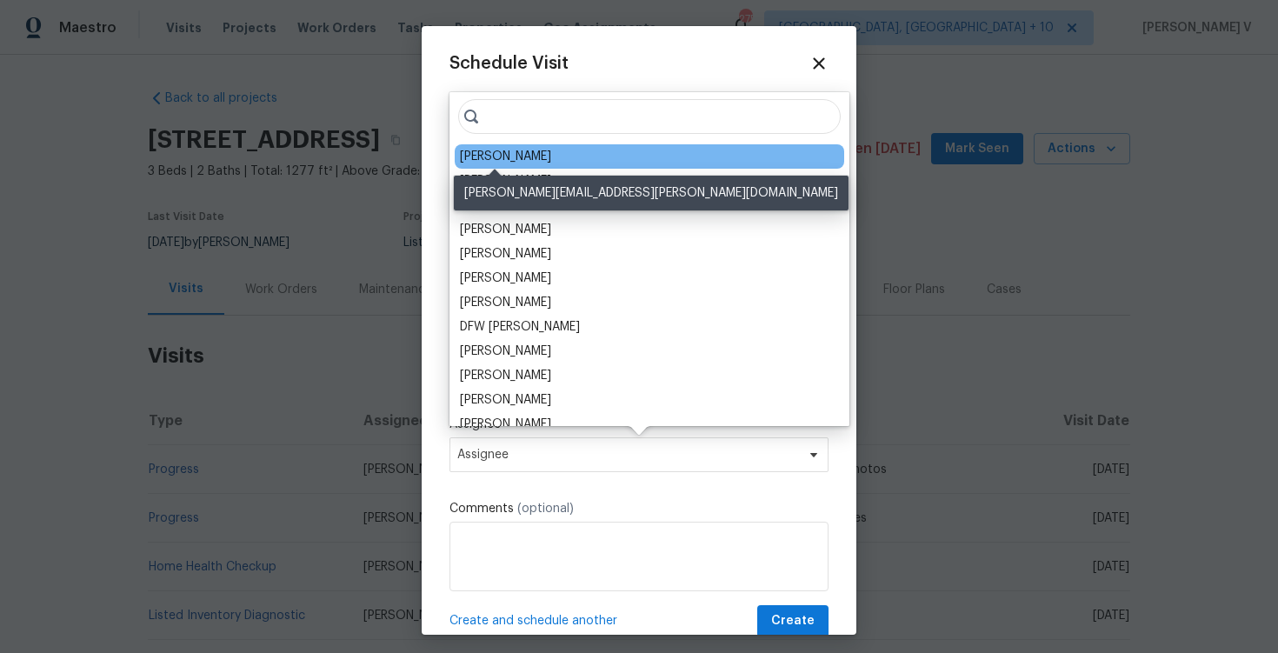
click at [499, 154] on div "Ryan Carder" at bounding box center [505, 156] width 91 height 17
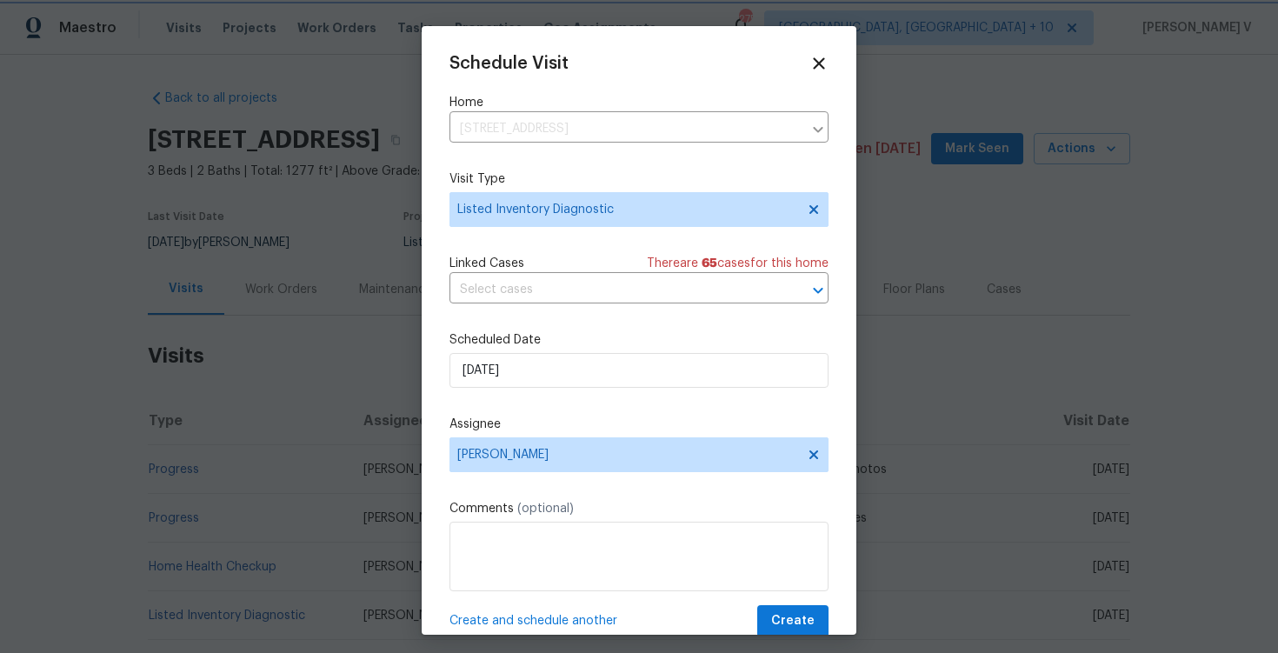
scroll to position [31, 0]
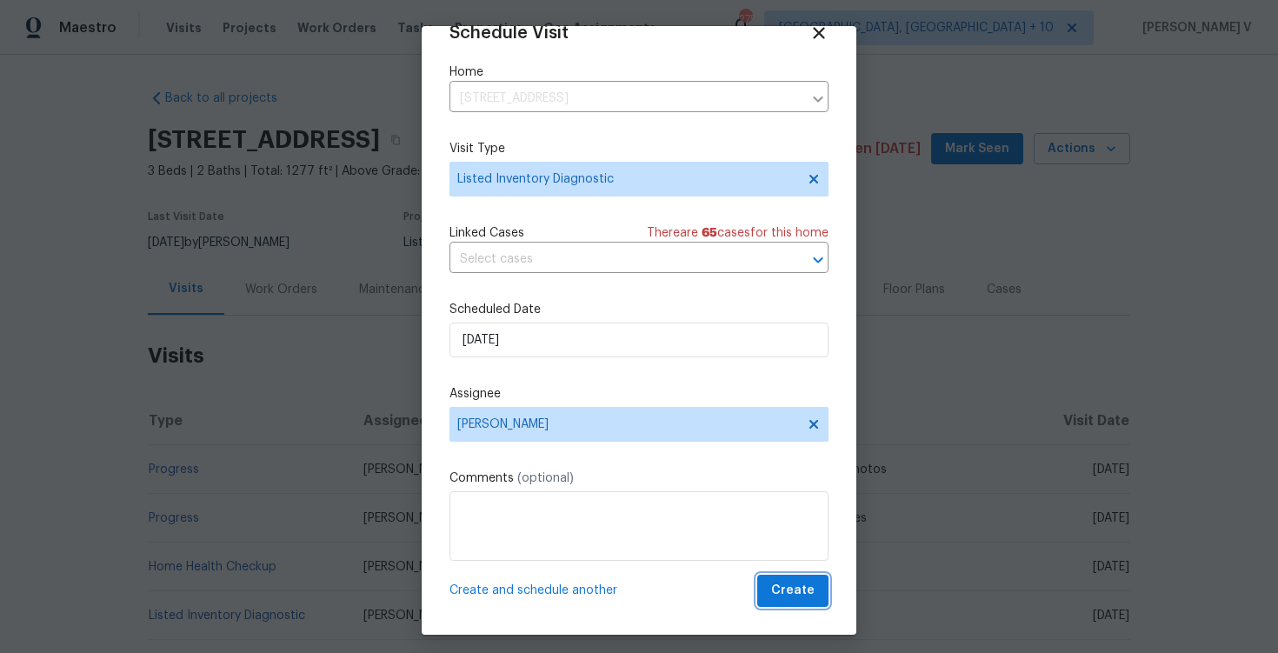
click at [798, 598] on span "Create" at bounding box center [792, 591] width 43 height 22
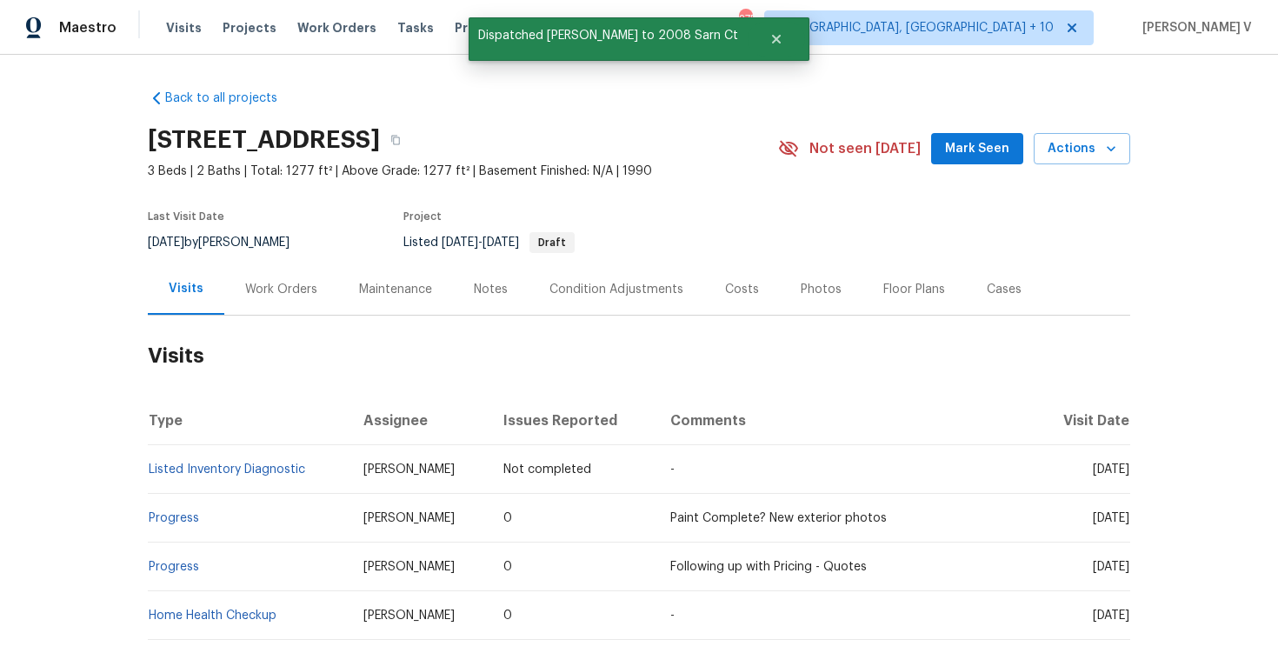
click at [323, 474] on td "Listed Inventory Diagnostic" at bounding box center [249, 469] width 202 height 49
copy link "Listed Inventory Diagnostic"
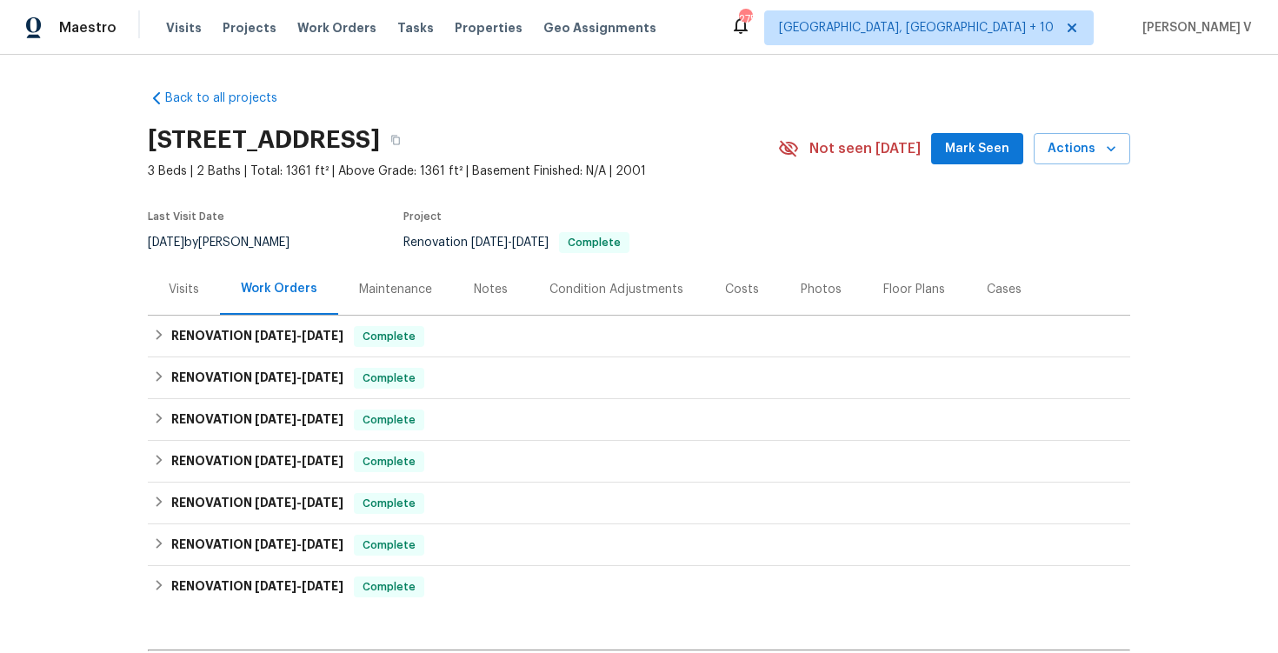
click at [178, 302] on div "Visits" at bounding box center [184, 289] width 72 height 51
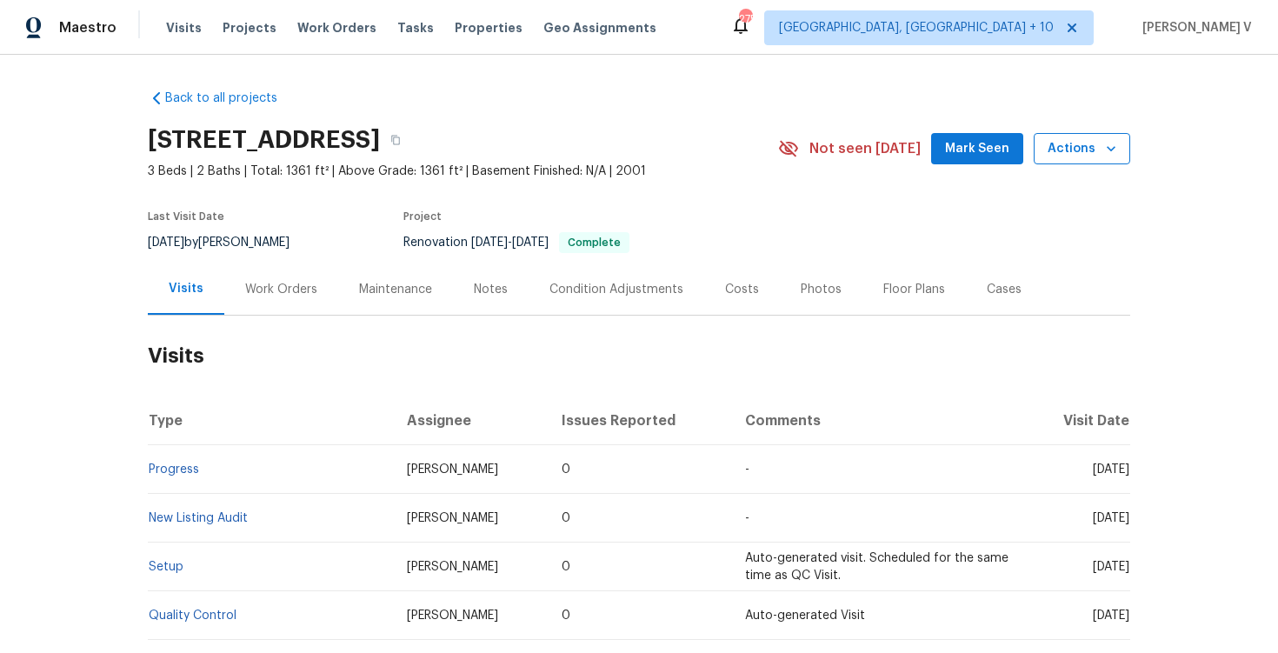
click at [1060, 139] on span "Actions" at bounding box center [1082, 149] width 69 height 22
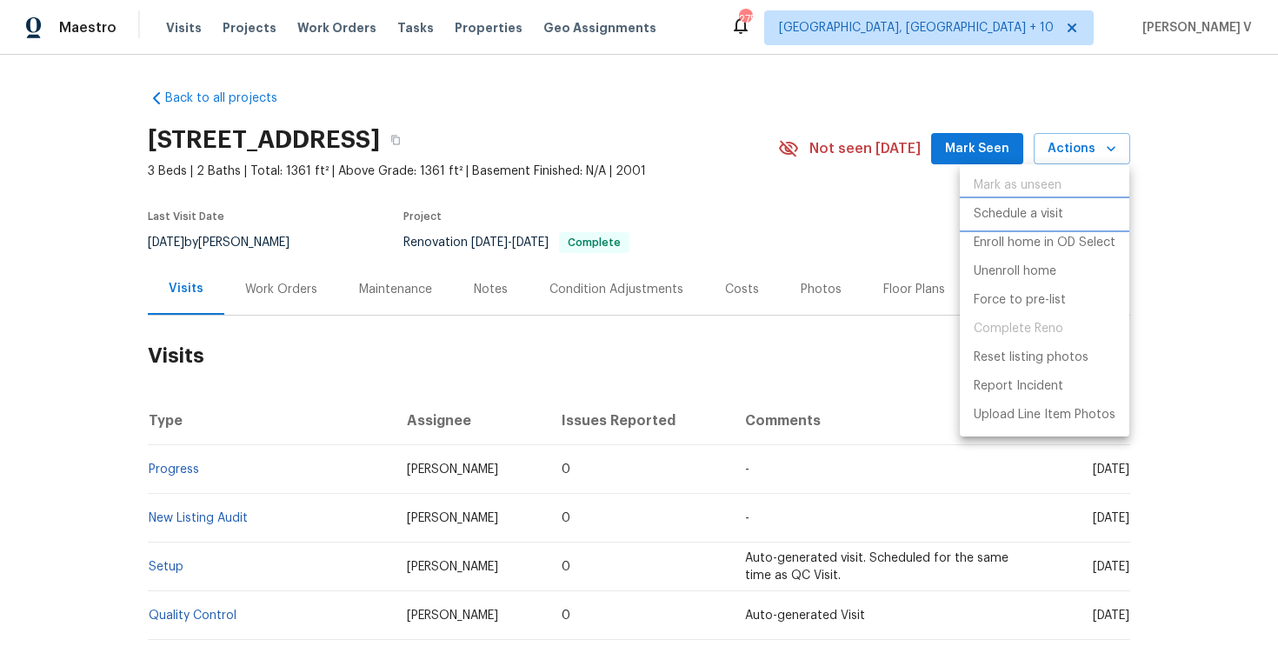
click at [1037, 205] on p "Schedule a visit" at bounding box center [1019, 214] width 90 height 18
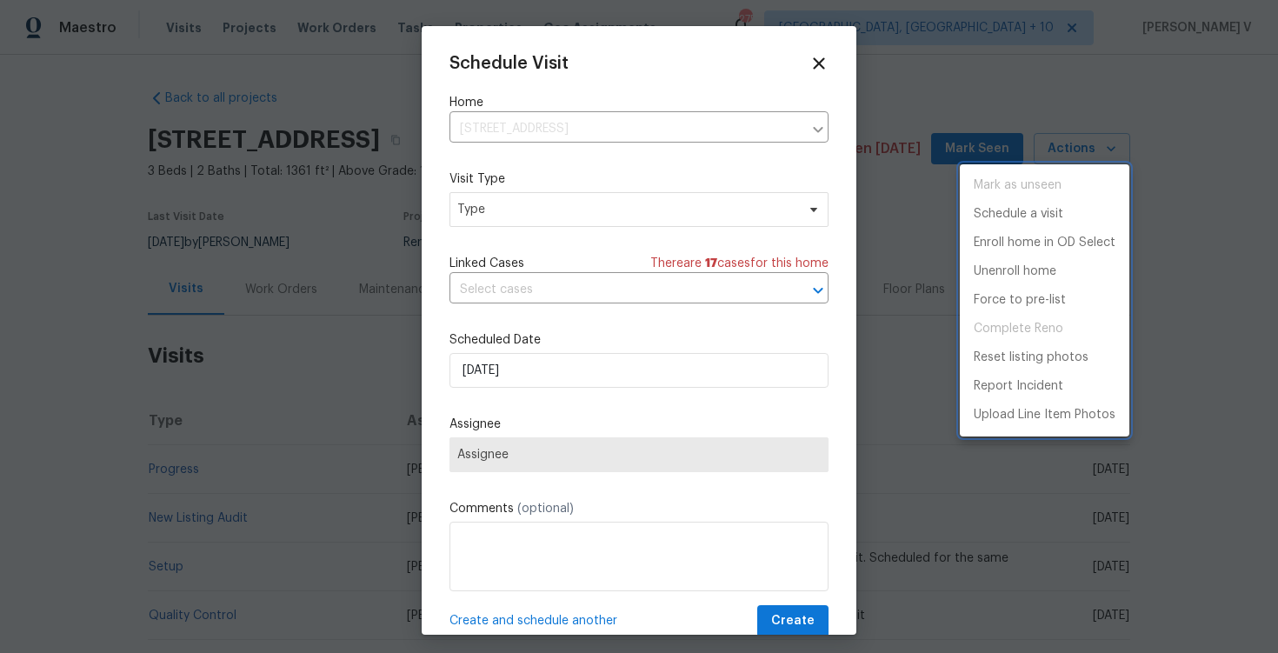
click at [562, 210] on div at bounding box center [639, 326] width 1278 height 653
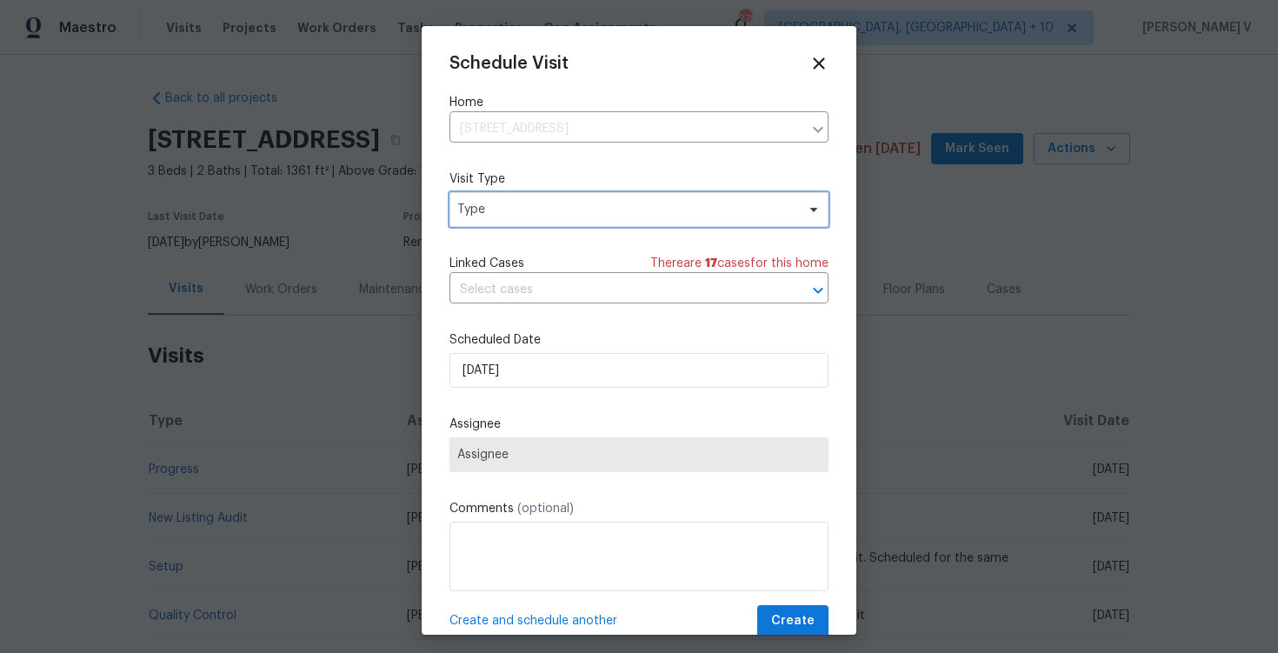
click at [562, 210] on span "Type" at bounding box center [626, 209] width 338 height 17
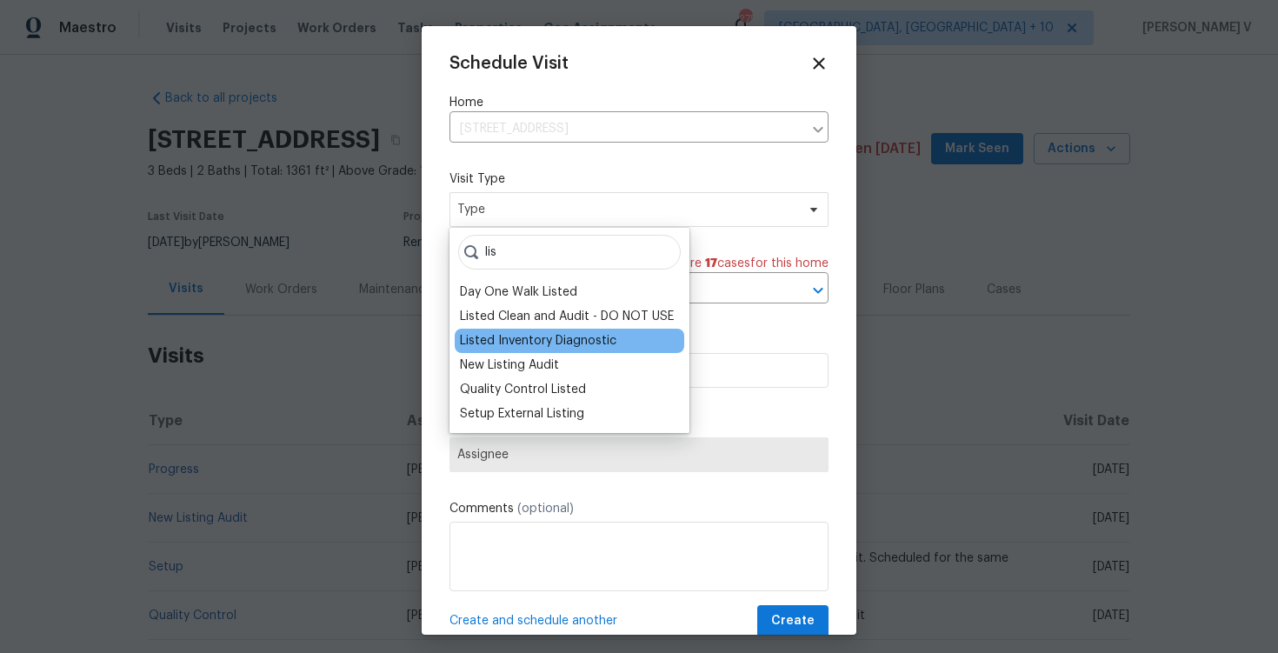
type input "lis"
click at [543, 329] on div "Listed Inventory Diagnostic" at bounding box center [570, 341] width 230 height 24
click at [538, 350] on div "Listed Inventory Diagnostic" at bounding box center [570, 341] width 230 height 24
click at [534, 334] on div "Listed Inventory Diagnostic" at bounding box center [538, 340] width 157 height 17
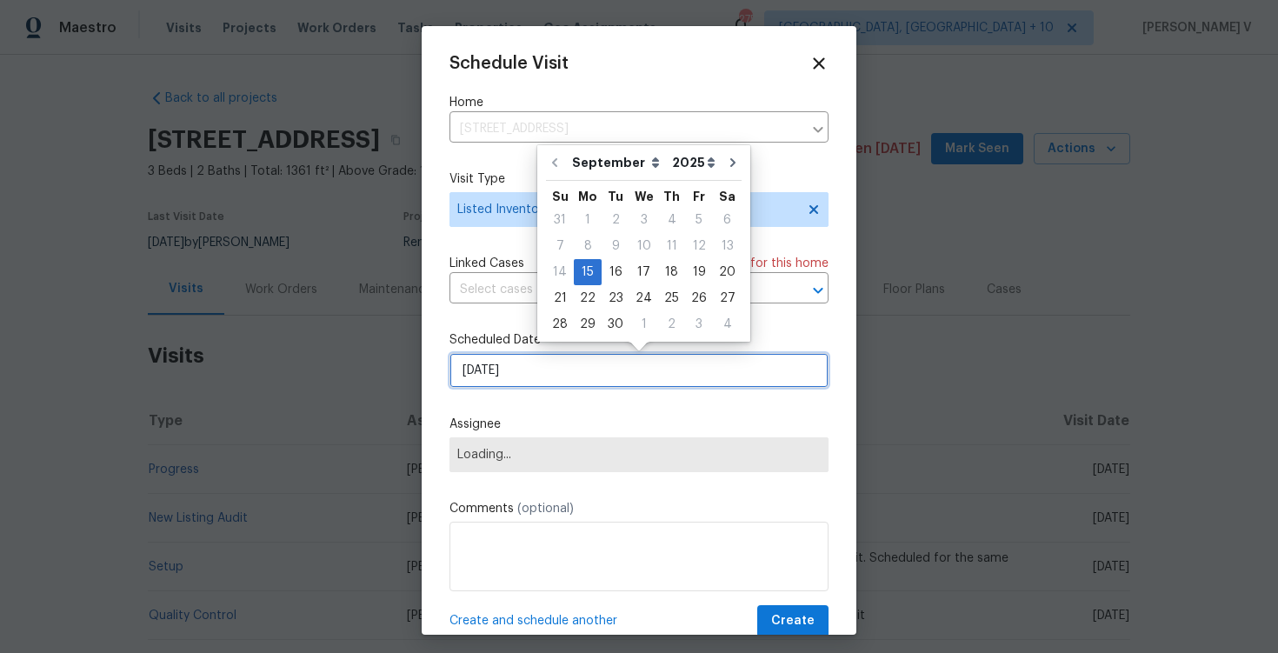
click at [490, 379] on input "15/09/2025" at bounding box center [639, 370] width 379 height 35
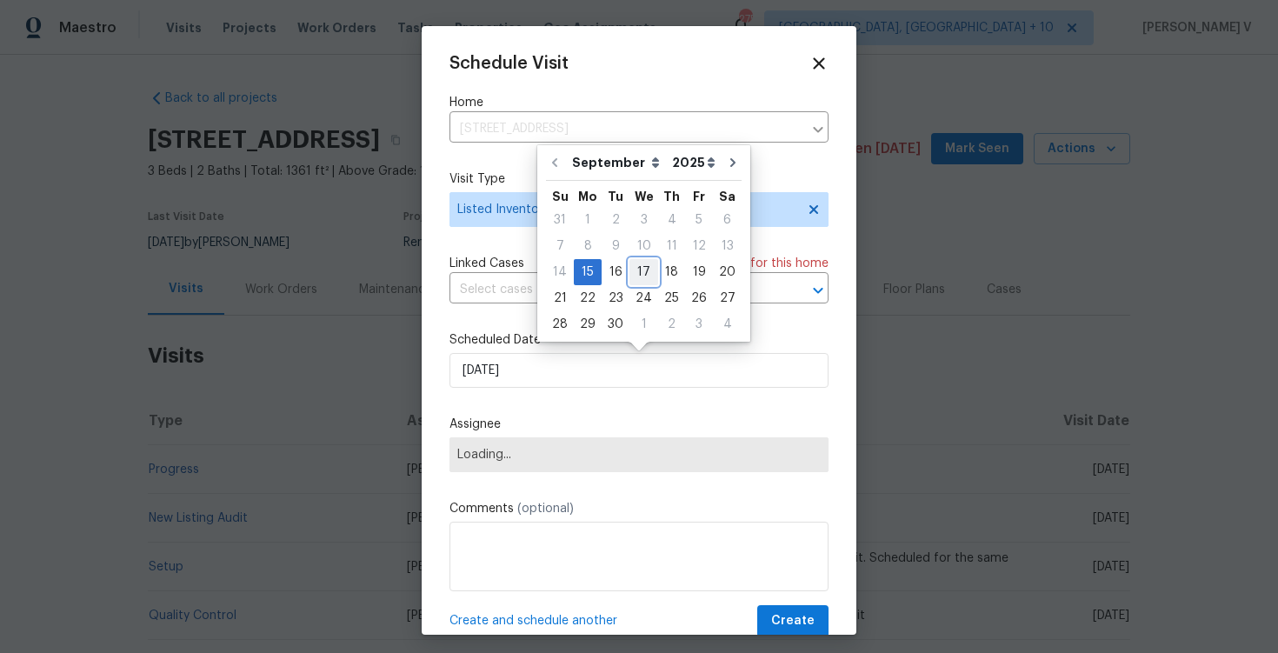
click at [642, 270] on div "17" at bounding box center [644, 272] width 29 height 24
type input "17/09/2025"
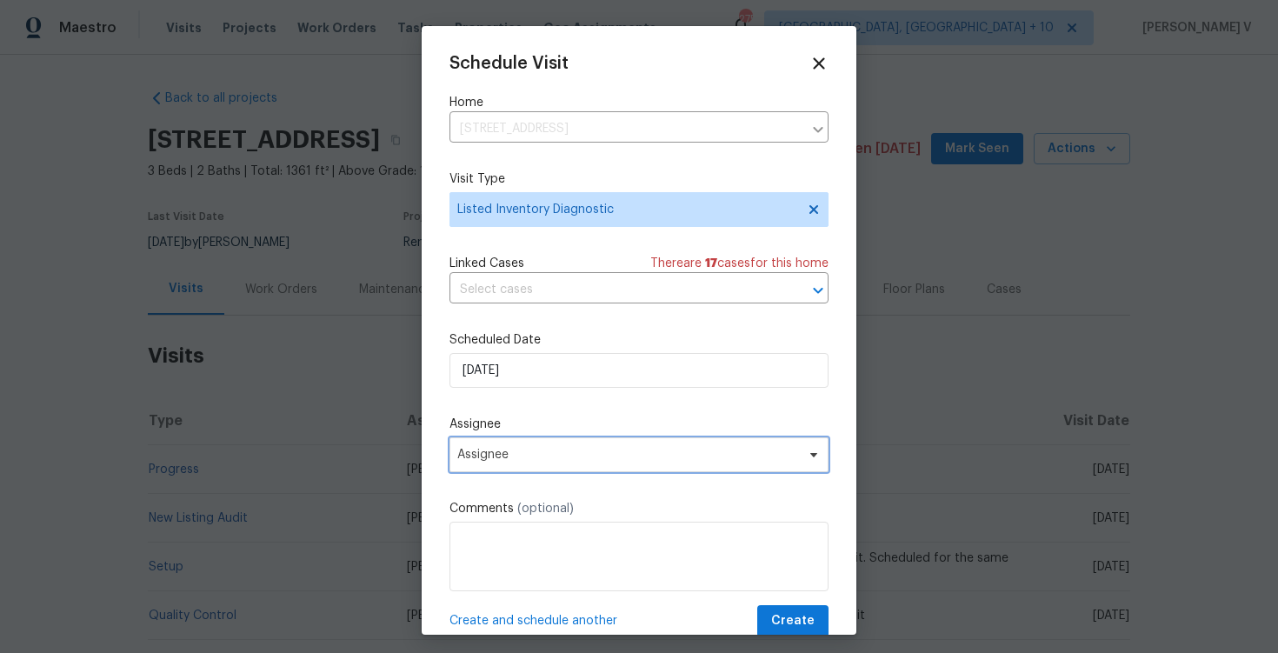
click at [550, 470] on span "Assignee" at bounding box center [639, 454] width 379 height 35
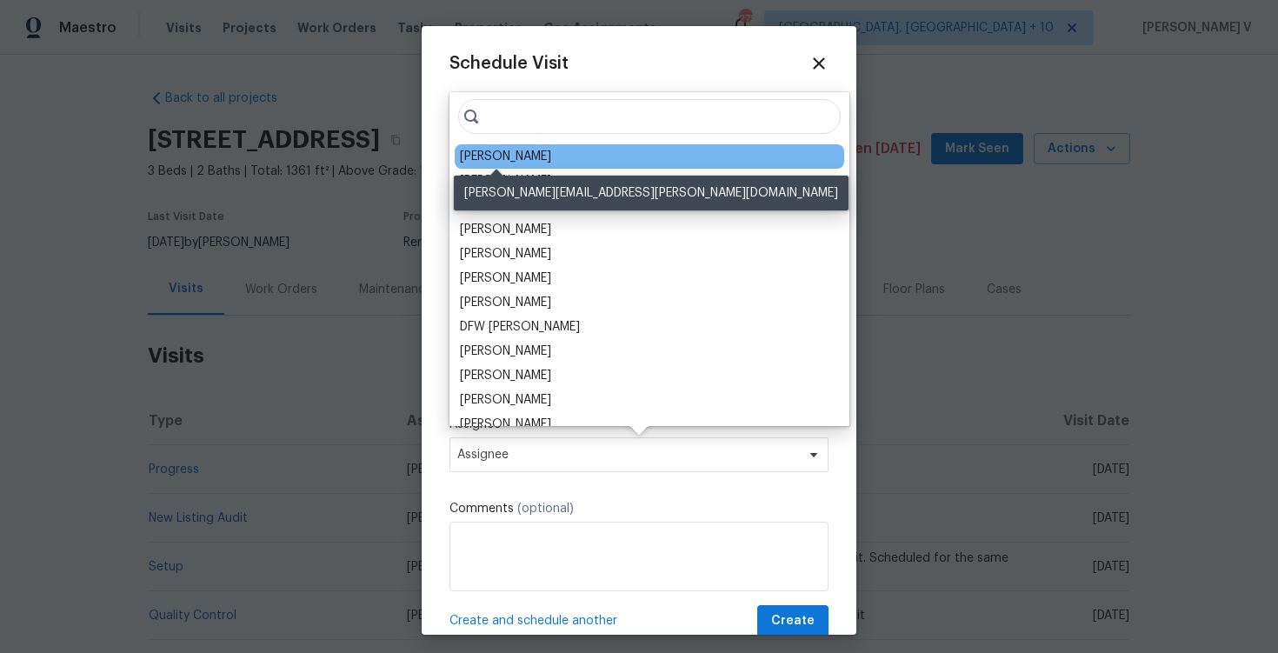
click at [492, 158] on div "Dan Baquero" at bounding box center [505, 156] width 91 height 17
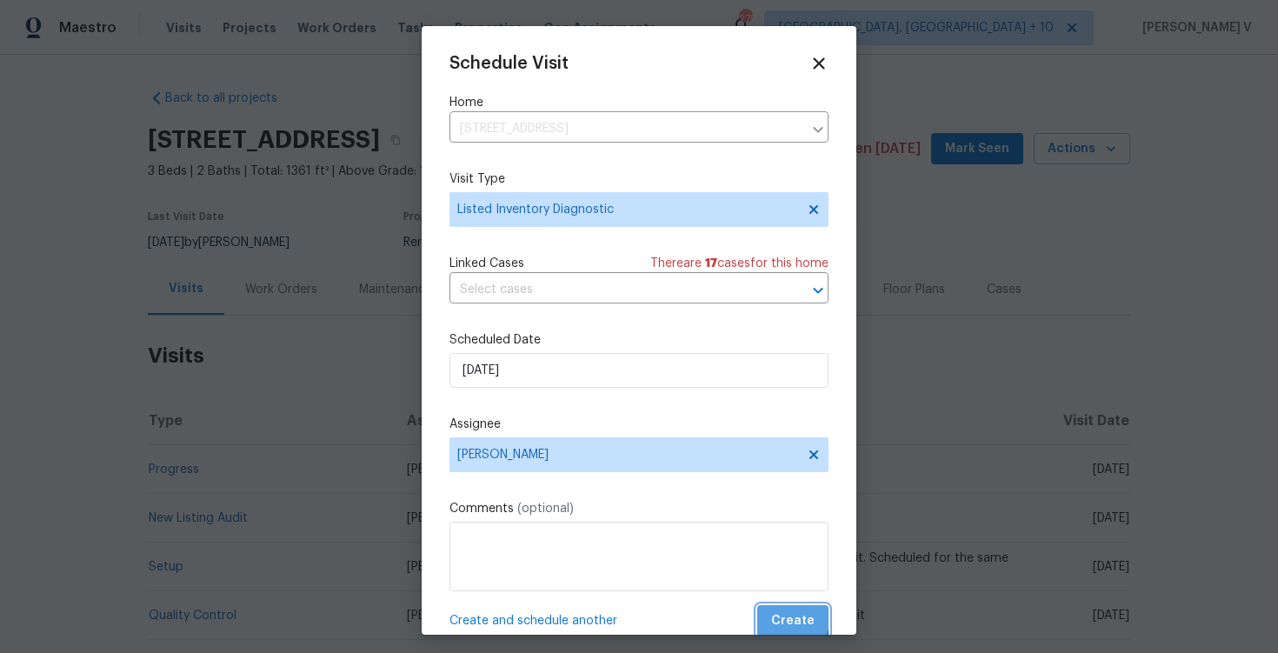
click at [784, 617] on span "Create" at bounding box center [792, 621] width 43 height 22
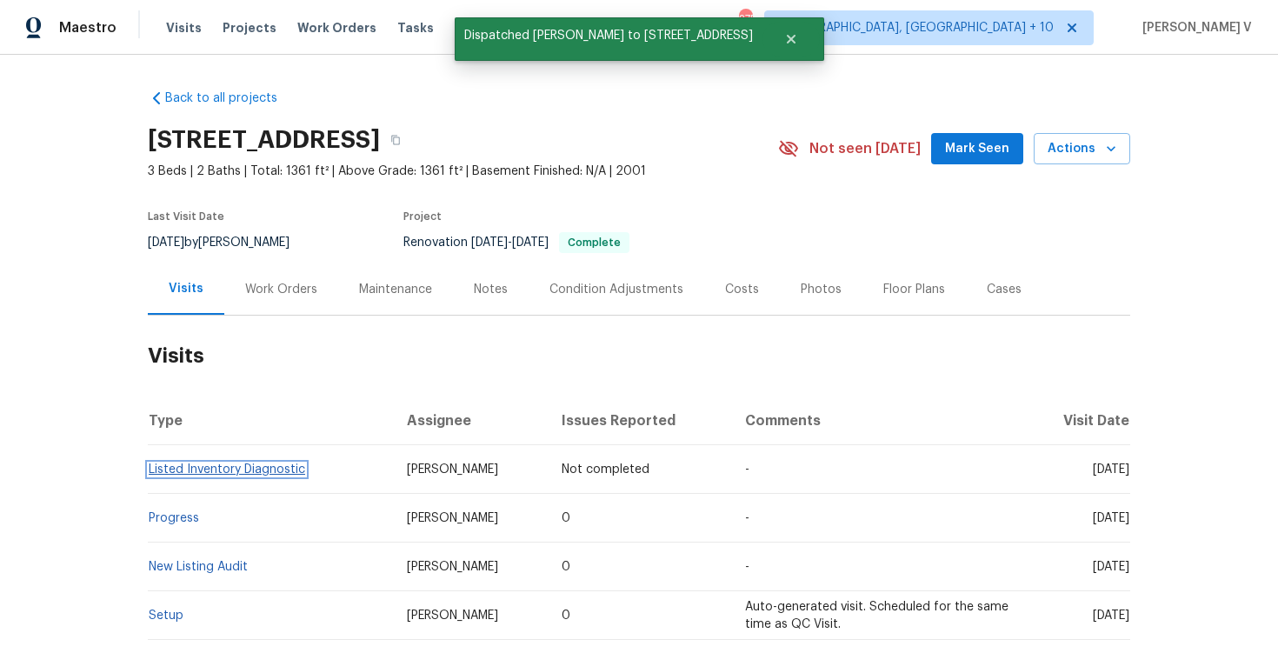
click at [302, 465] on link "Listed Inventory Diagnostic" at bounding box center [227, 470] width 157 height 12
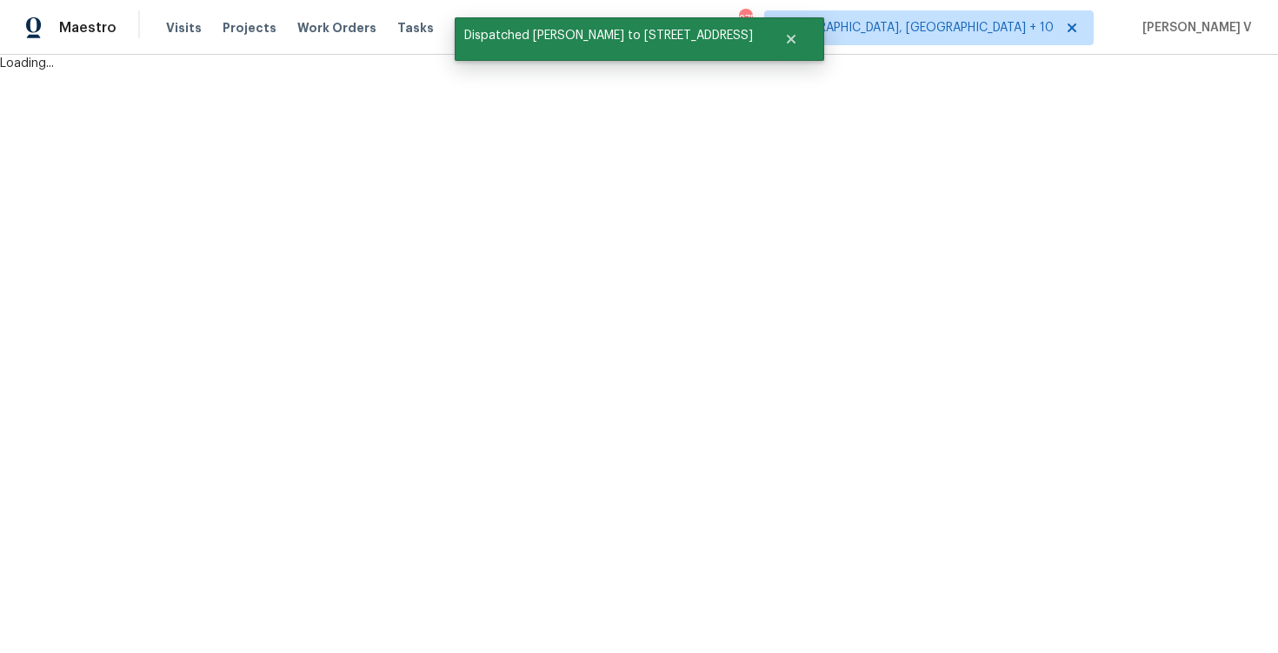
click at [302, 72] on html "Maestro Visits Projects Work Orders Tasks Properties Geo Assignments 275 Cincin…" at bounding box center [639, 36] width 1278 height 72
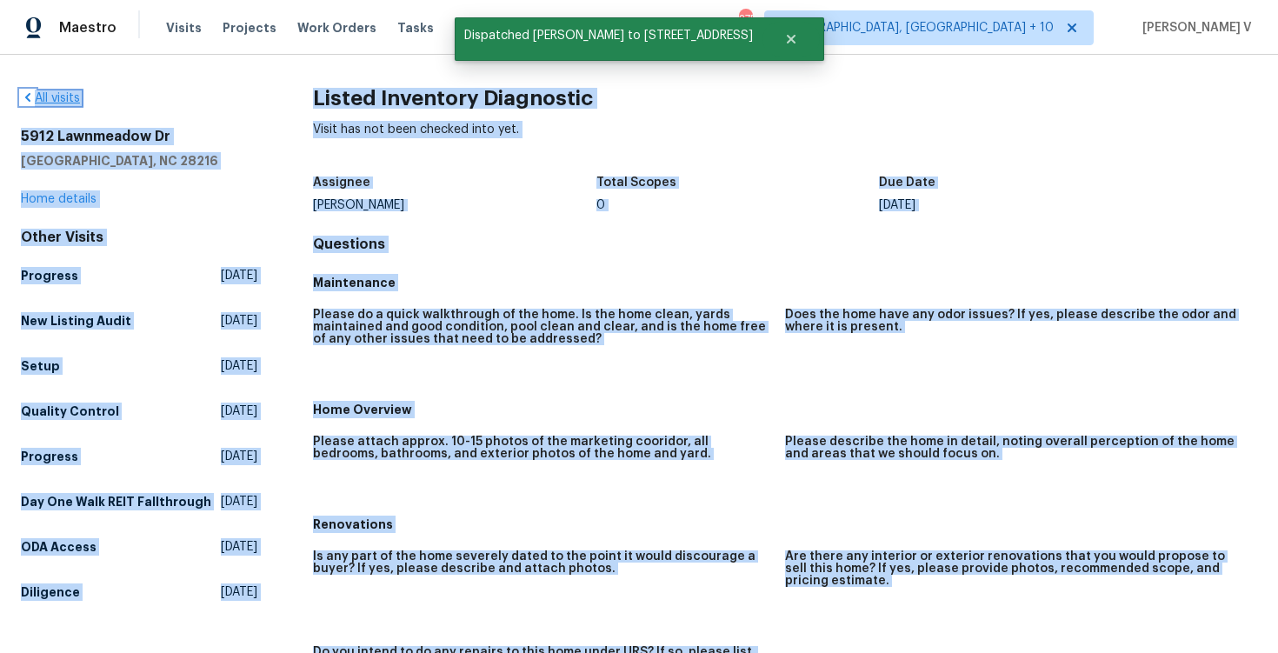
click at [55, 102] on link "All visits" at bounding box center [50, 98] width 59 height 12
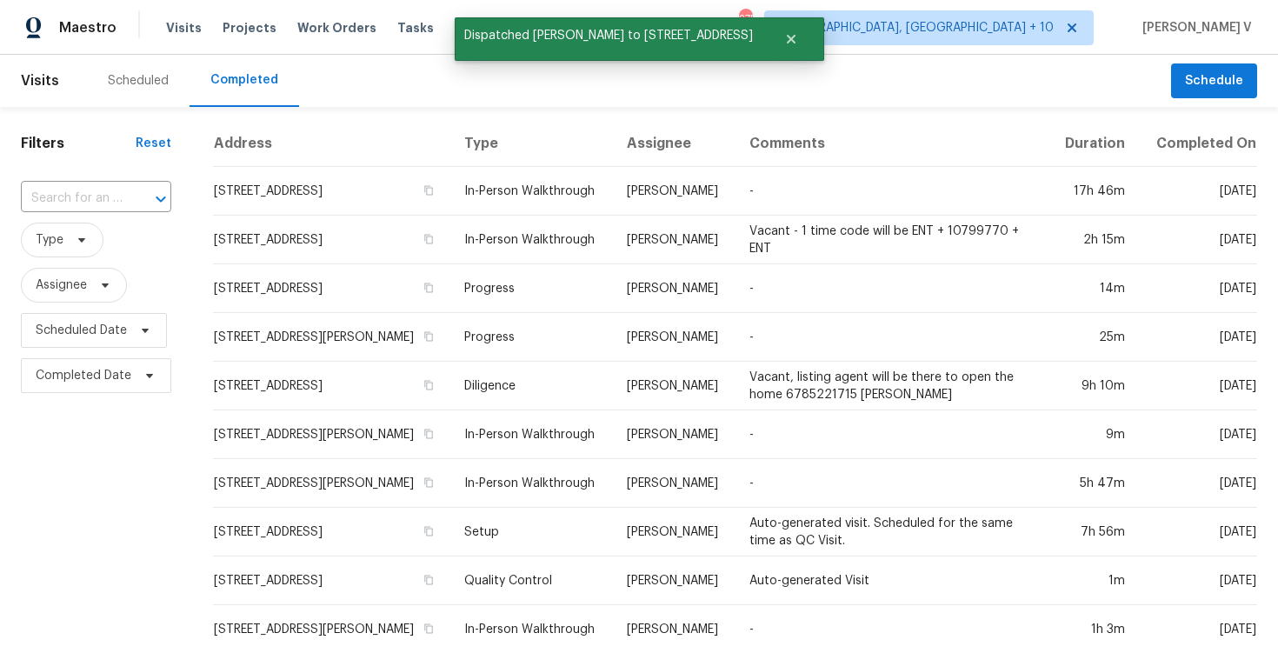
click at [199, 26] on div "Visits Projects Work Orders Tasks Properties Geo Assignments" at bounding box center [421, 27] width 511 height 35
click at [176, 23] on span "Visits" at bounding box center [184, 27] width 36 height 17
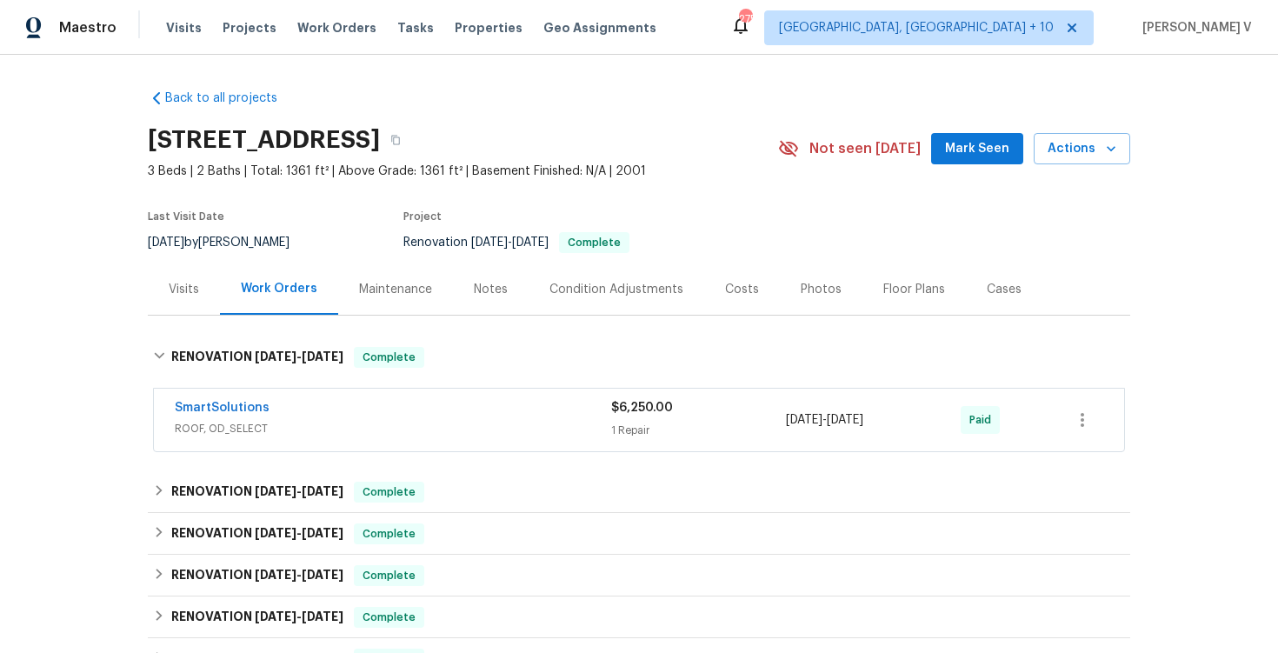
click at [160, 304] on div "Visits" at bounding box center [184, 289] width 72 height 51
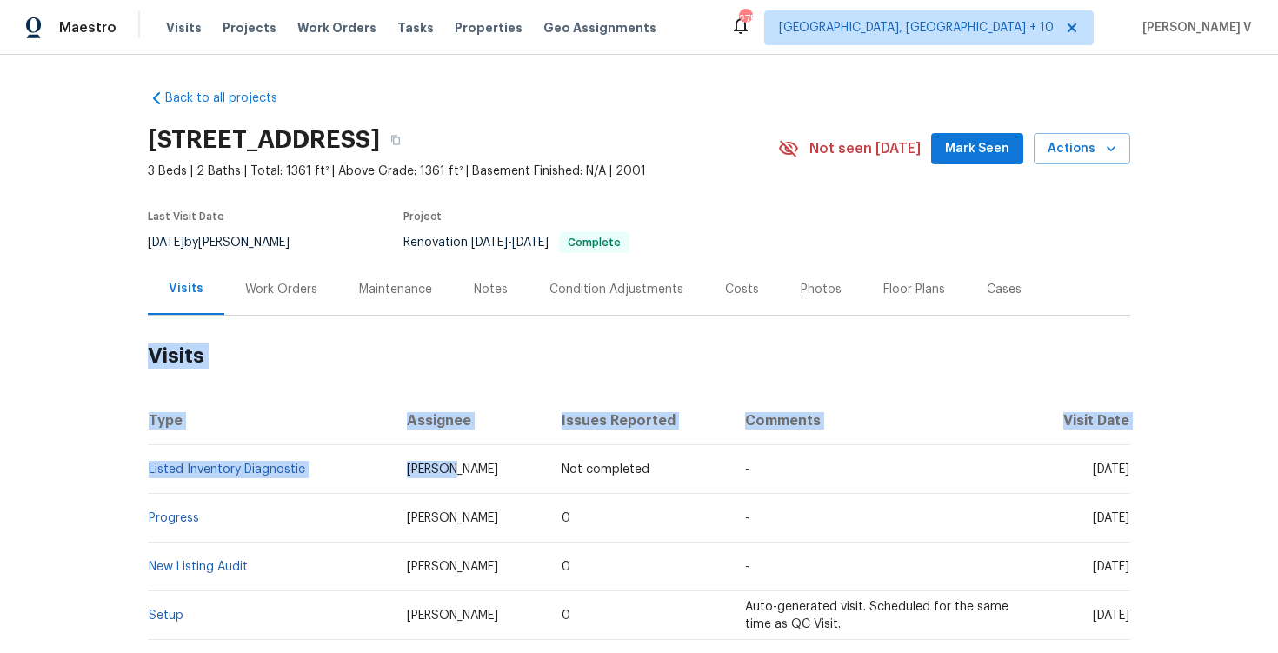
drag, startPoint x: 119, startPoint y: 470, endPoint x: 452, endPoint y: 467, distance: 333.1
click at [452, 467] on div "Back to all projects 5912 Lawnmeadow Dr, Charlotte, NC 28216 3 Beds | 2 Baths |…" at bounding box center [639, 354] width 1278 height 598
click at [342, 460] on td "Listed Inventory Diagnostic" at bounding box center [270, 469] width 245 height 49
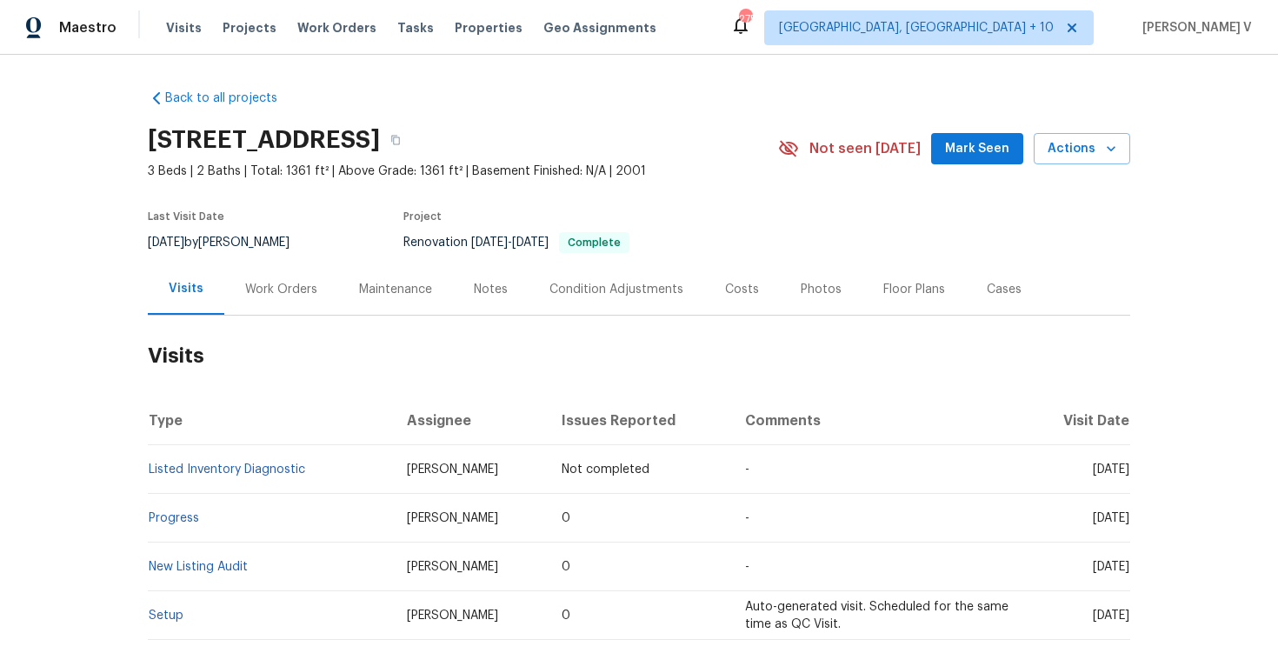
click at [342, 460] on td "Listed Inventory Diagnostic" at bounding box center [270, 469] width 245 height 49
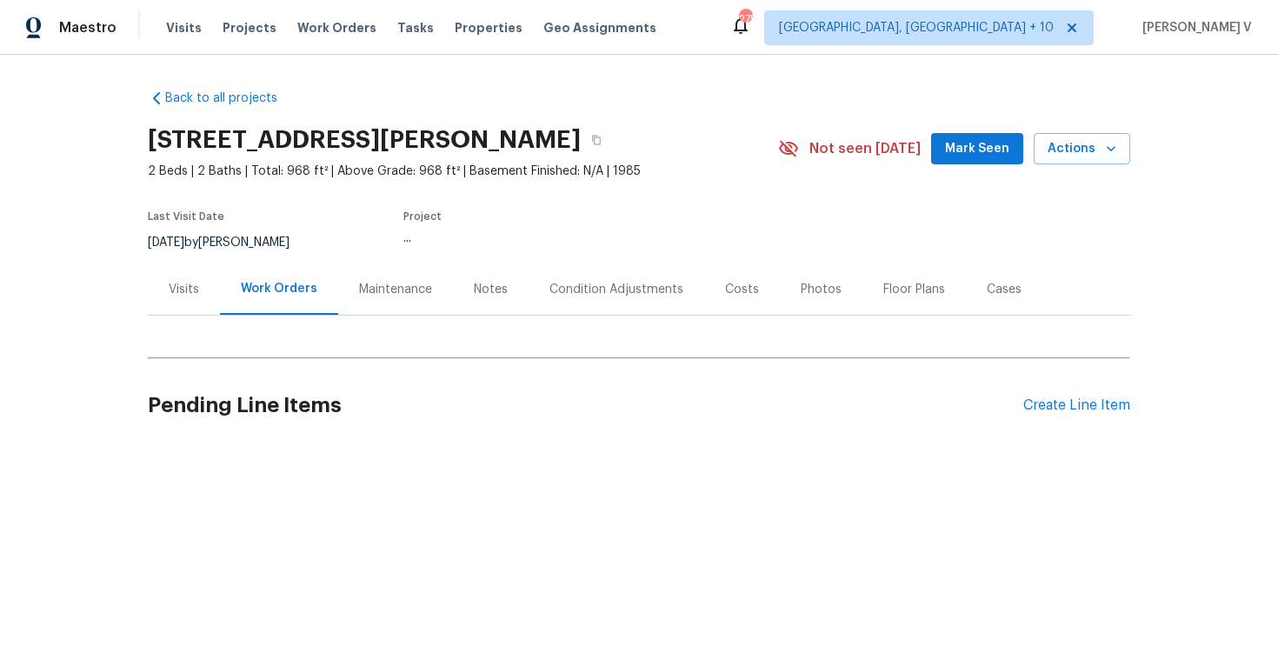
click at [190, 271] on div "Visits" at bounding box center [184, 289] width 72 height 51
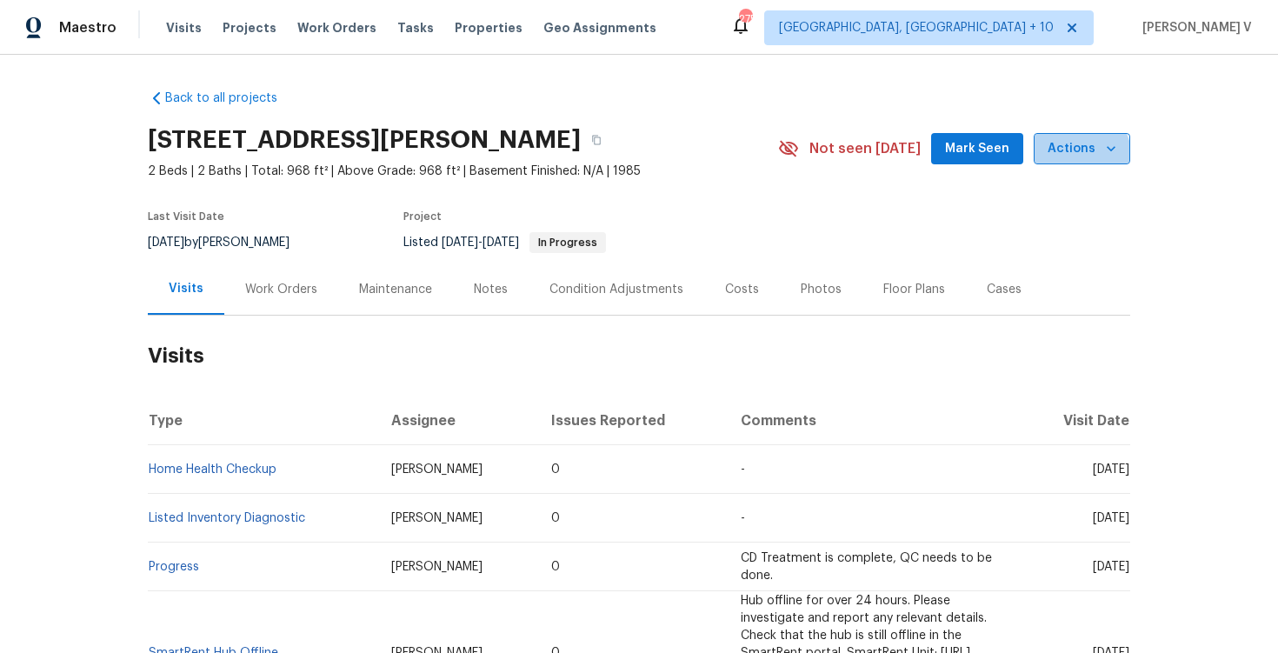
click at [1071, 159] on button "Actions" at bounding box center [1082, 149] width 97 height 32
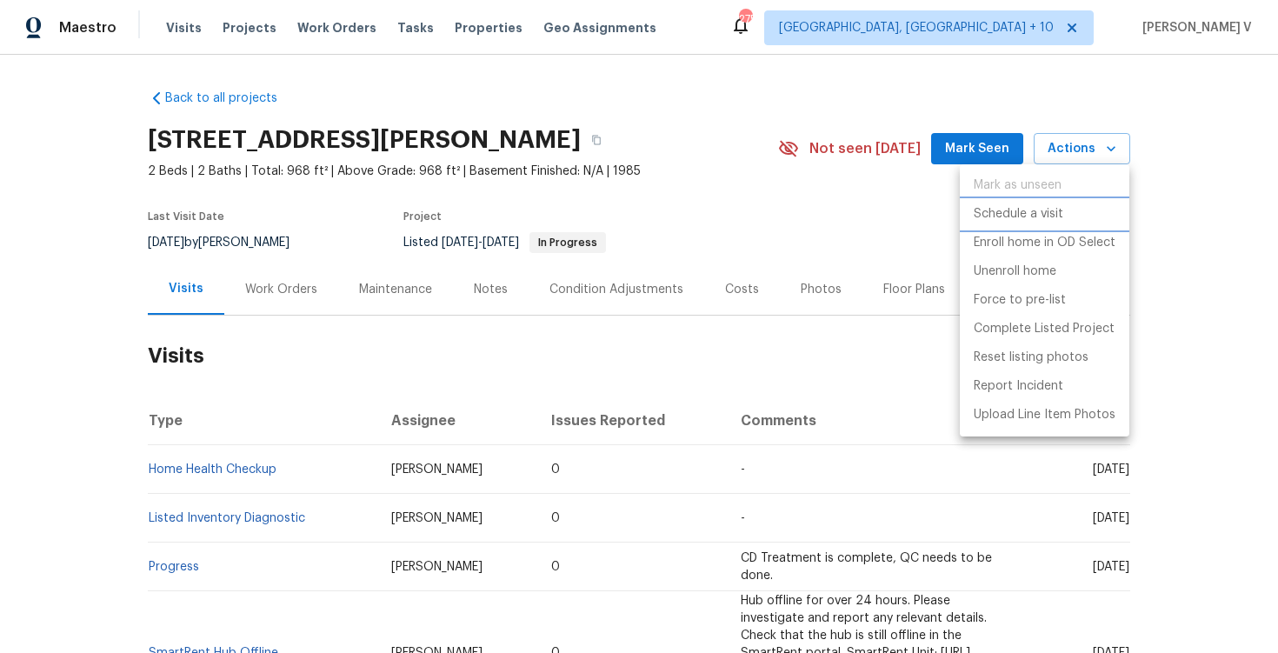
click at [1035, 209] on p "Schedule a visit" at bounding box center [1019, 214] width 90 height 18
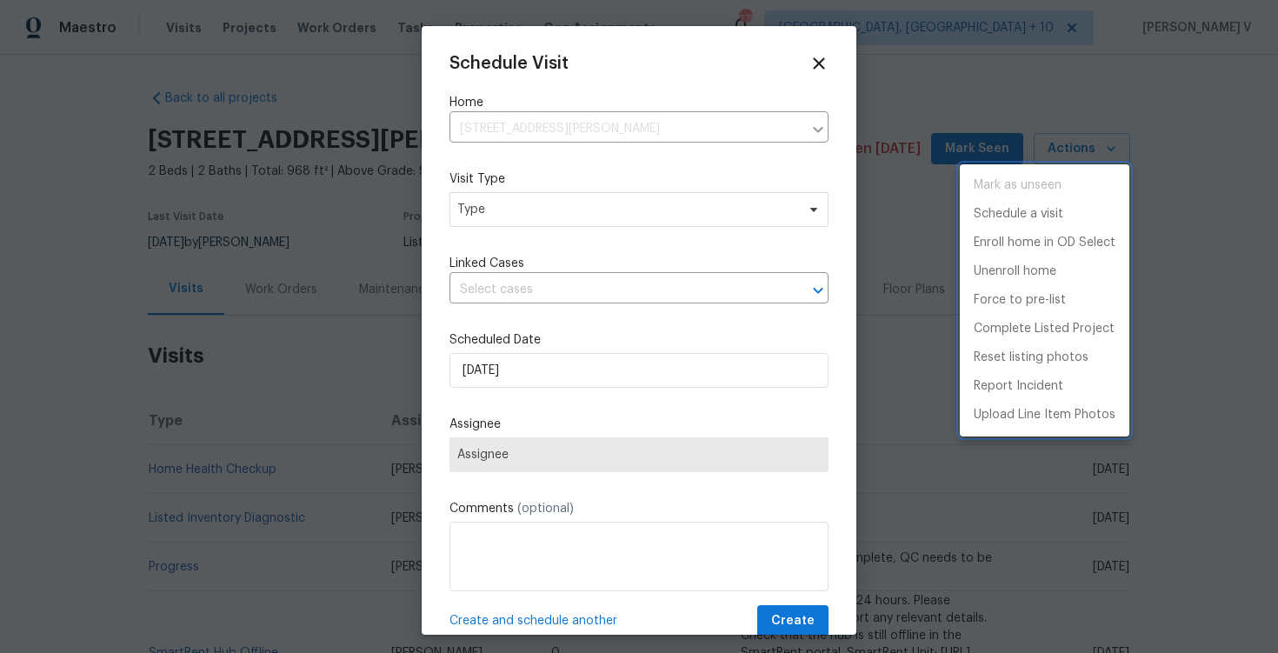
click at [517, 214] on div at bounding box center [639, 326] width 1278 height 653
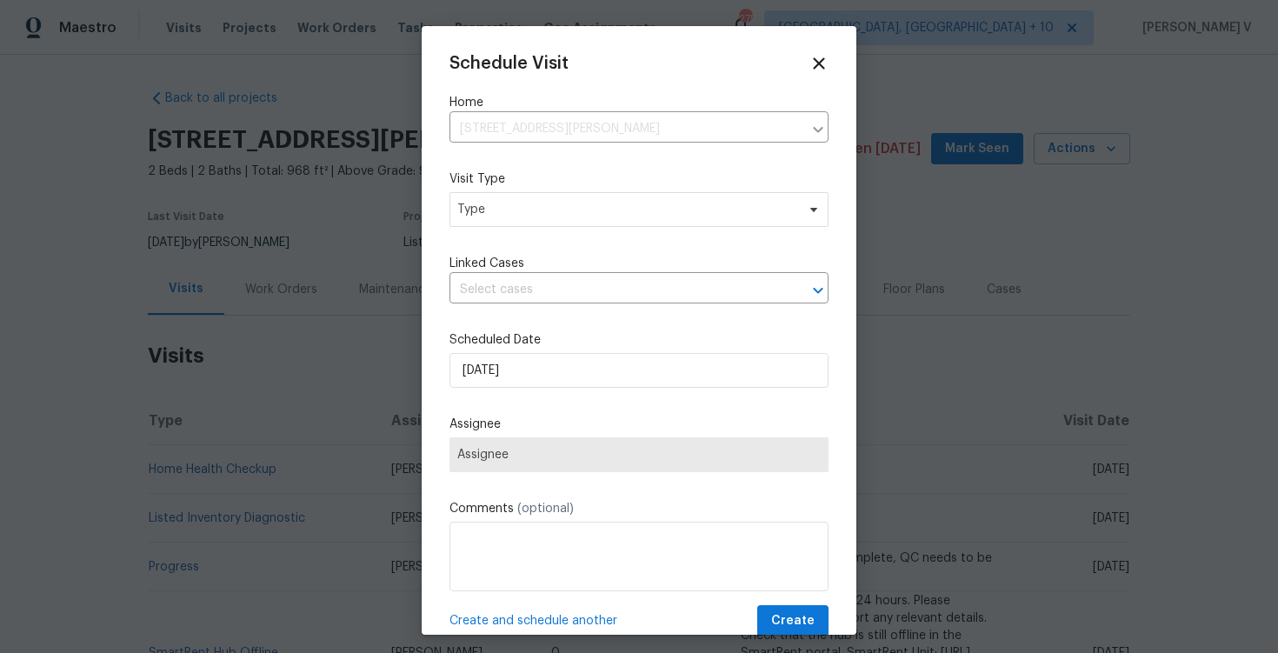
click at [517, 214] on div "Mark as unseen Schedule a visit Enroll home in OD Select Unenroll home Force to…" at bounding box center [639, 326] width 1278 height 653
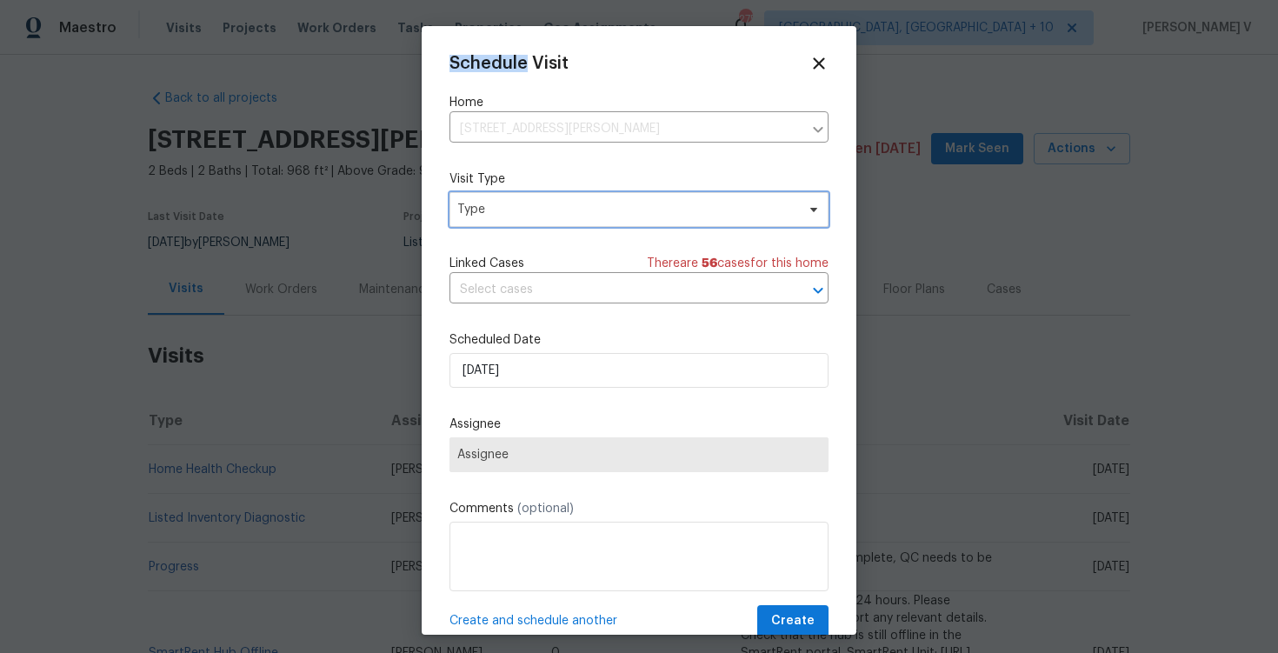
click at [517, 214] on span "Type" at bounding box center [626, 209] width 338 height 17
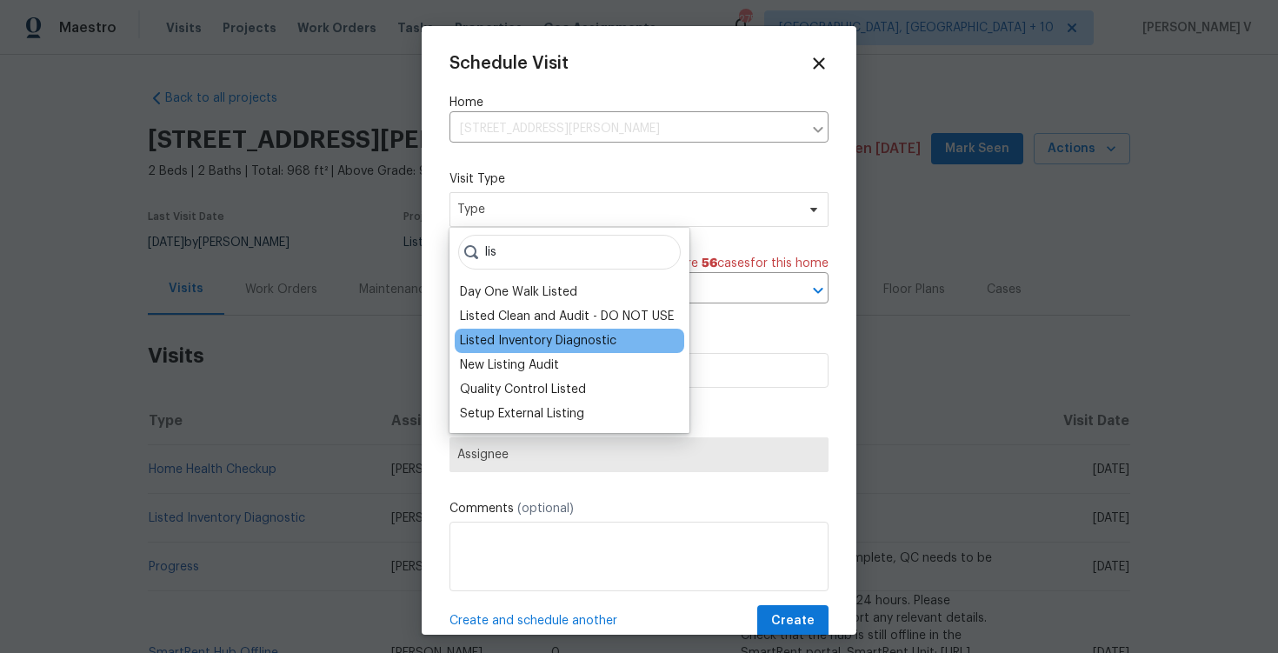
type input "lis"
click at [514, 331] on div "Listed Inventory Diagnostic" at bounding box center [570, 341] width 230 height 24
click at [512, 342] on div "Listed Inventory Diagnostic" at bounding box center [538, 340] width 157 height 17
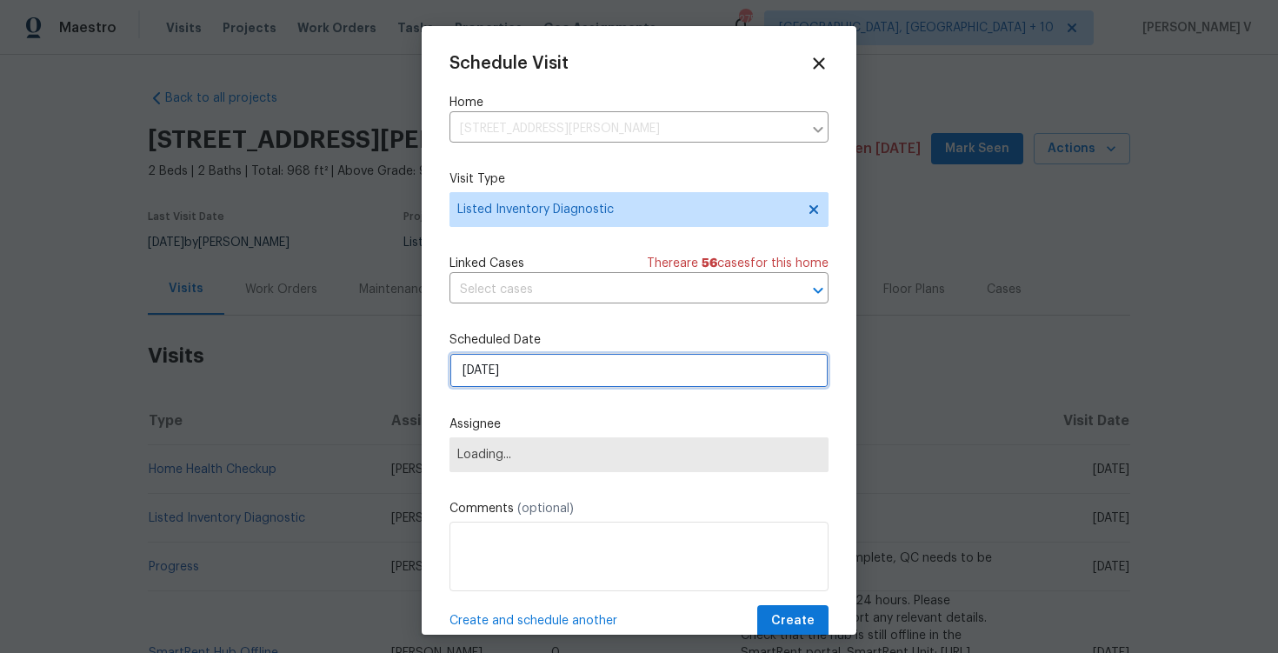
click at [510, 369] on input "[DATE]" at bounding box center [639, 370] width 379 height 35
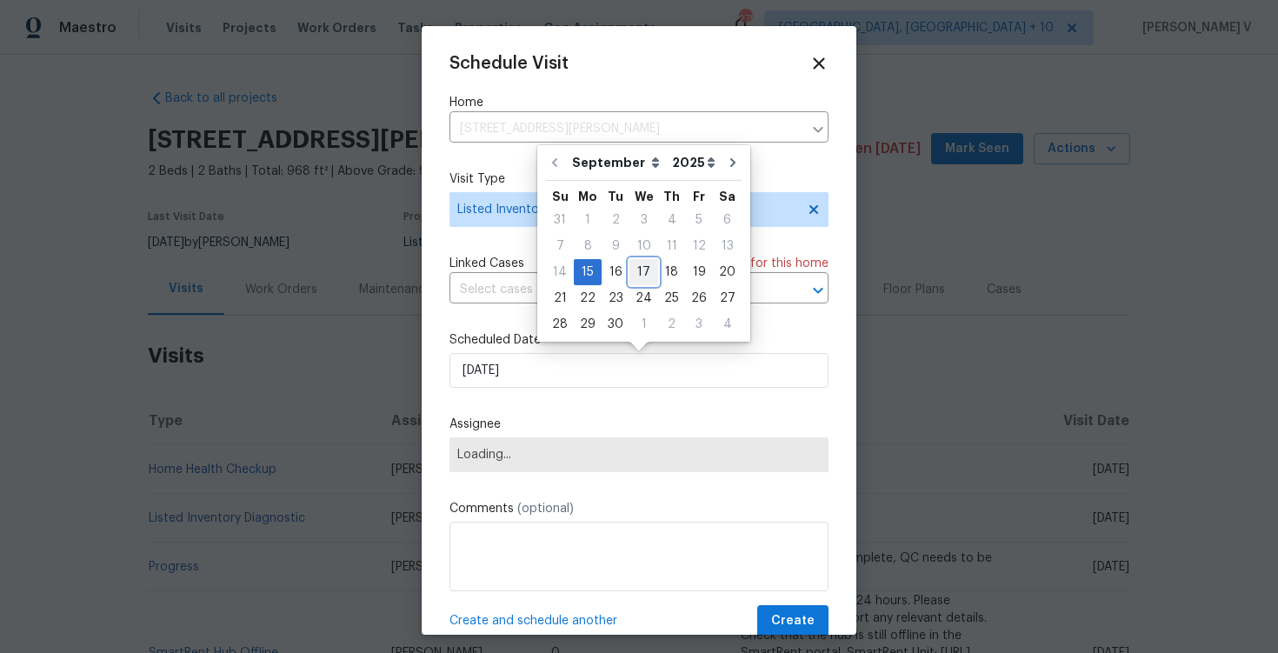
click at [632, 277] on div "17" at bounding box center [644, 272] width 29 height 24
type input "[DATE]"
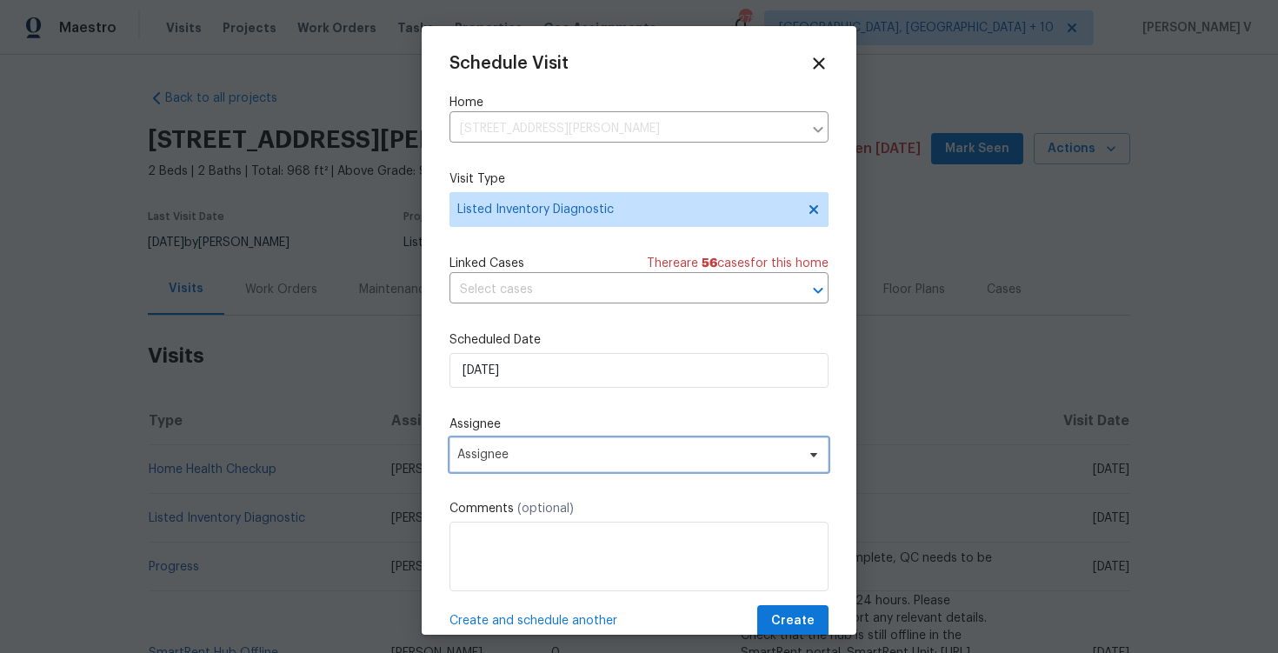
click at [545, 448] on span "Assignee" at bounding box center [639, 454] width 379 height 35
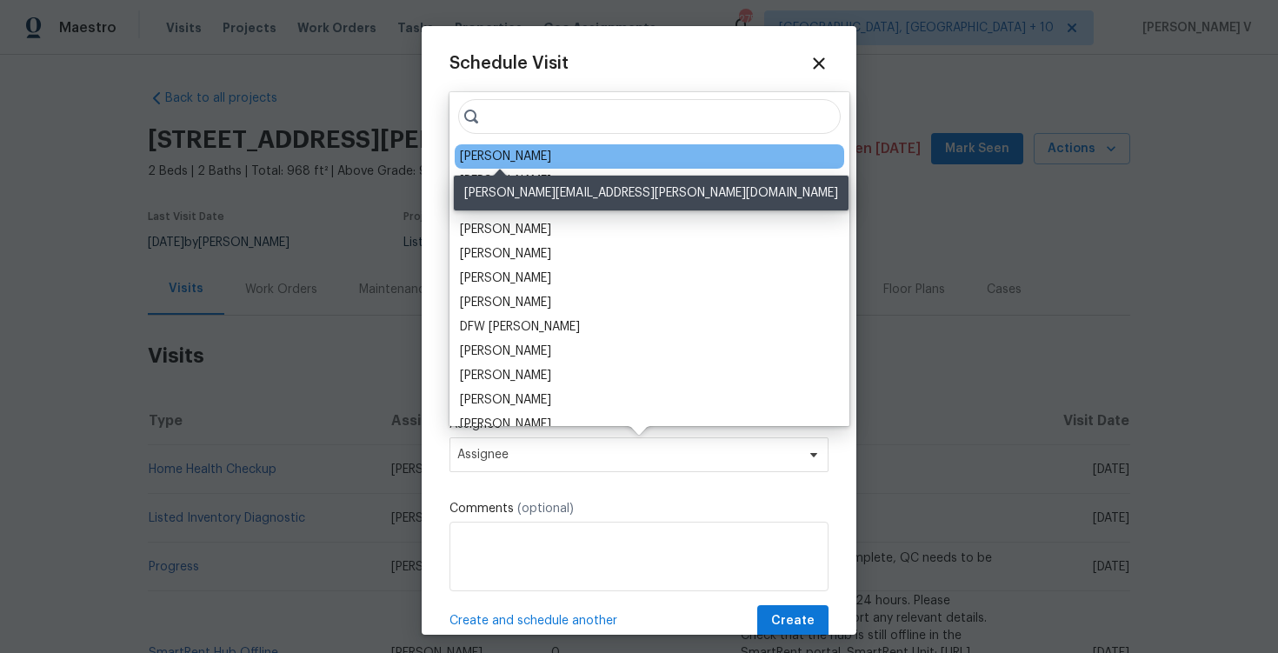
click at [531, 152] on div "Jason Bouque" at bounding box center [505, 156] width 91 height 17
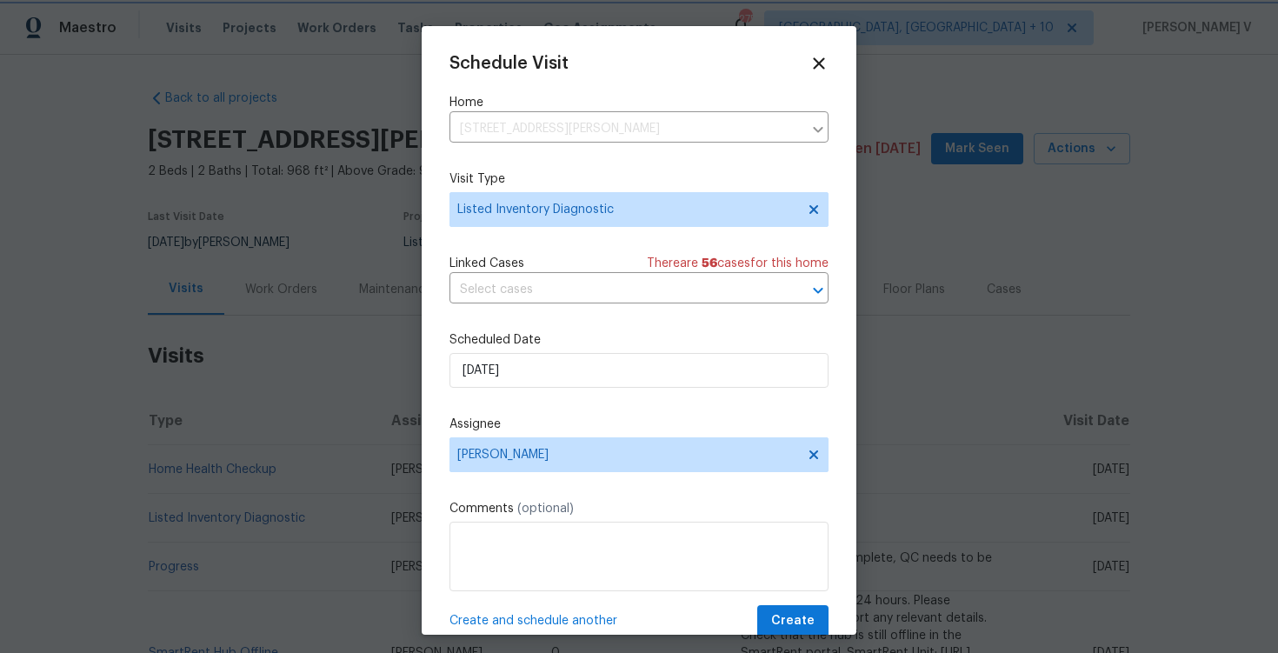
scroll to position [31, 0]
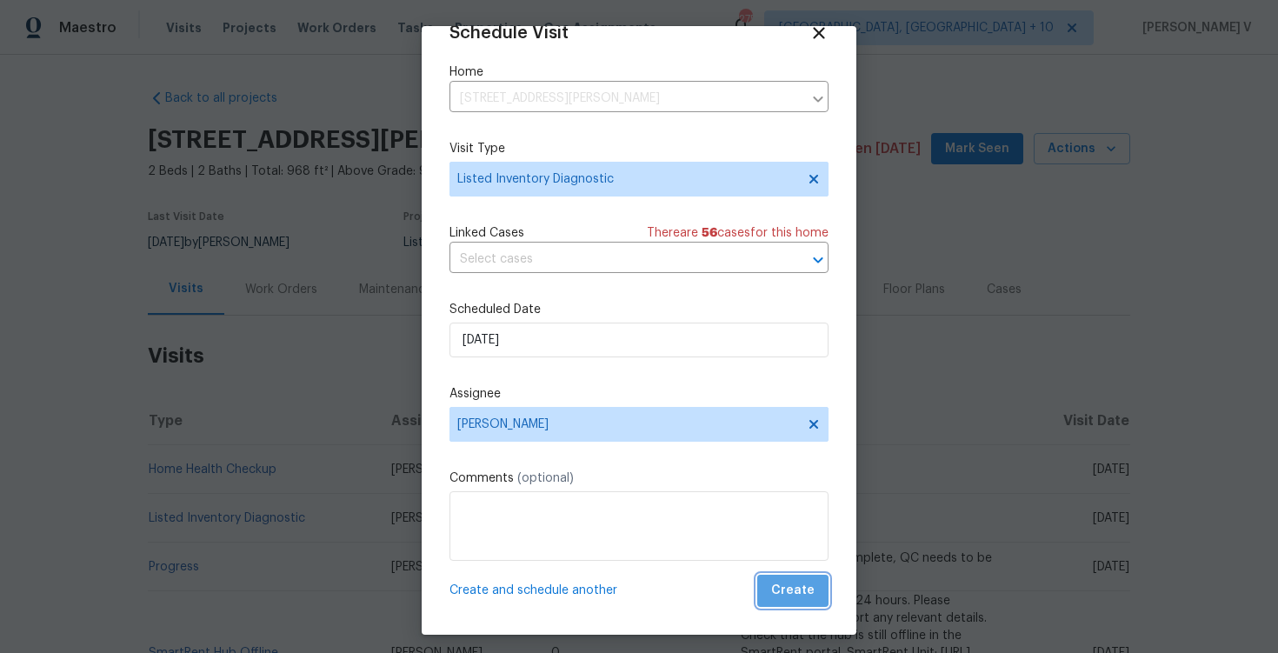
click at [808, 578] on button "Create" at bounding box center [792, 591] width 71 height 32
click at [330, 470] on td "Listed Inventory Diagnostic" at bounding box center [263, 469] width 230 height 49
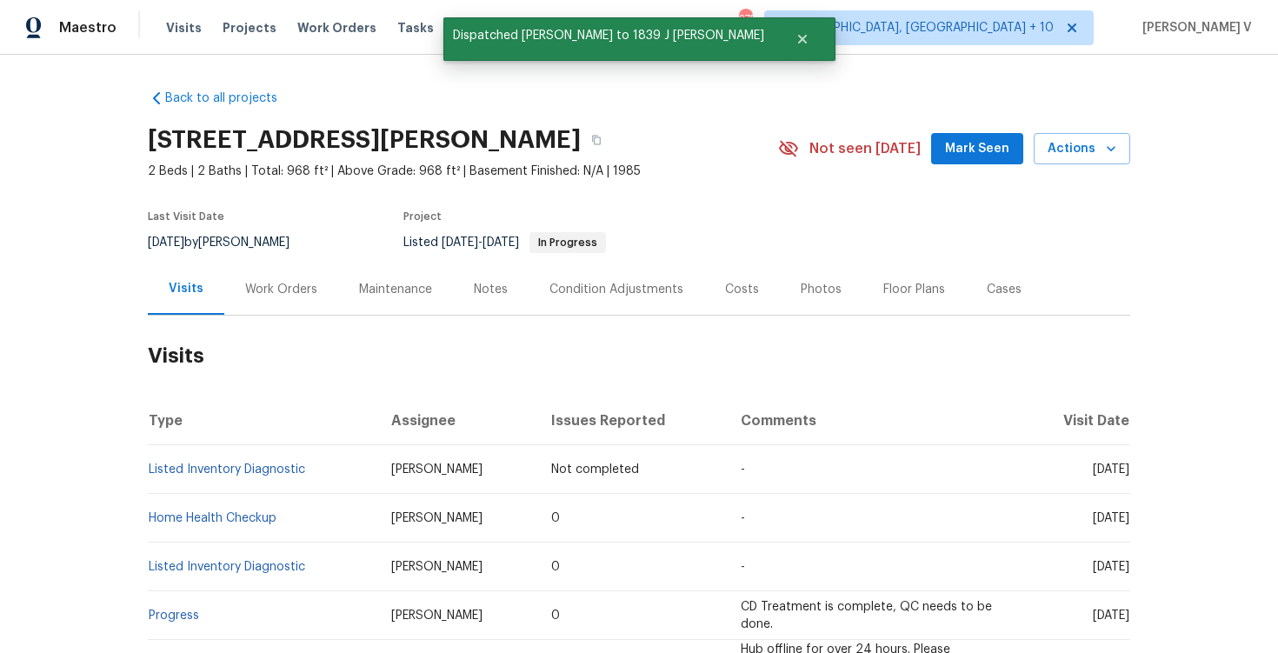
click at [330, 470] on td "Listed Inventory Diagnostic" at bounding box center [263, 469] width 230 height 49
copy link "Listed Inventory Diagnostic"
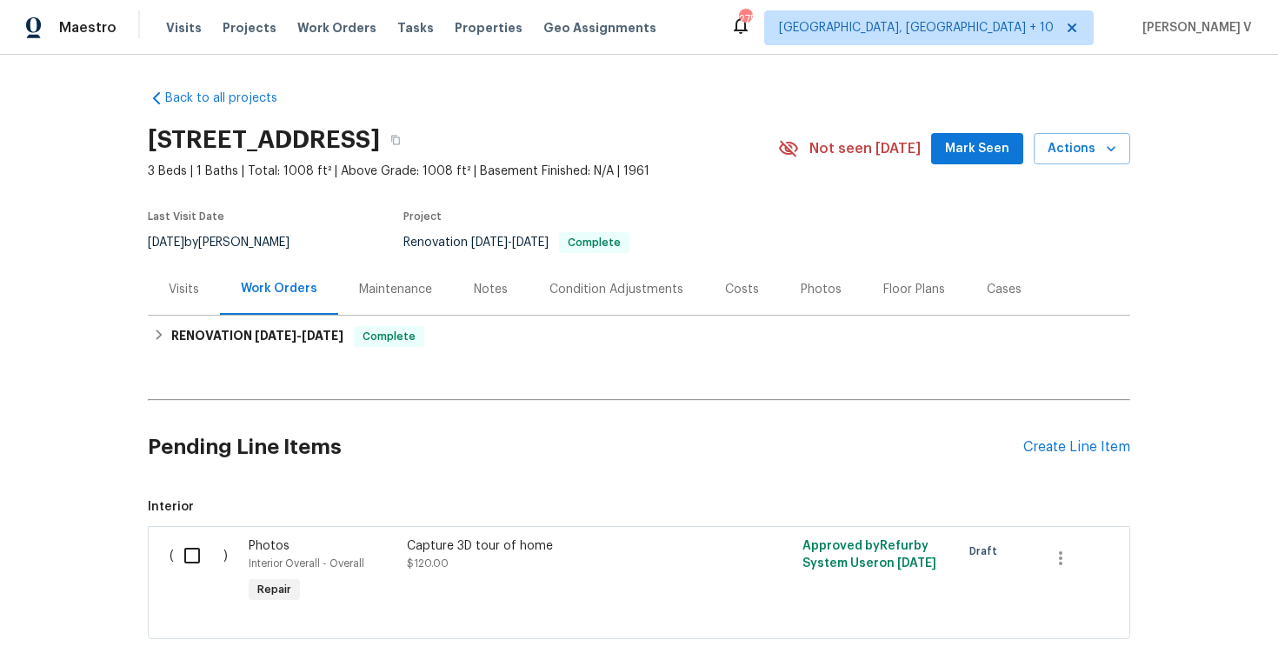
click at [214, 258] on div "Last Visit Date [DATE] by [PERSON_NAME] Project Renovation [DATE] - [DATE] Comp…" at bounding box center [443, 232] width 590 height 63
click at [197, 288] on div "Visits" at bounding box center [184, 289] width 30 height 17
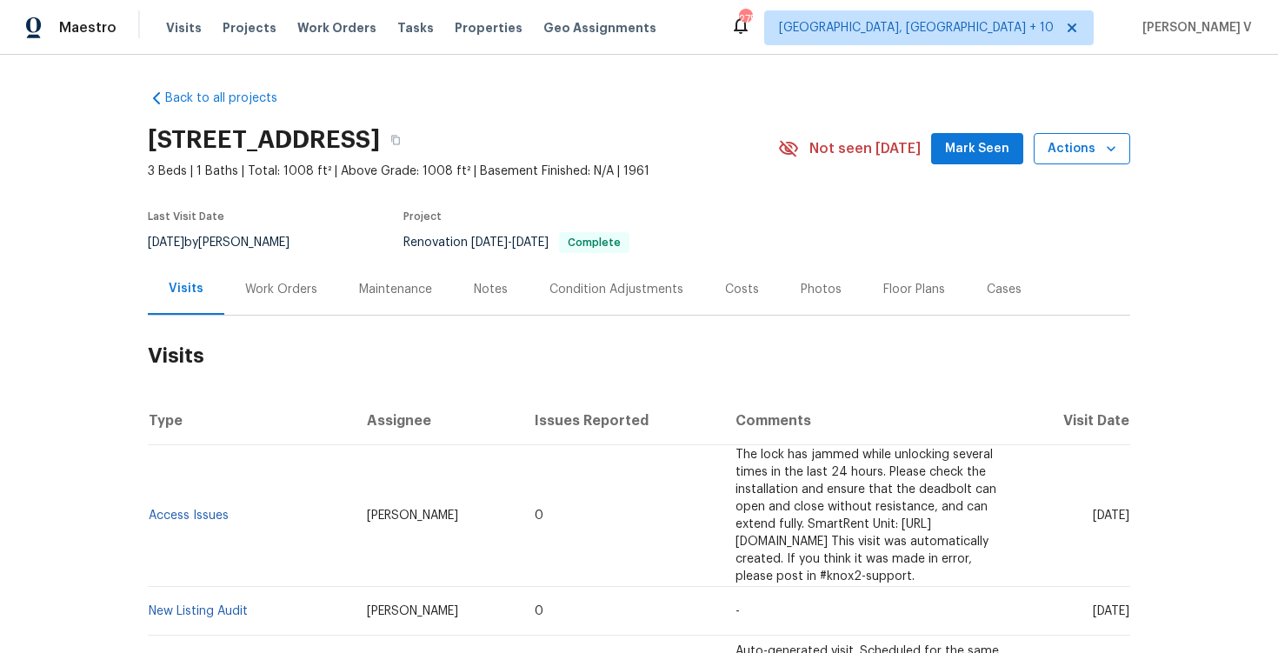
click at [1110, 150] on icon "button" at bounding box center [1111, 148] width 17 height 17
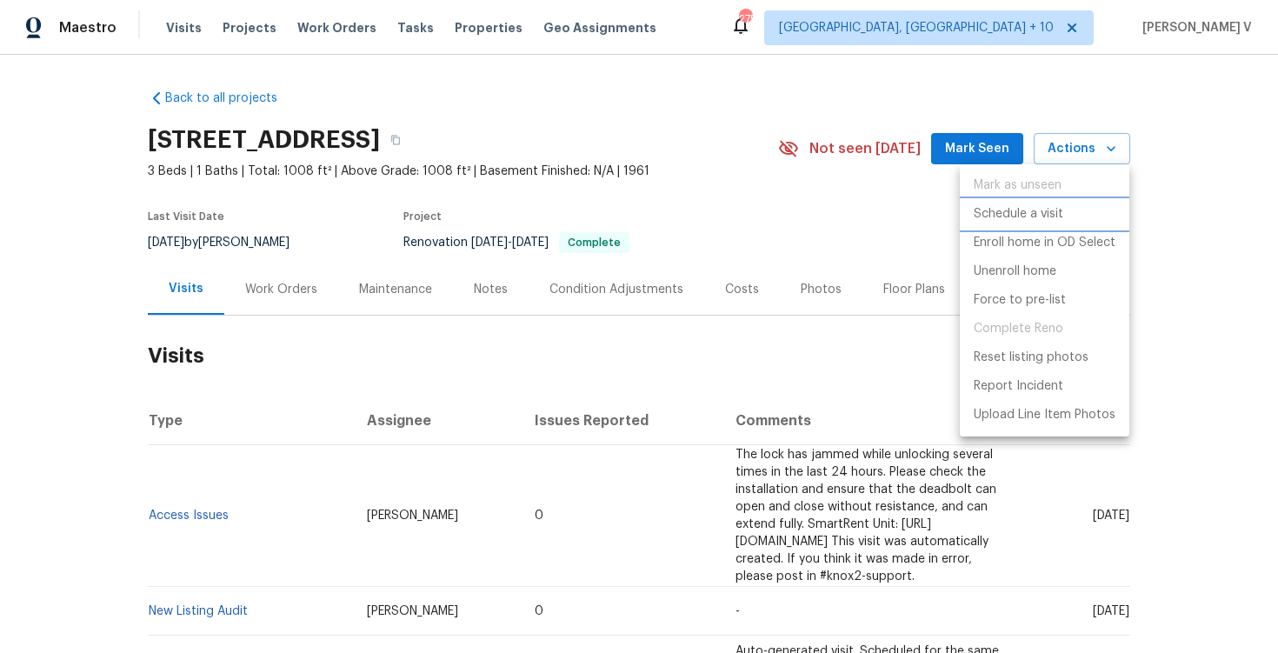
click at [1009, 223] on li "Schedule a visit" at bounding box center [1045, 214] width 170 height 29
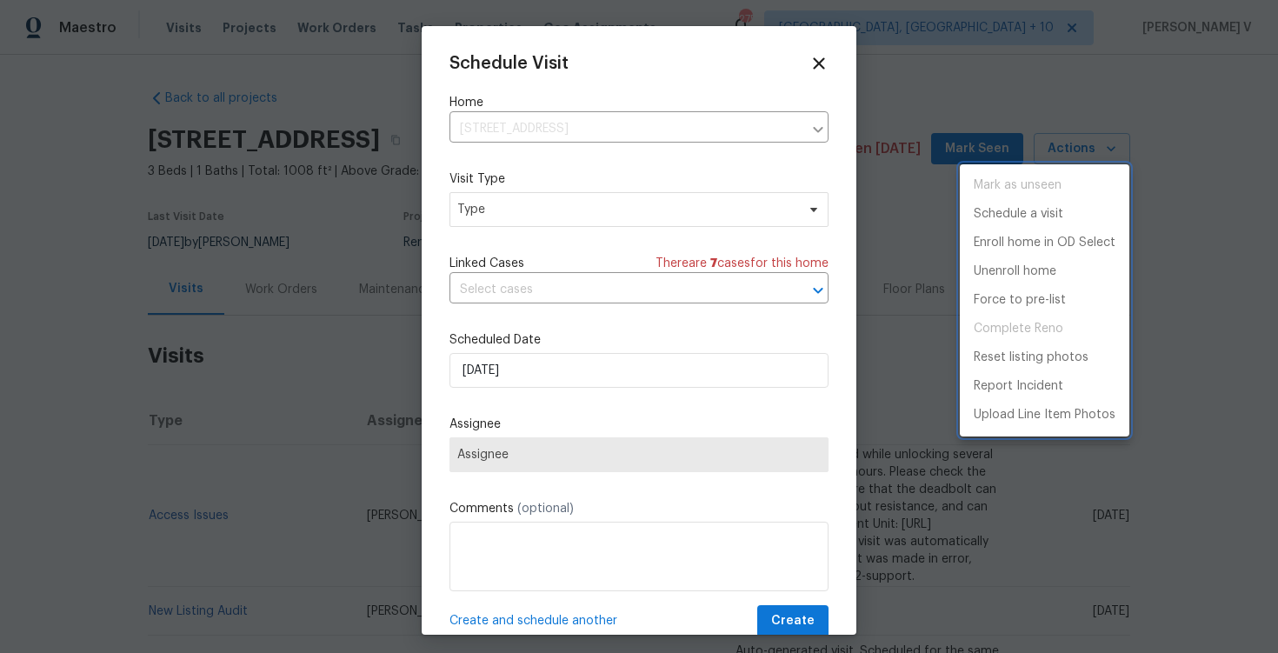
click at [587, 222] on div at bounding box center [639, 326] width 1278 height 653
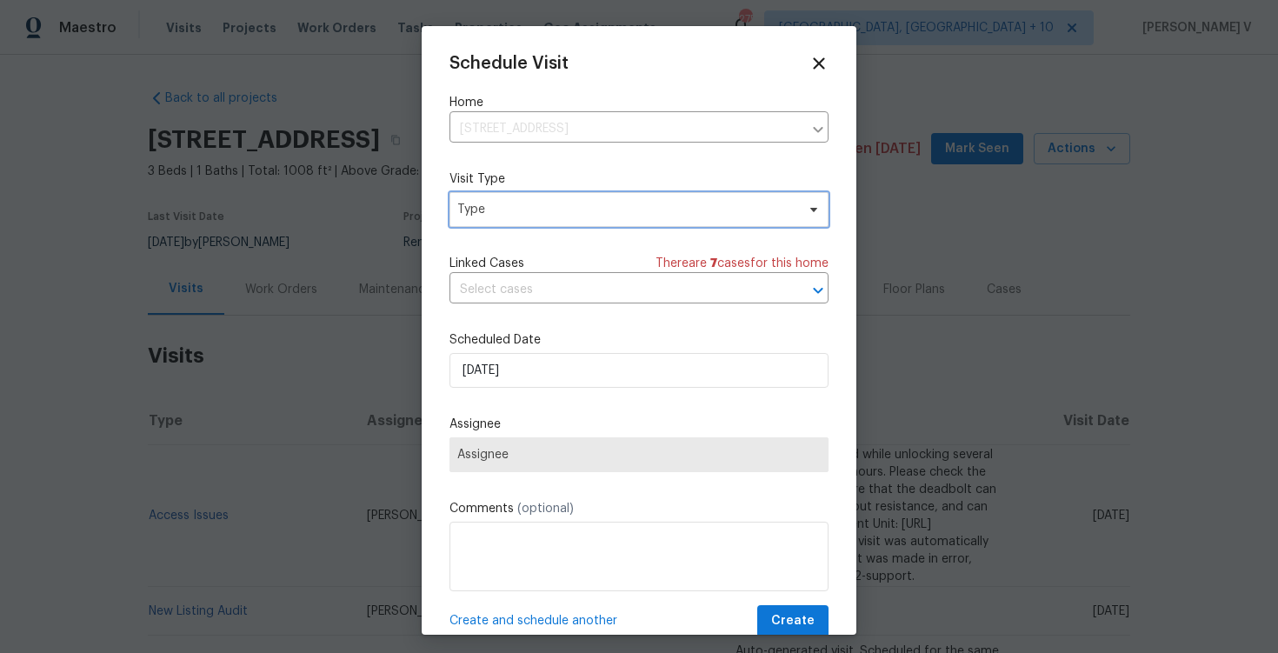
click at [577, 216] on span "Type" at bounding box center [626, 209] width 338 height 17
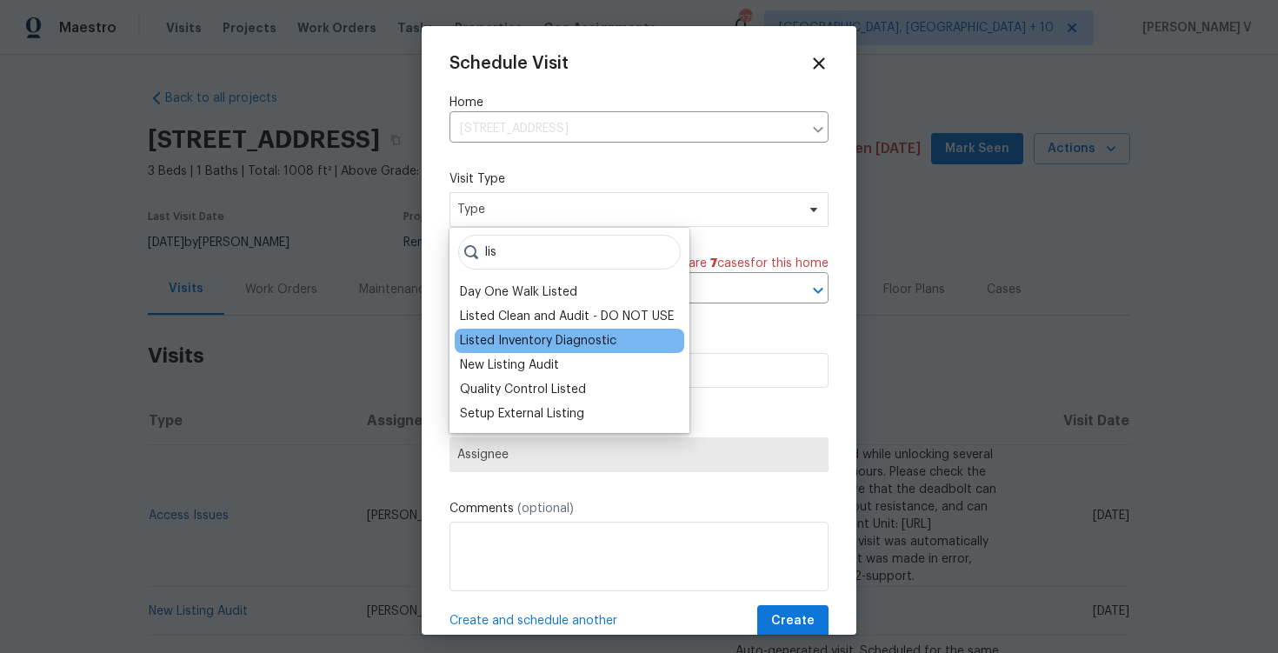
type input "lis"
click at [538, 333] on div "Listed Inventory Diagnostic" at bounding box center [538, 340] width 157 height 17
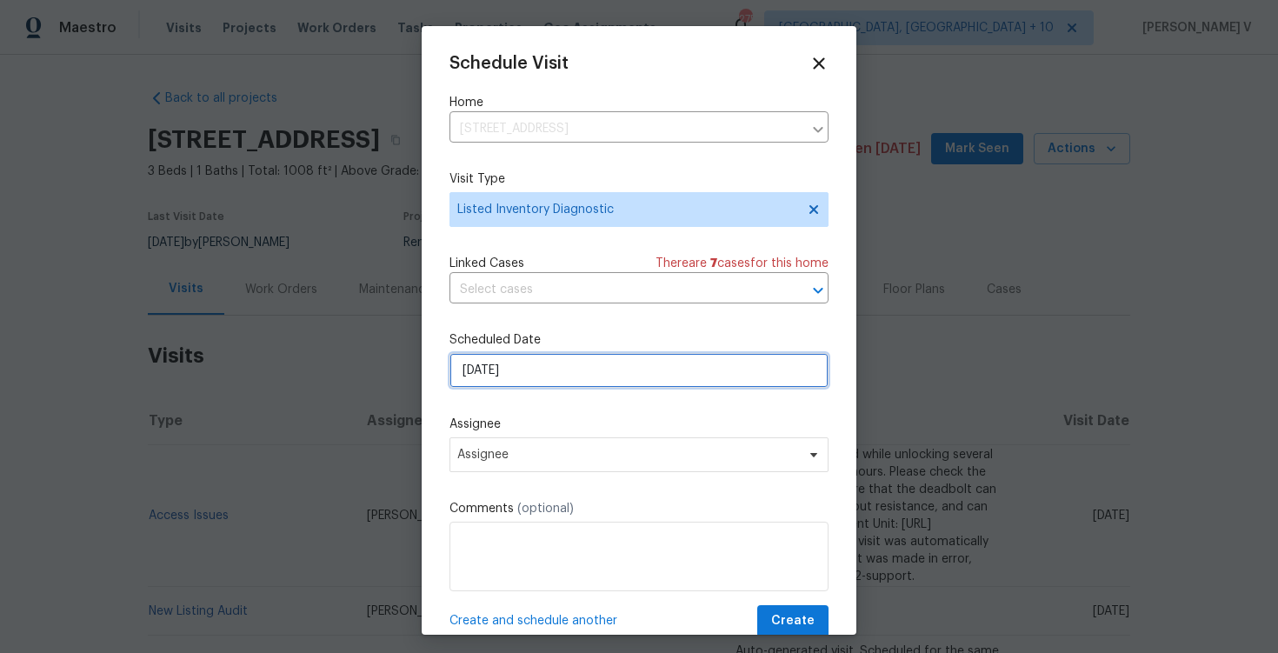
click at [524, 386] on input "[DATE]" at bounding box center [639, 370] width 379 height 35
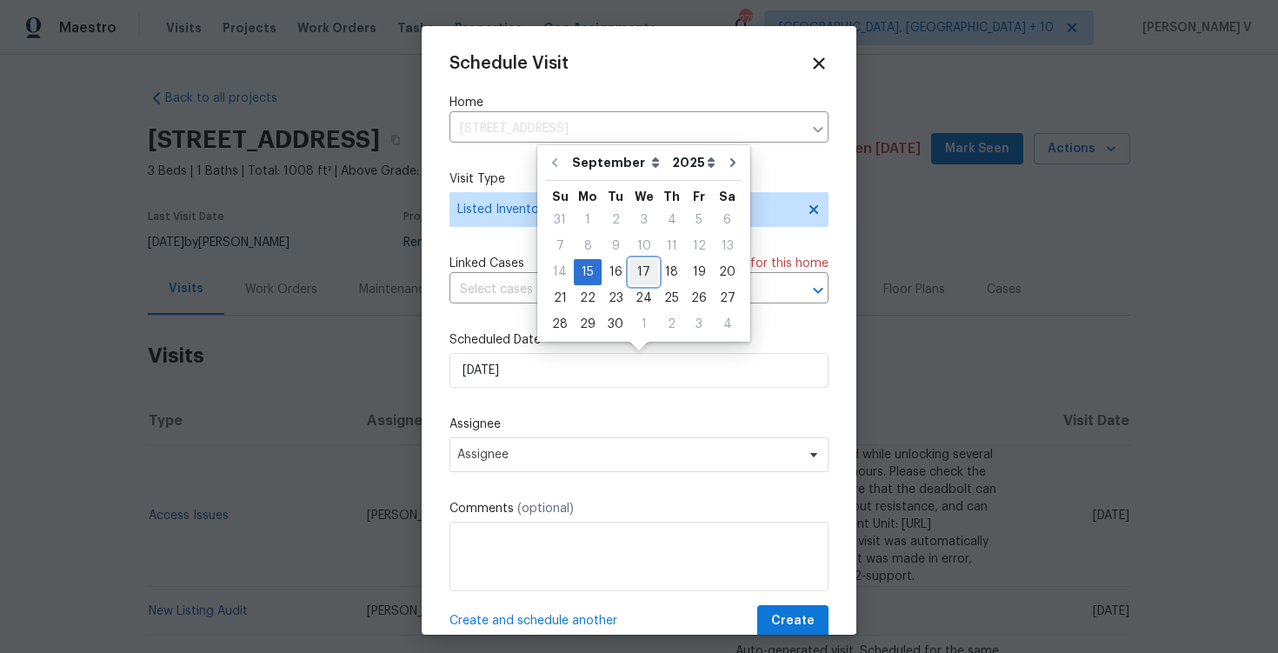
click at [636, 267] on div "17" at bounding box center [644, 272] width 29 height 24
type input "[DATE]"
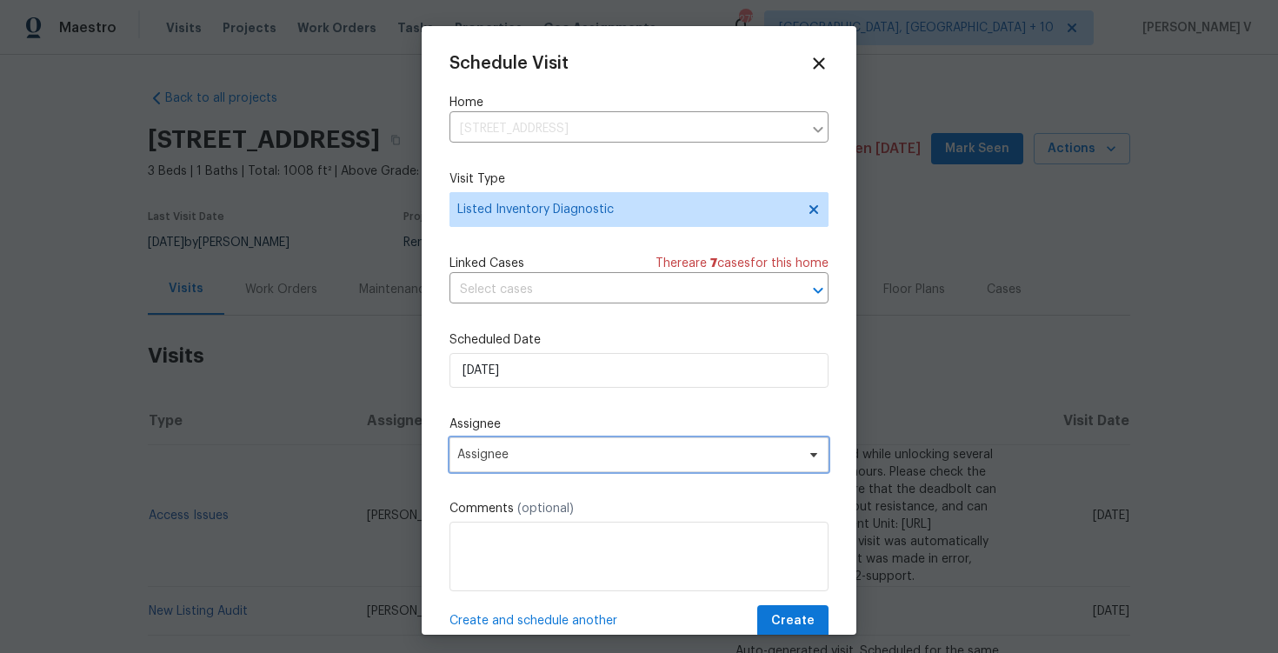
click at [549, 451] on span "Assignee" at bounding box center [627, 455] width 341 height 14
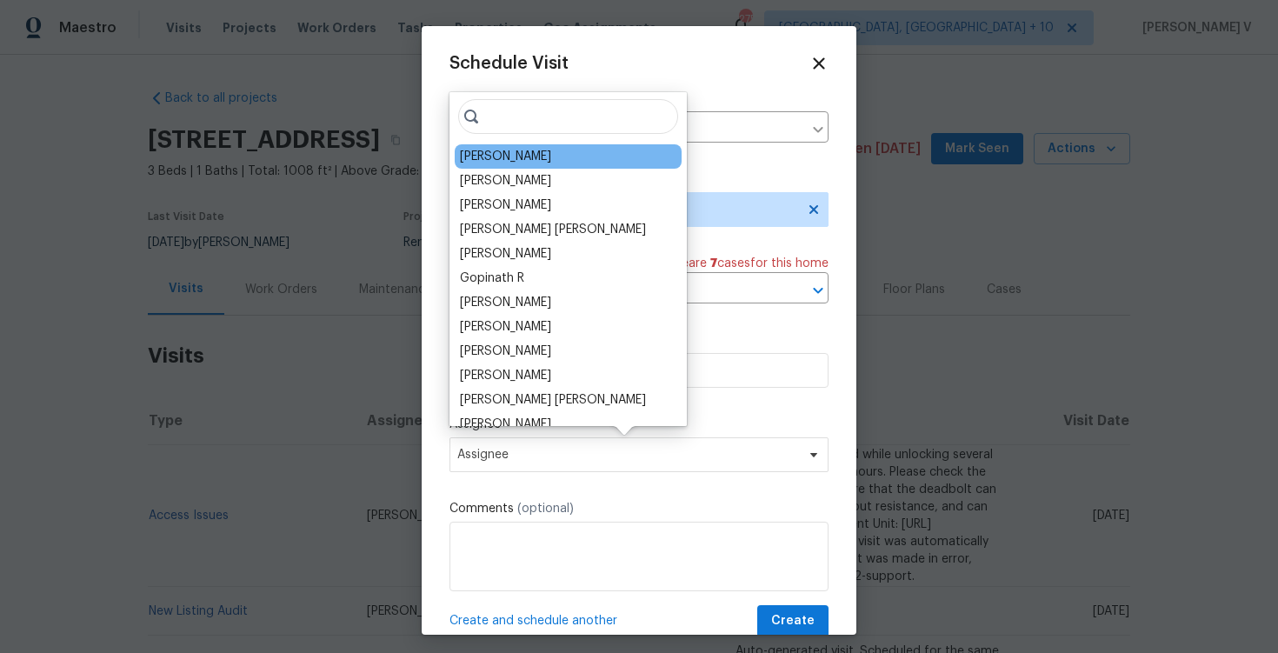
click at [535, 151] on div "Corey Nail" at bounding box center [568, 156] width 227 height 24
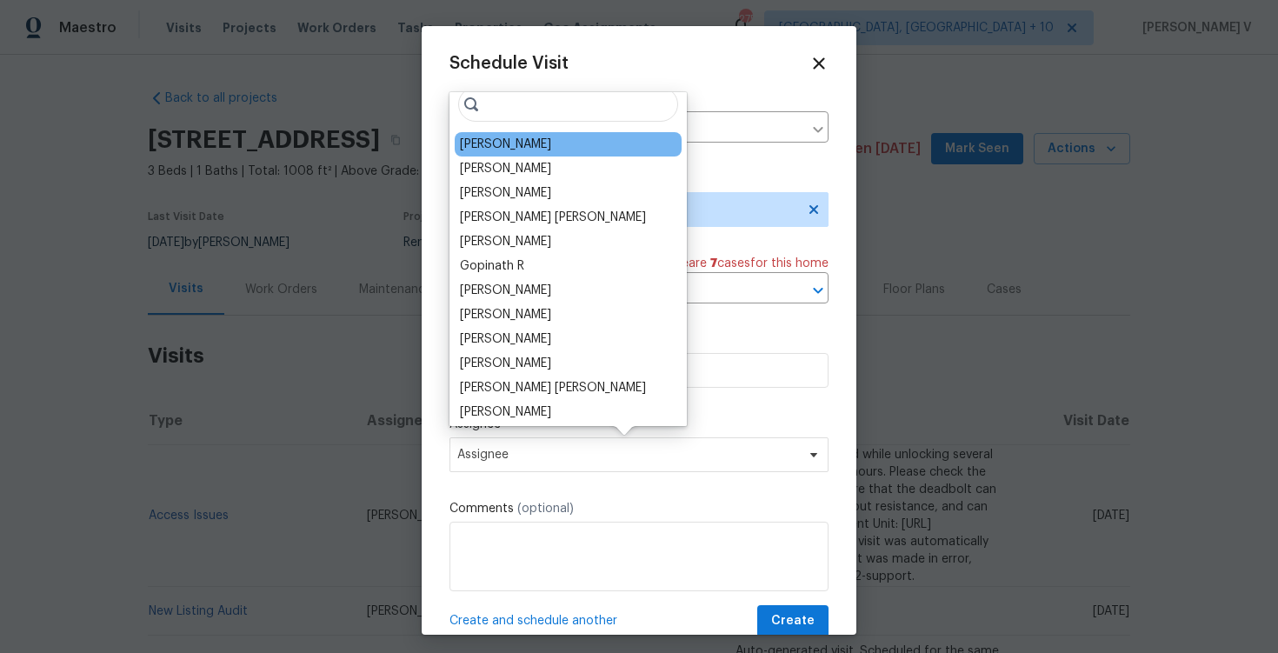
scroll to position [7, 0]
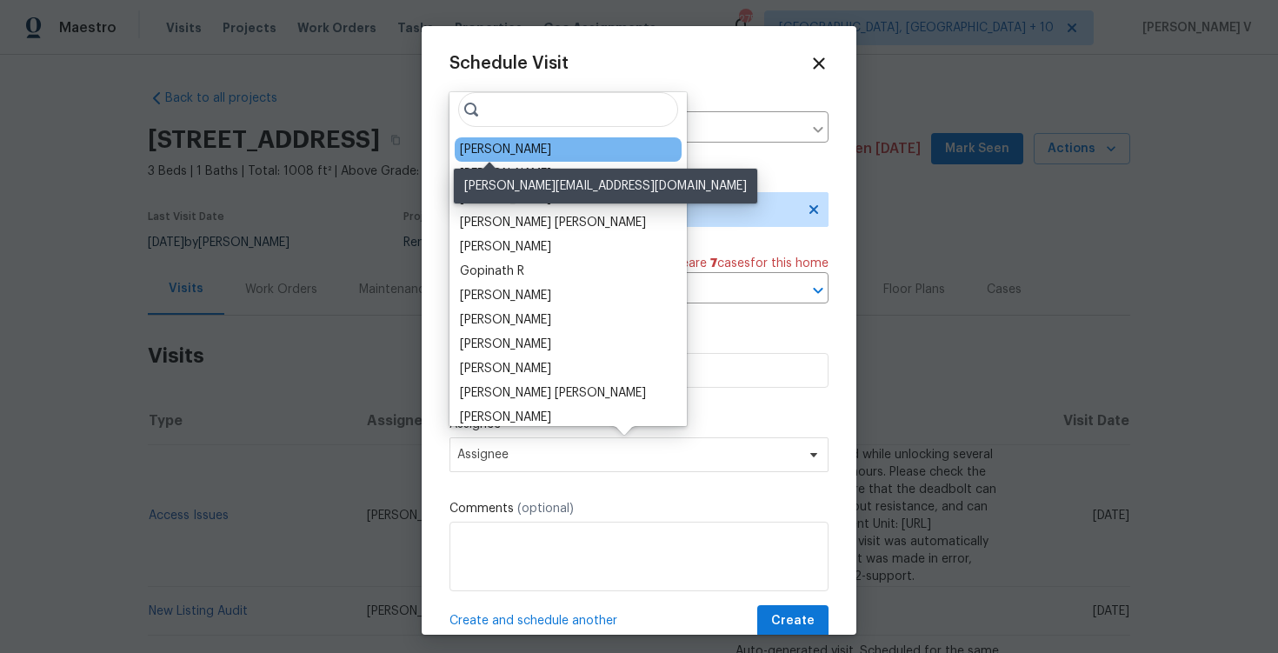
click at [491, 142] on div "Corey Nail" at bounding box center [505, 149] width 91 height 17
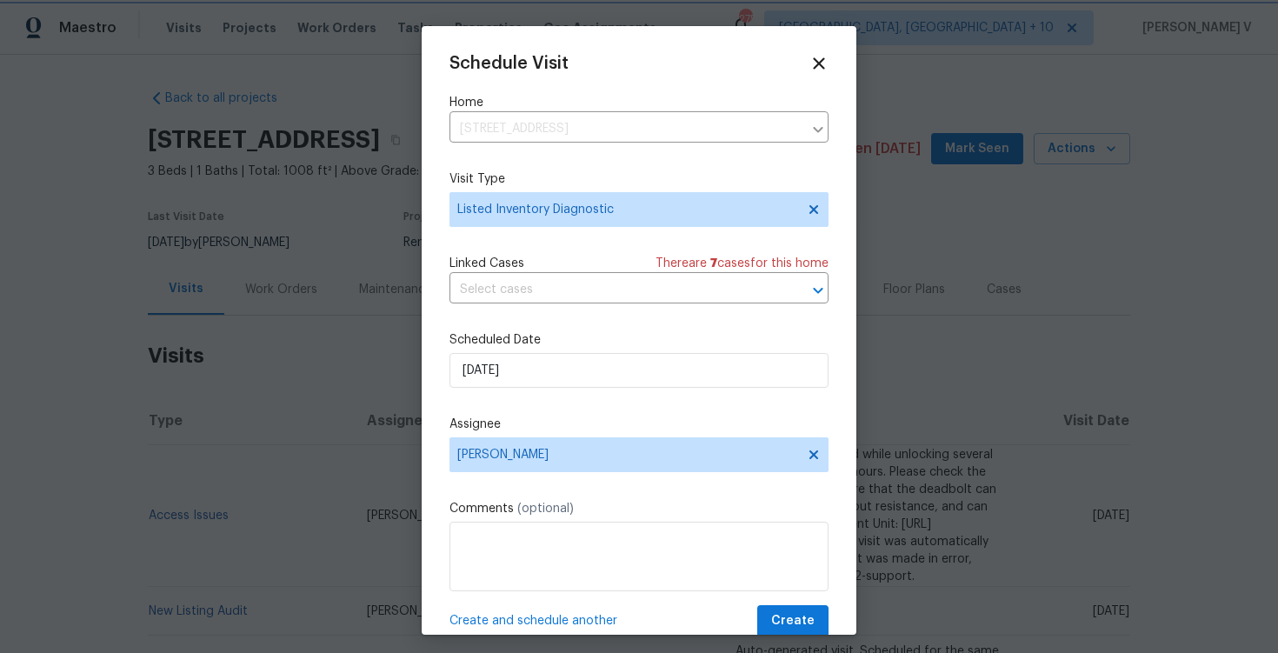
scroll to position [31, 0]
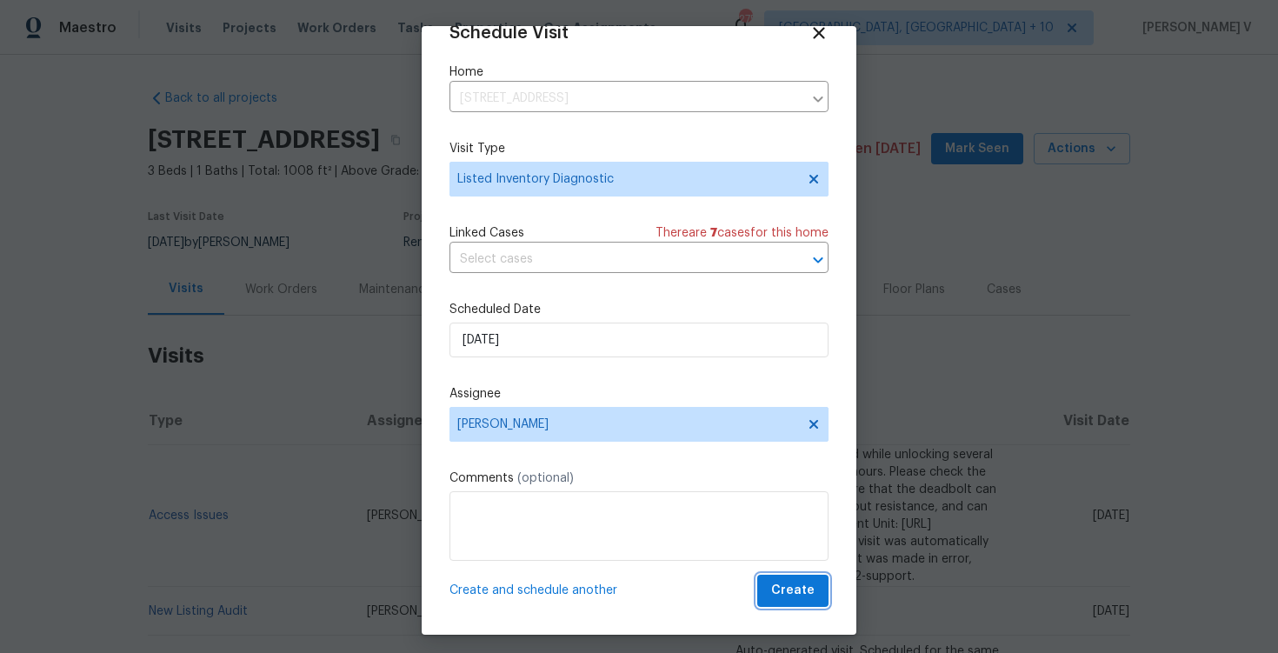
click at [789, 594] on span "Create" at bounding box center [792, 591] width 43 height 22
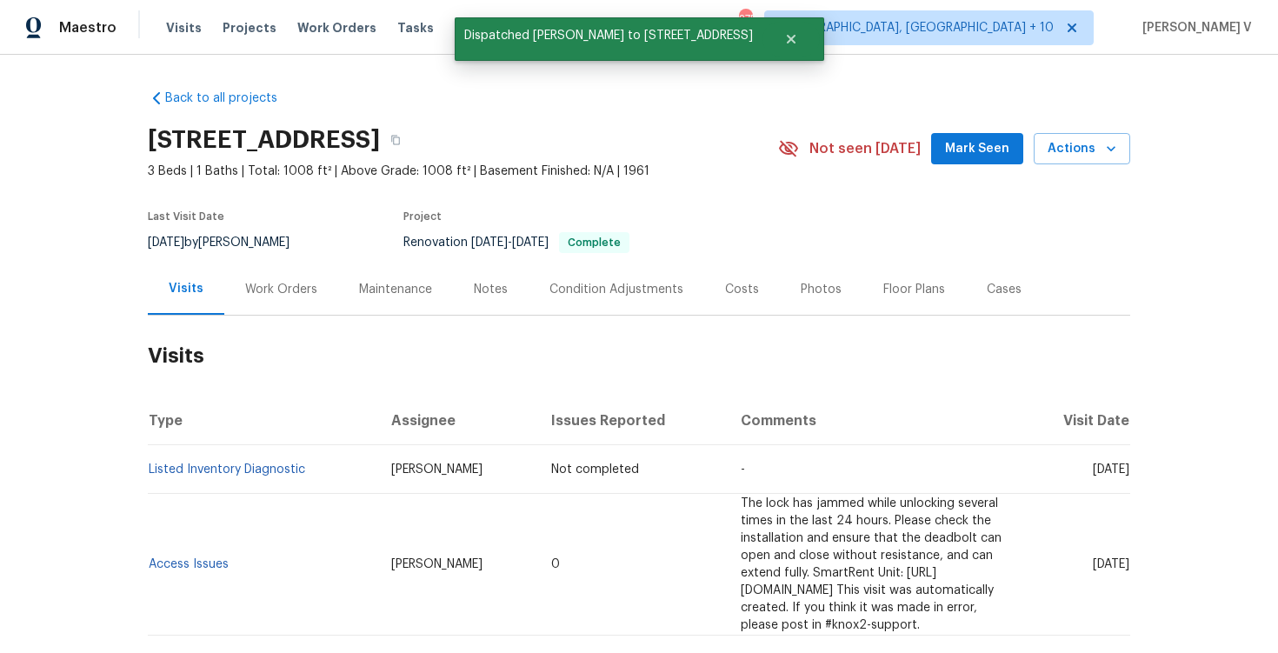
click at [310, 481] on td "Listed Inventory Diagnostic" at bounding box center [263, 469] width 230 height 49
copy link "Listed Inventory Diagnostic"
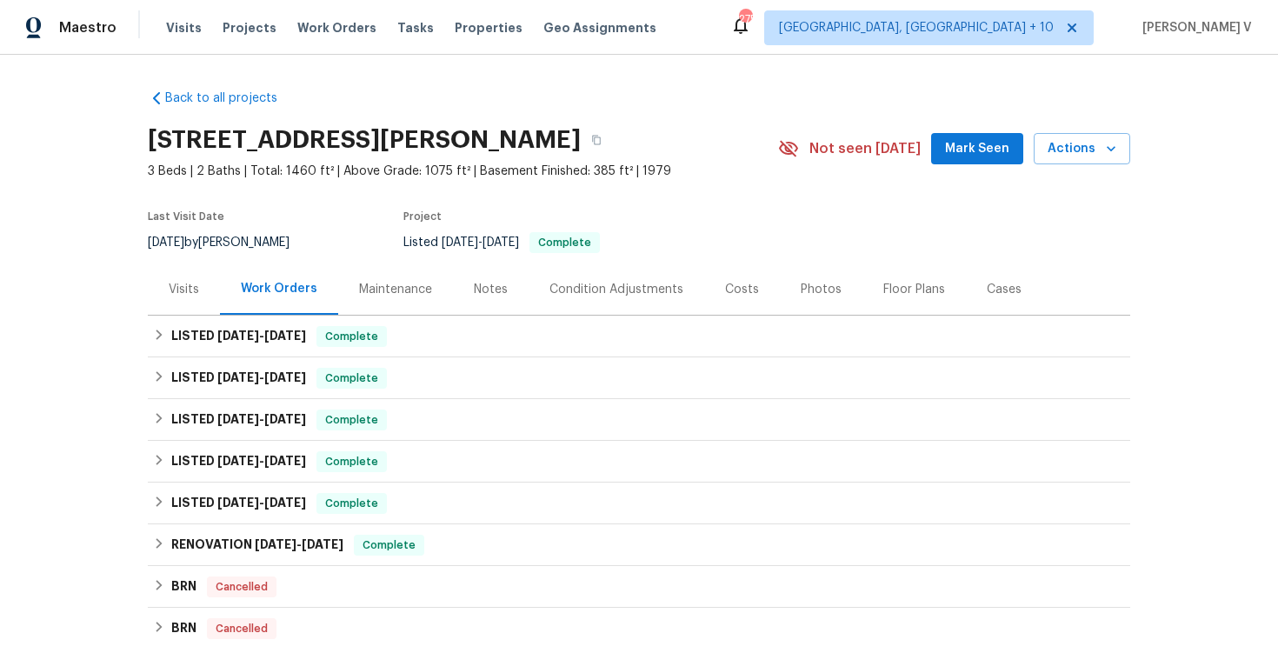
click at [173, 258] on div "Last Visit Date 9/10/2025 by Robert Carl Project Listed 8/13/2025 - 9/15/2025 C…" at bounding box center [443, 232] width 590 height 63
click at [181, 269] on div "Visits" at bounding box center [184, 289] width 72 height 51
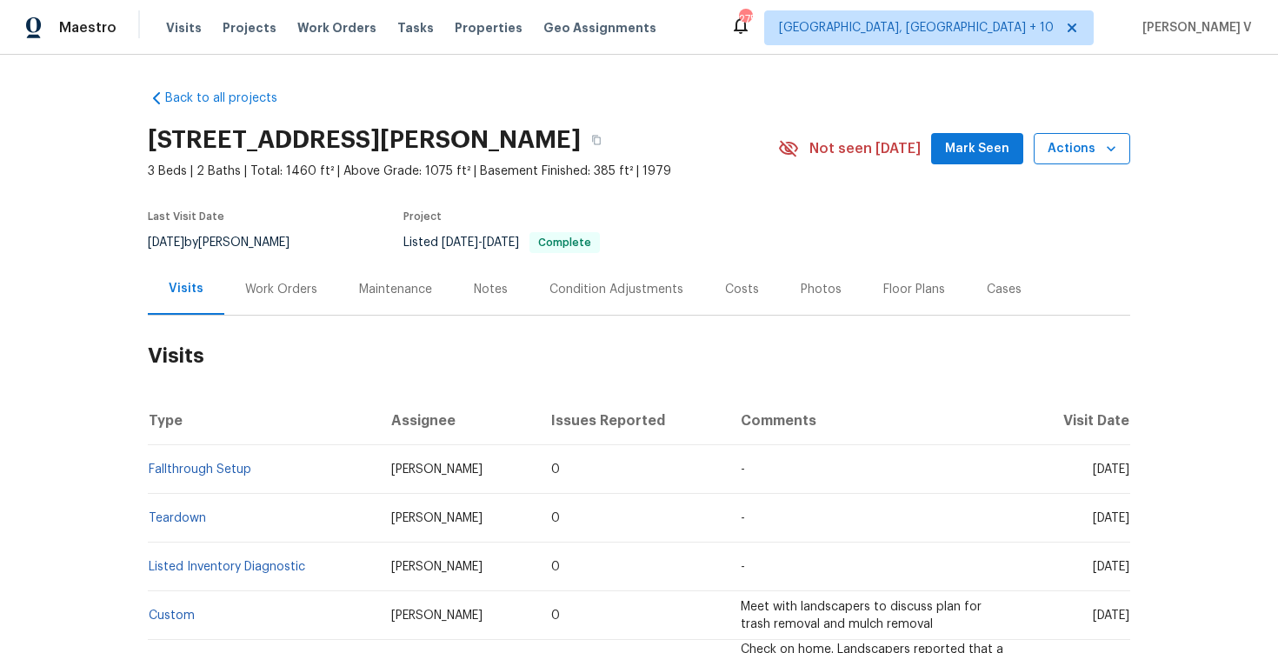
click at [1057, 163] on button "Actions" at bounding box center [1082, 149] width 97 height 32
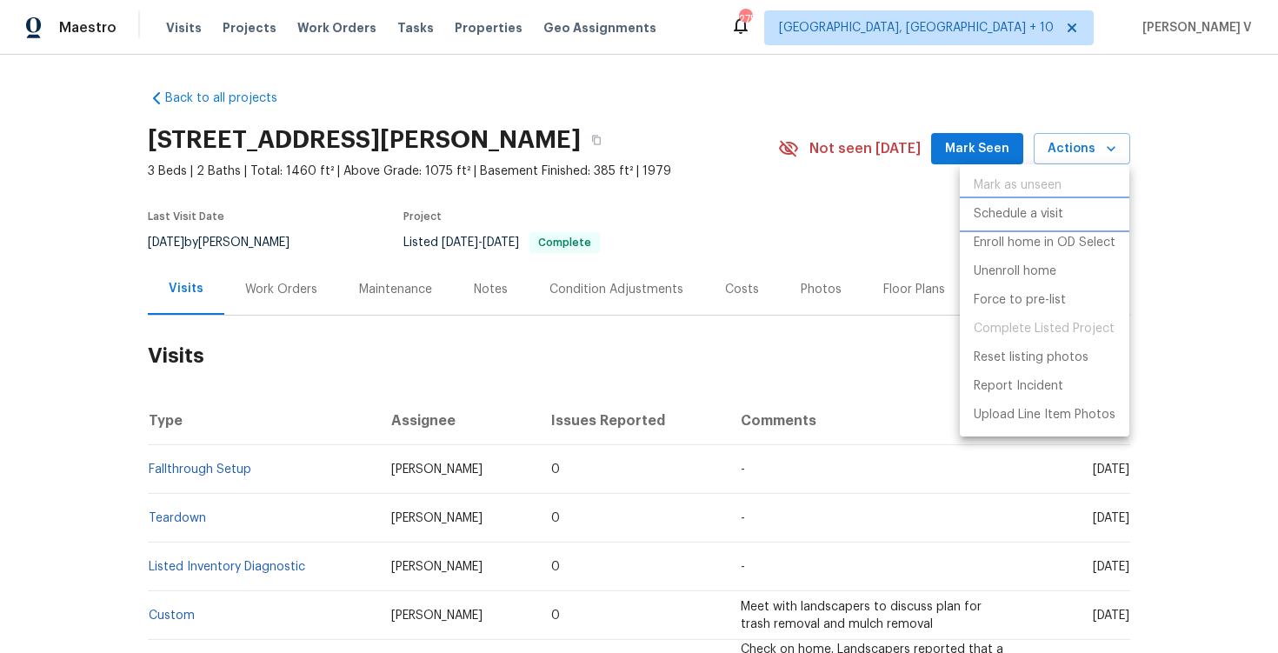
click at [1041, 206] on p "Schedule a visit" at bounding box center [1019, 214] width 90 height 18
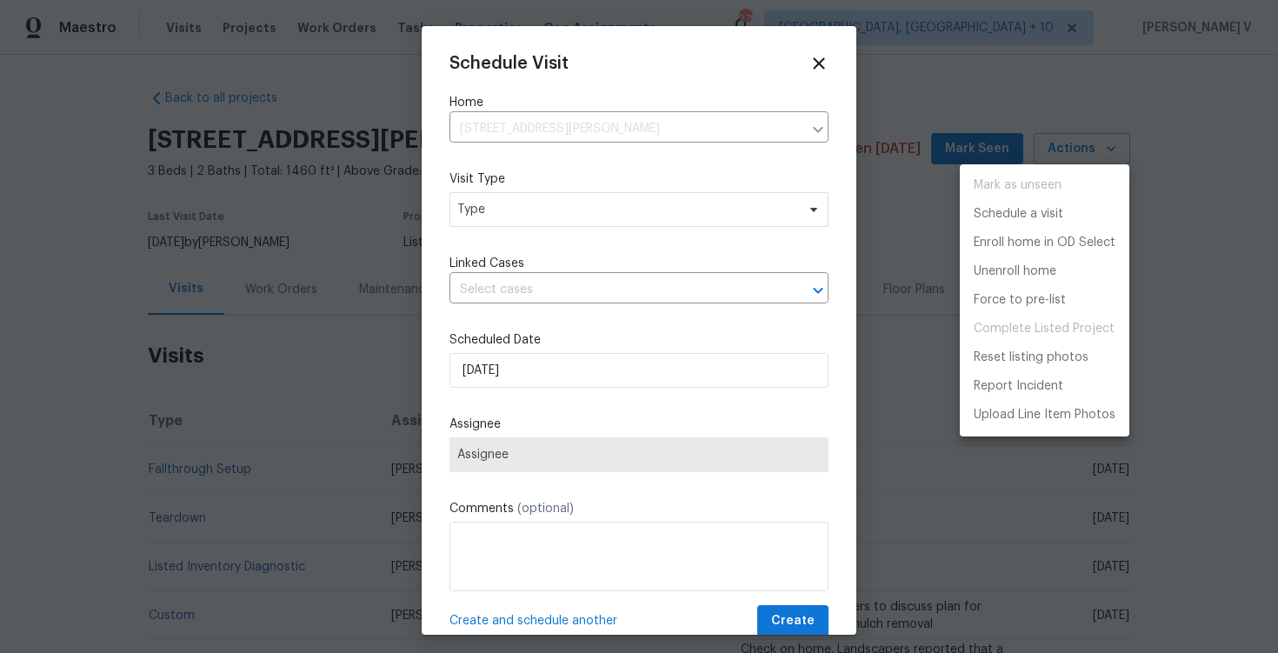
click at [504, 221] on div at bounding box center [639, 326] width 1278 height 653
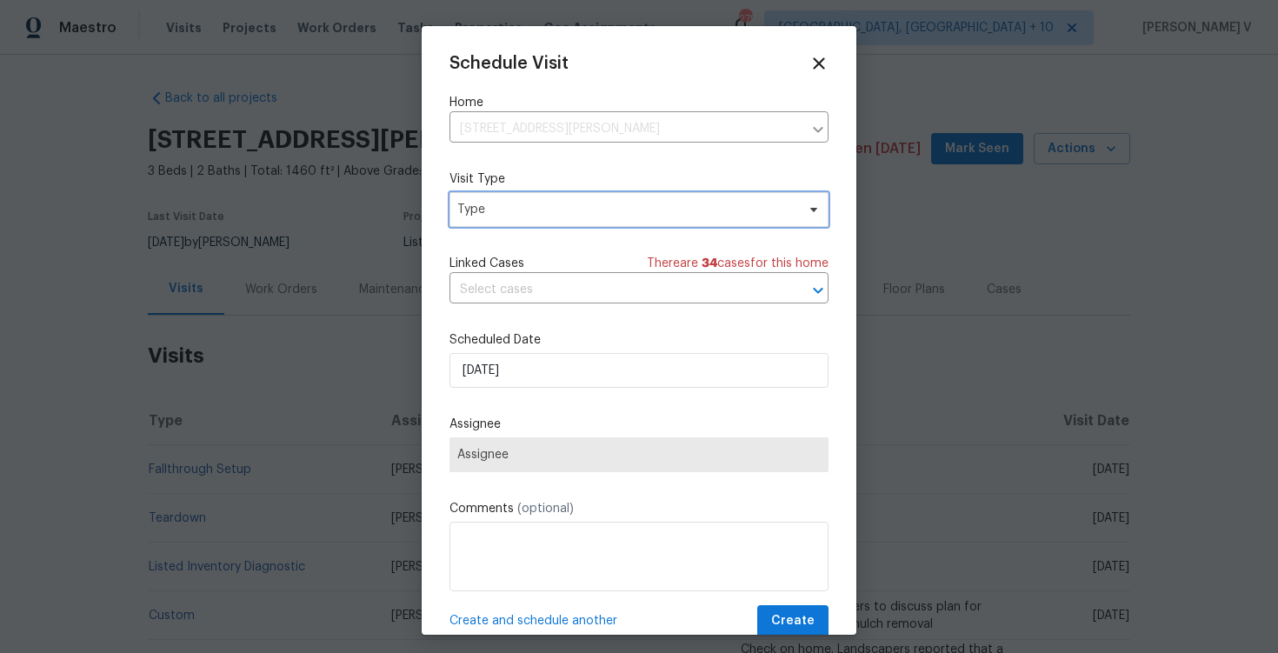
click at [504, 221] on span "Type" at bounding box center [639, 209] width 379 height 35
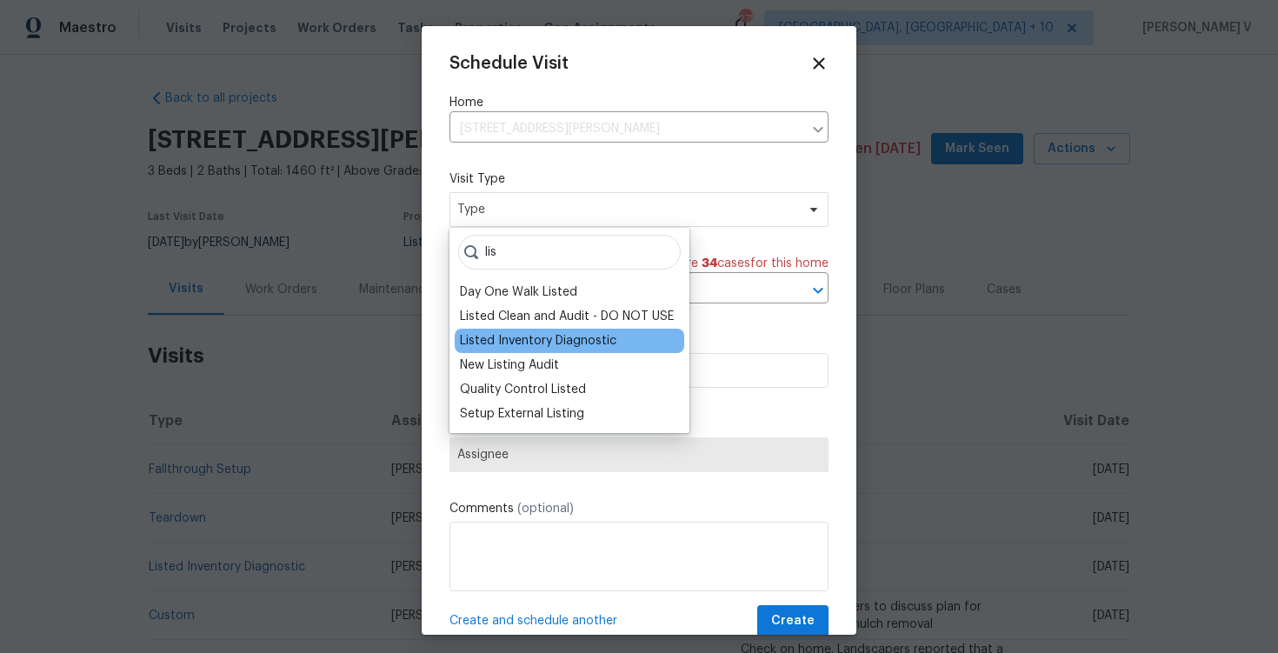
type input "lis"
click at [510, 341] on div "Listed Inventory Diagnostic" at bounding box center [538, 340] width 157 height 17
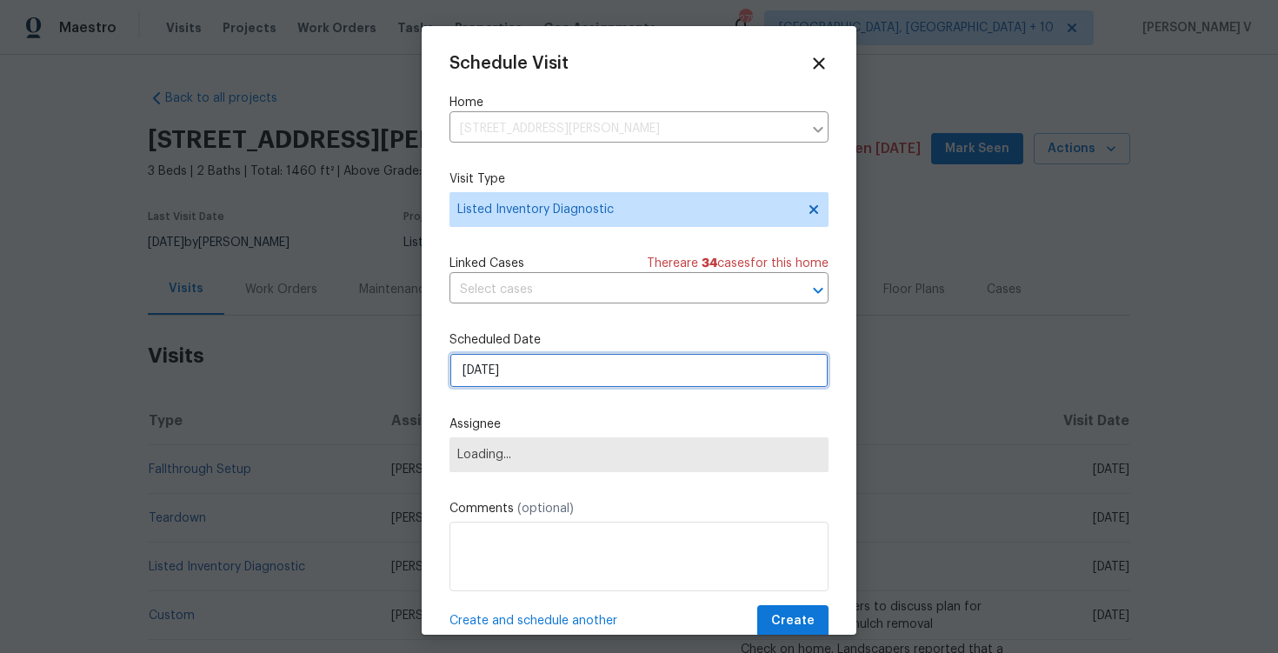
click at [511, 379] on input "15/09/2025" at bounding box center [639, 370] width 379 height 35
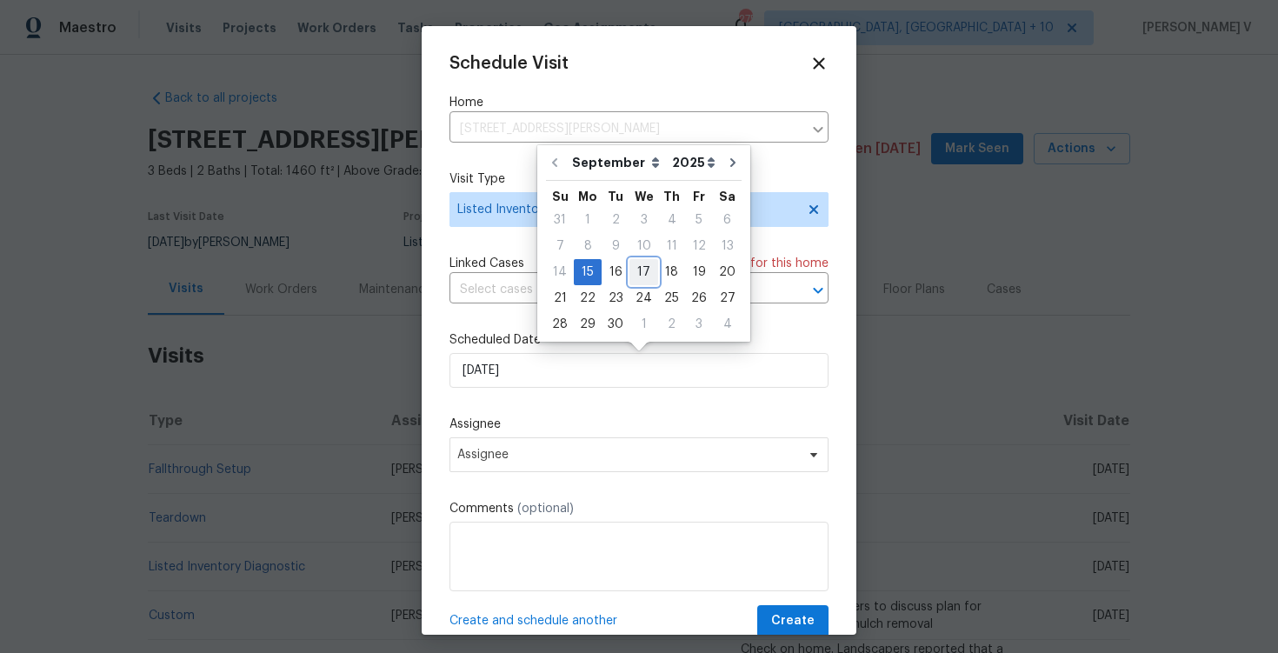
click at [640, 269] on div "17" at bounding box center [644, 272] width 29 height 24
type input "17/09/2025"
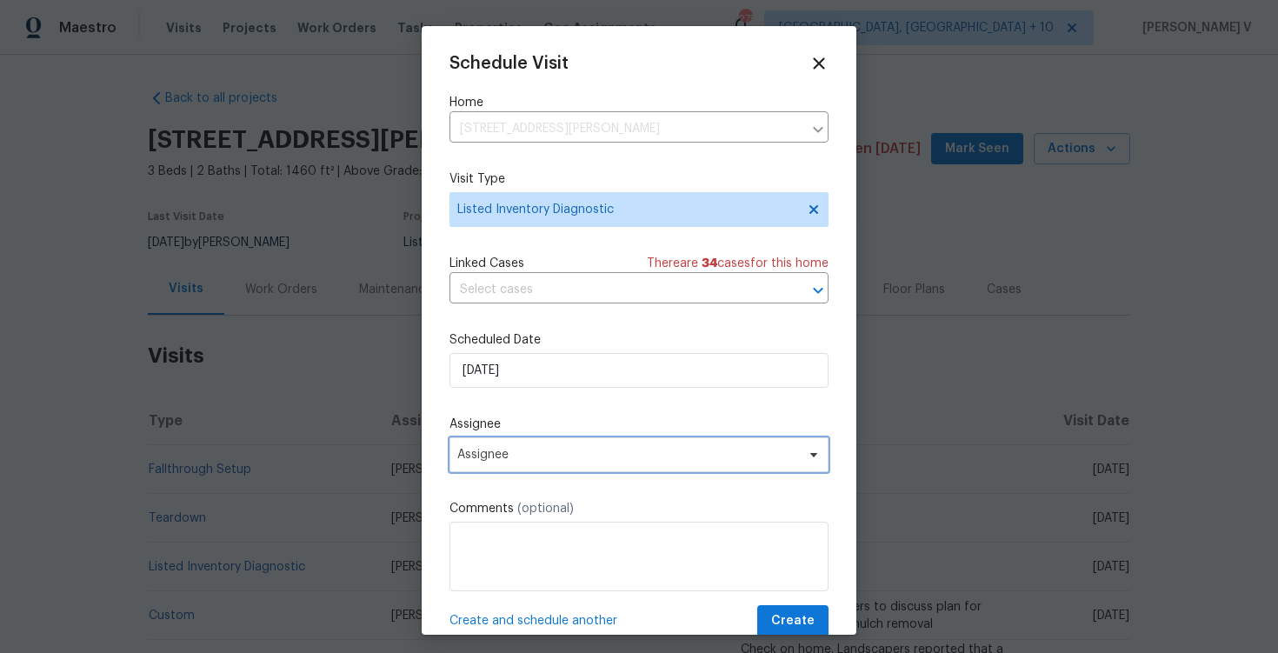
click at [581, 462] on span "Assignee" at bounding box center [627, 455] width 341 height 14
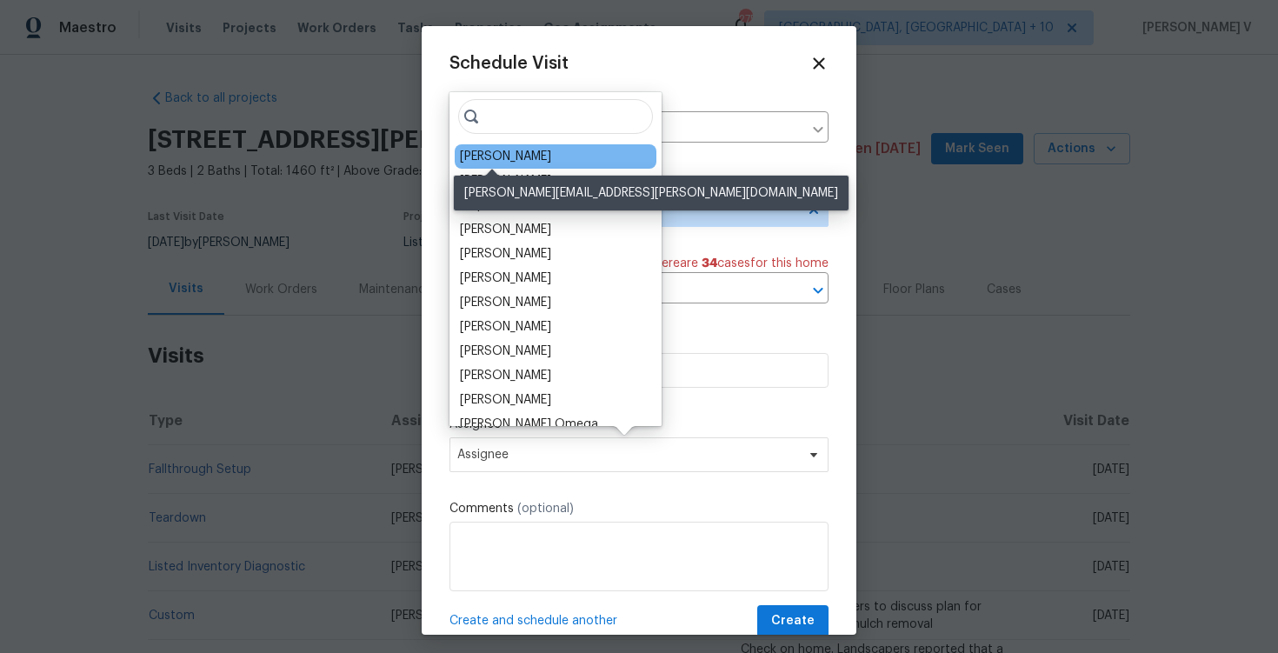
click at [493, 159] on div "Robert Carl" at bounding box center [505, 156] width 91 height 17
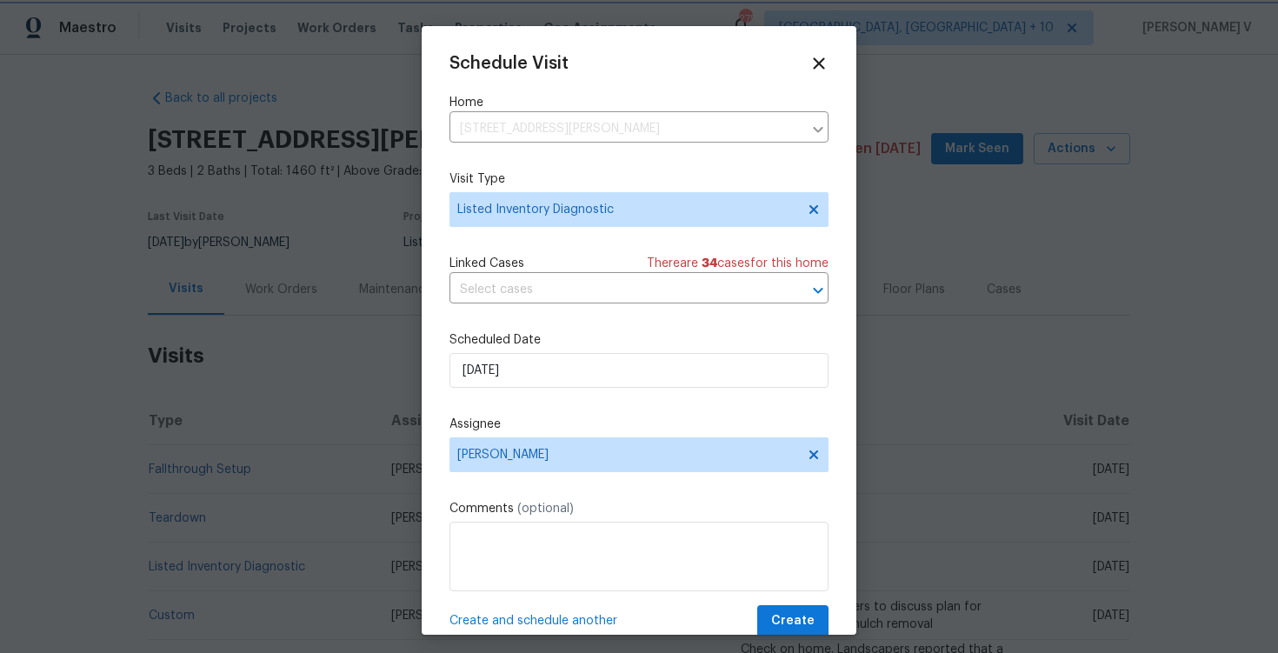
scroll to position [31, 0]
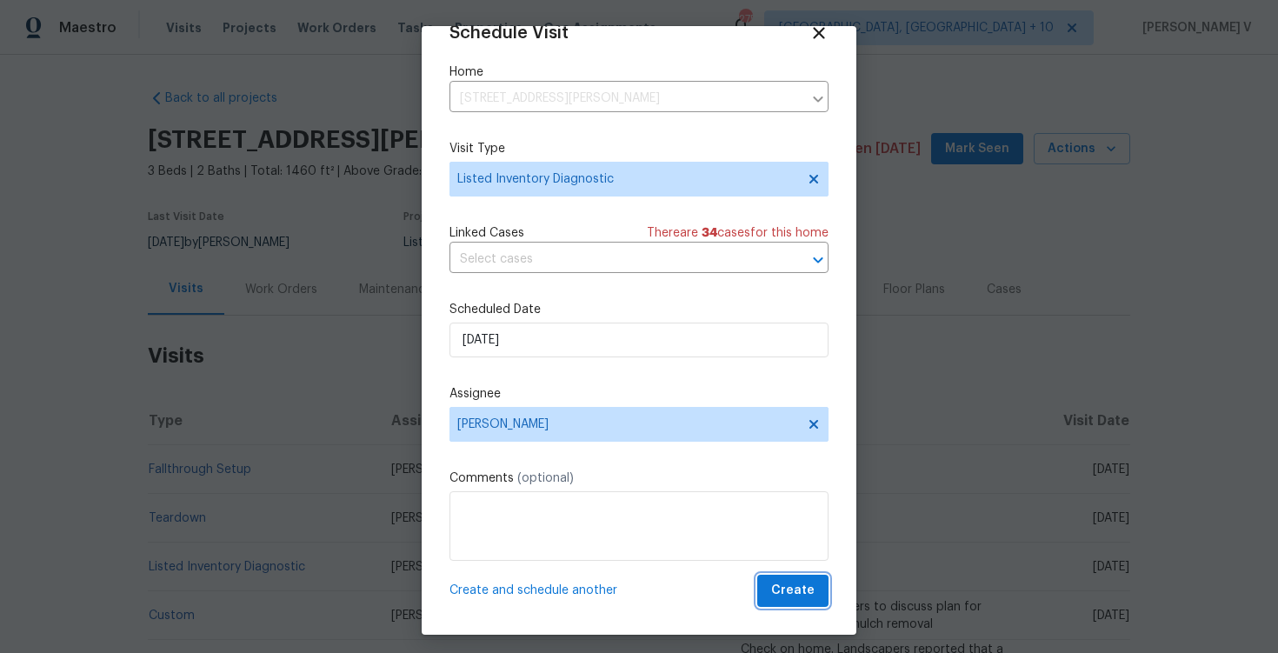
click at [799, 577] on button "Create" at bounding box center [792, 591] width 71 height 32
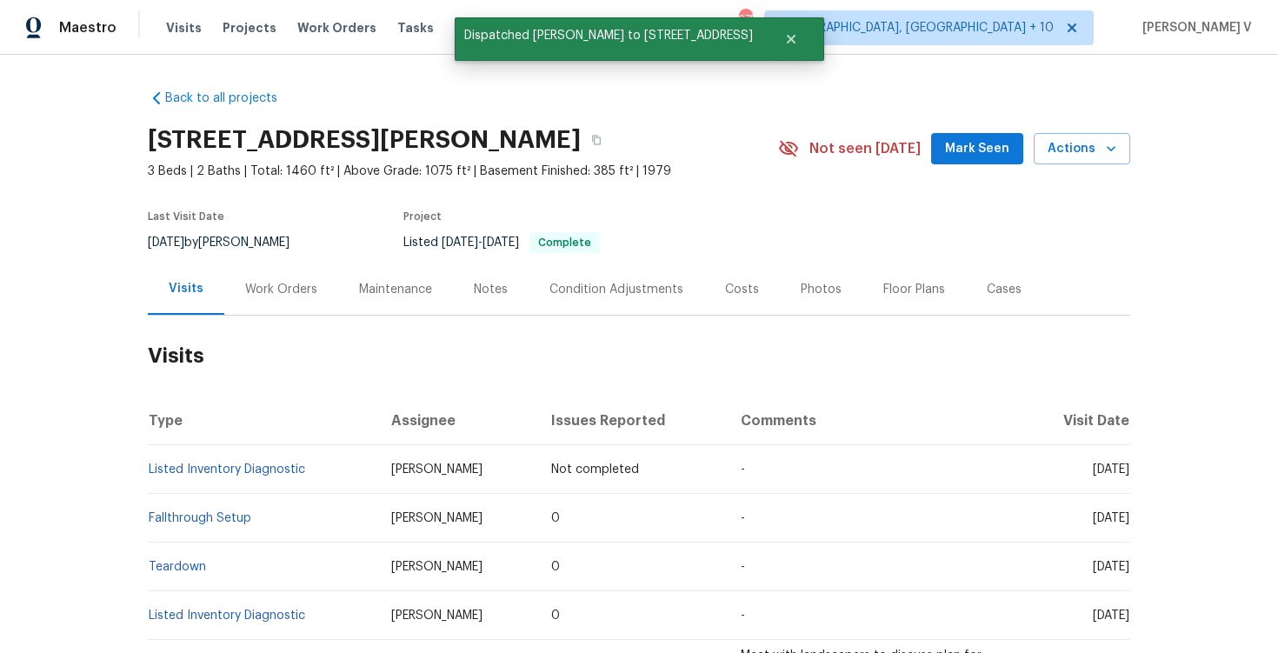
click at [337, 467] on td "Listed Inventory Diagnostic" at bounding box center [263, 469] width 230 height 49
copy link "Listed Inventory Diagnostic"
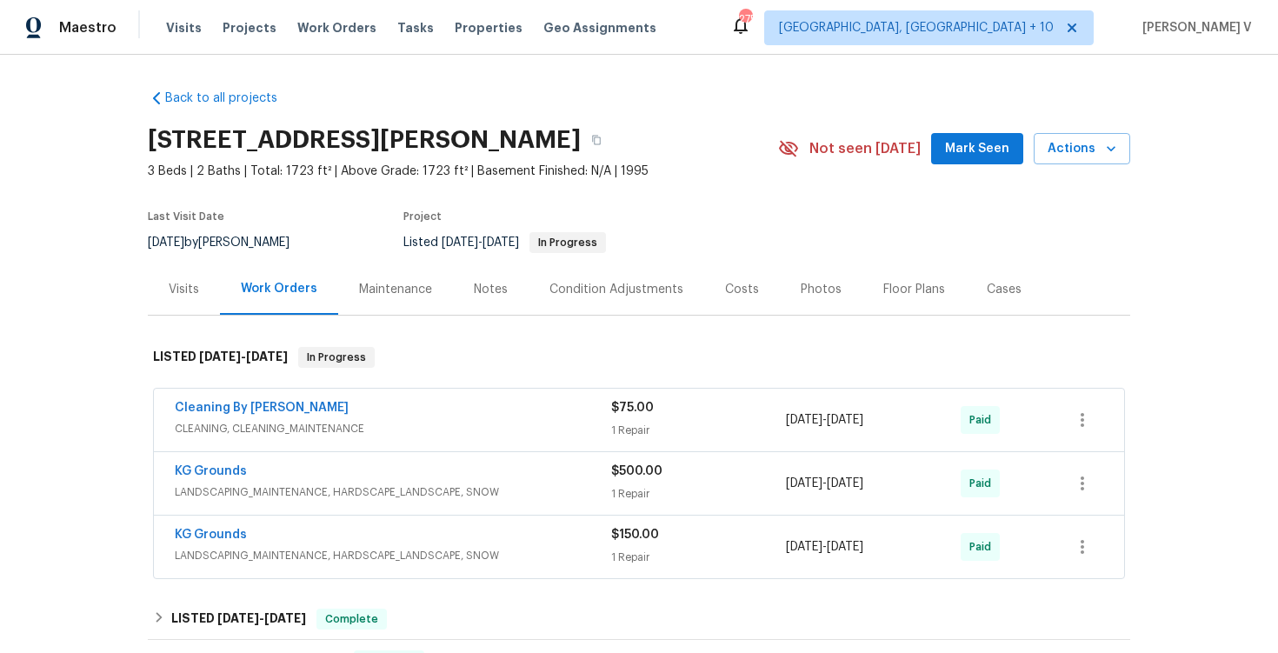
click at [203, 280] on div "Visits" at bounding box center [184, 289] width 72 height 51
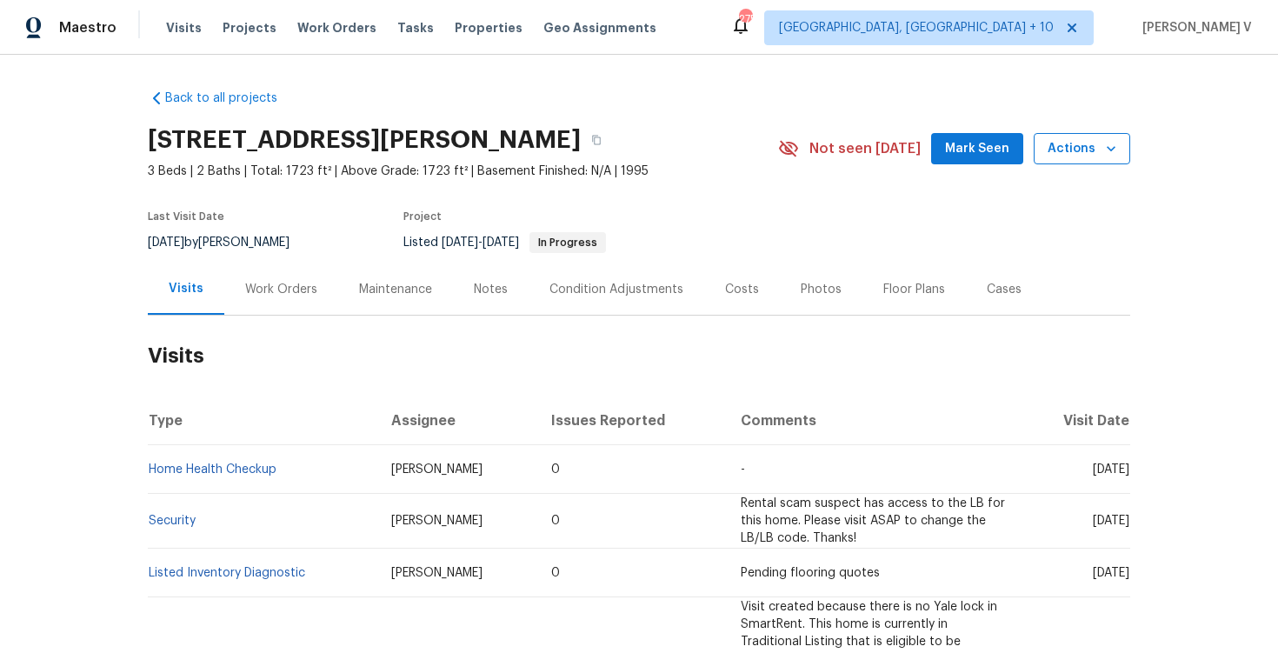
click at [1080, 151] on span "Actions" at bounding box center [1082, 149] width 69 height 22
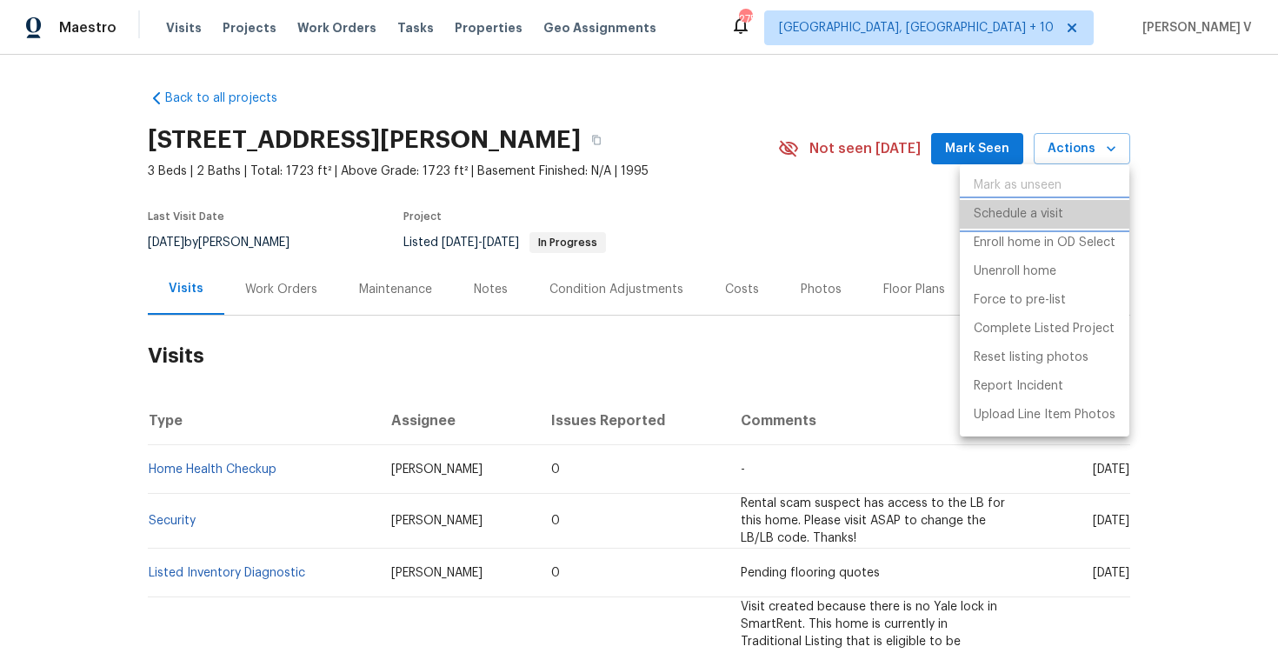
click at [1015, 216] on p "Schedule a visit" at bounding box center [1019, 214] width 90 height 18
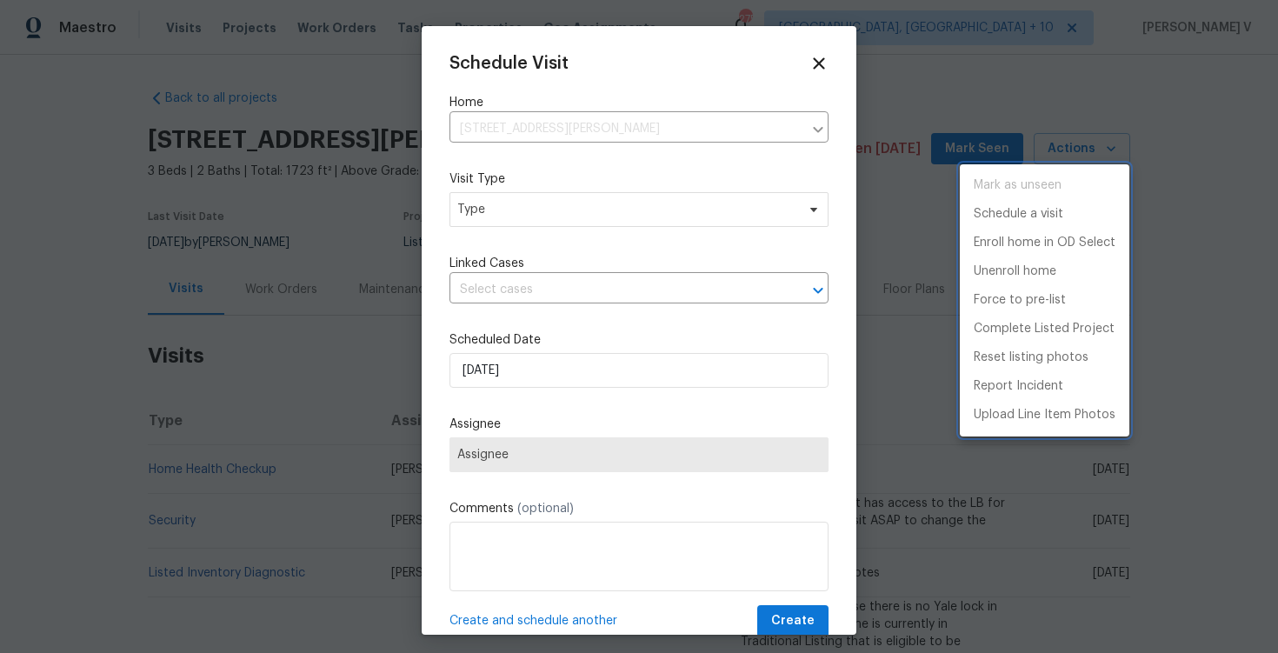
click at [549, 164] on div at bounding box center [639, 326] width 1278 height 653
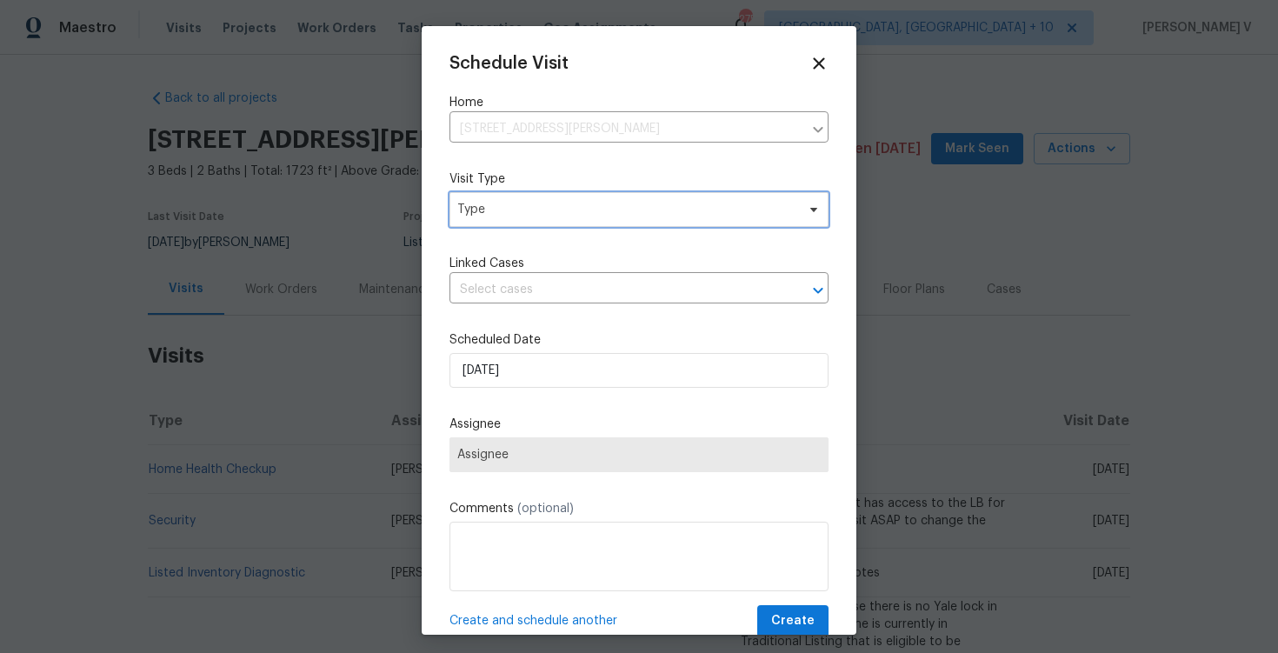
click at [530, 201] on span "Type" at bounding box center [626, 209] width 338 height 17
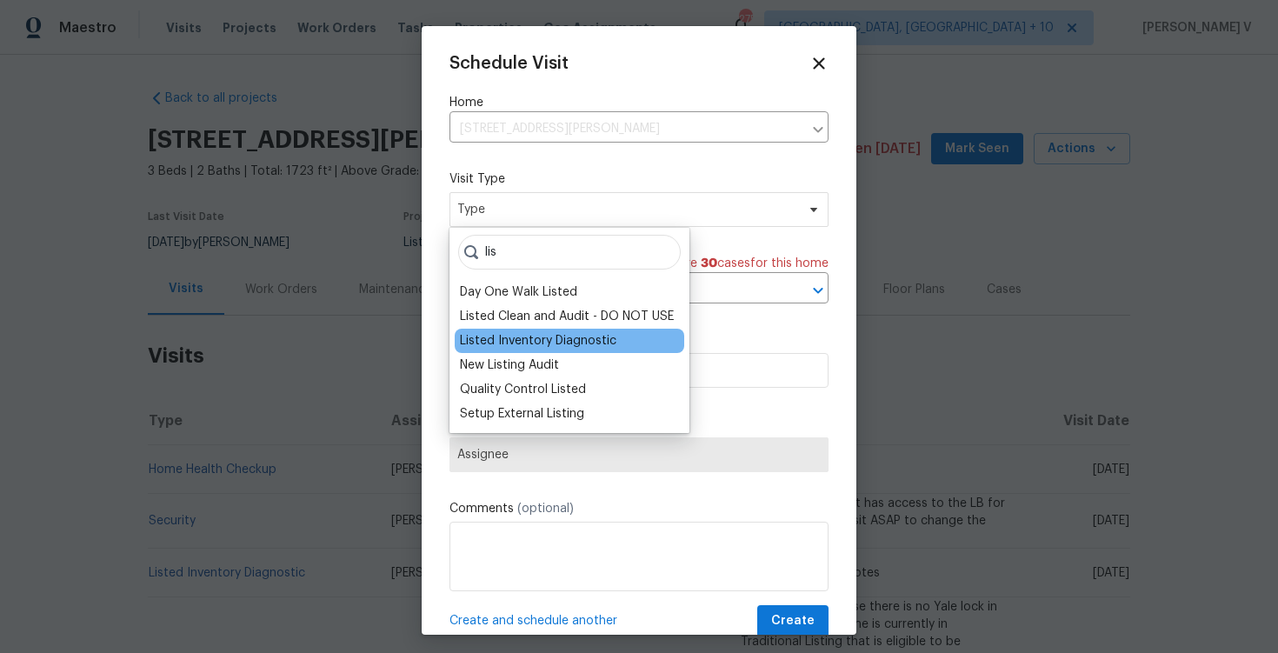
type input "lis"
click at [510, 337] on div "Listed Inventory Diagnostic" at bounding box center [538, 340] width 157 height 17
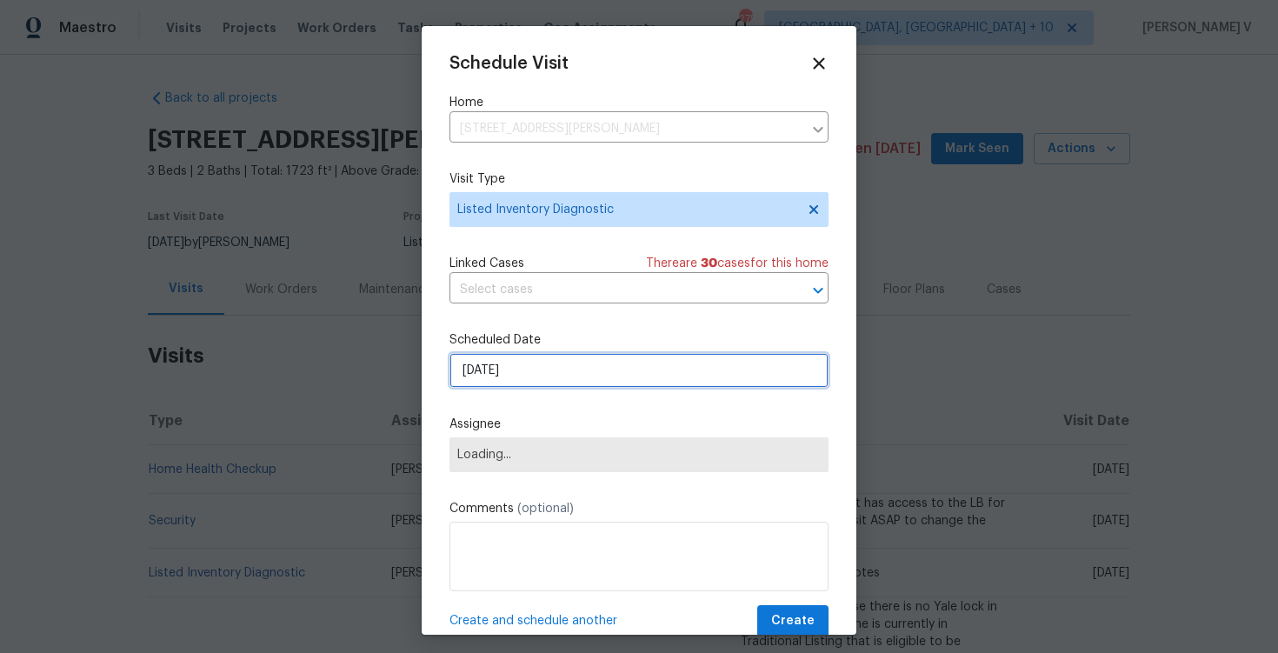
click at [517, 368] on input "[DATE]" at bounding box center [639, 370] width 379 height 35
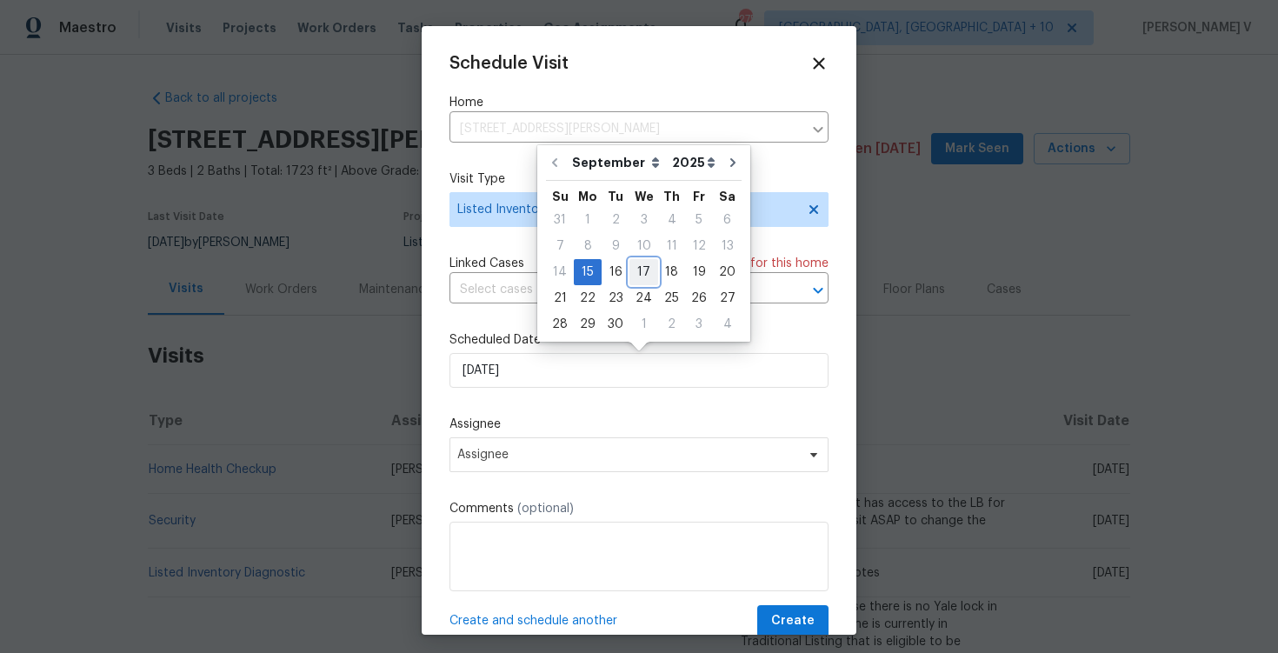
click at [636, 271] on div "17" at bounding box center [644, 272] width 29 height 24
type input "[DATE]"
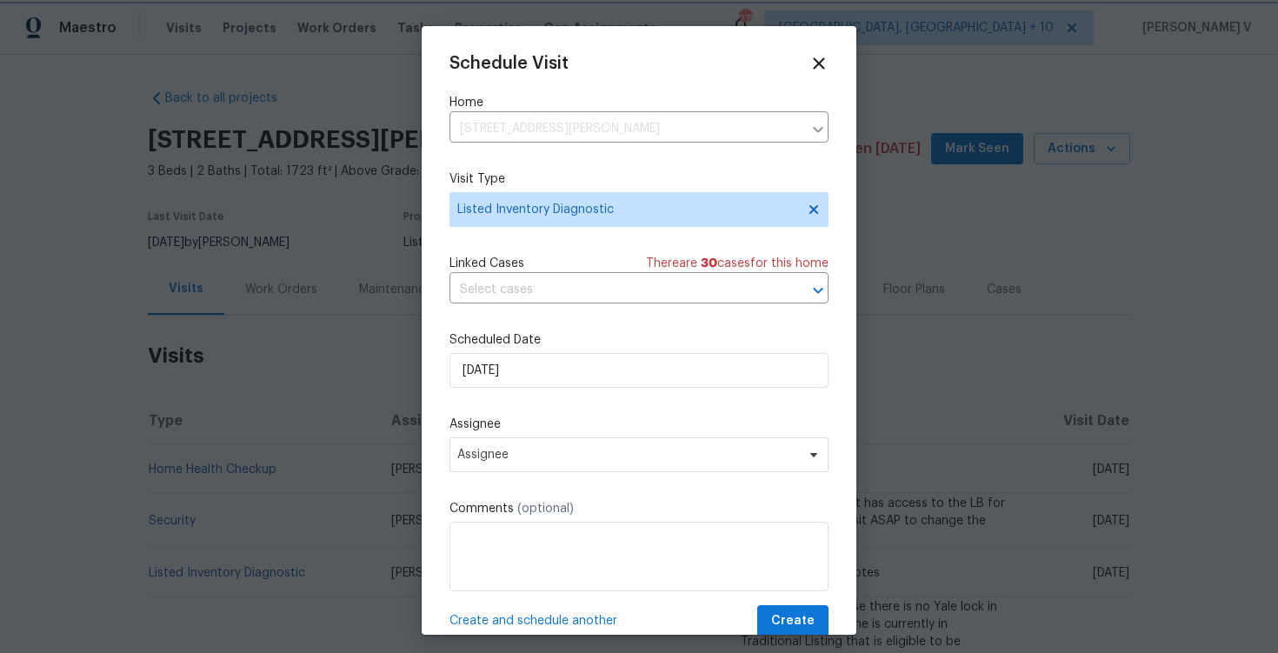
scroll to position [31, 0]
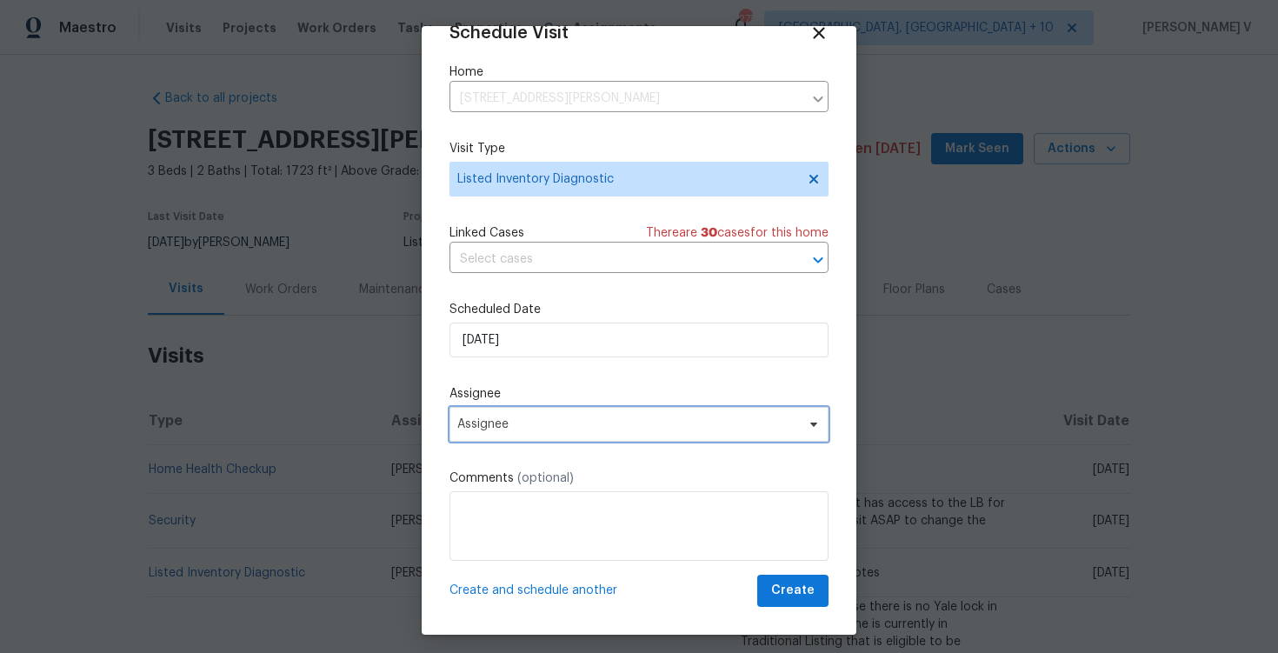
click at [521, 407] on span "Assignee" at bounding box center [639, 424] width 379 height 35
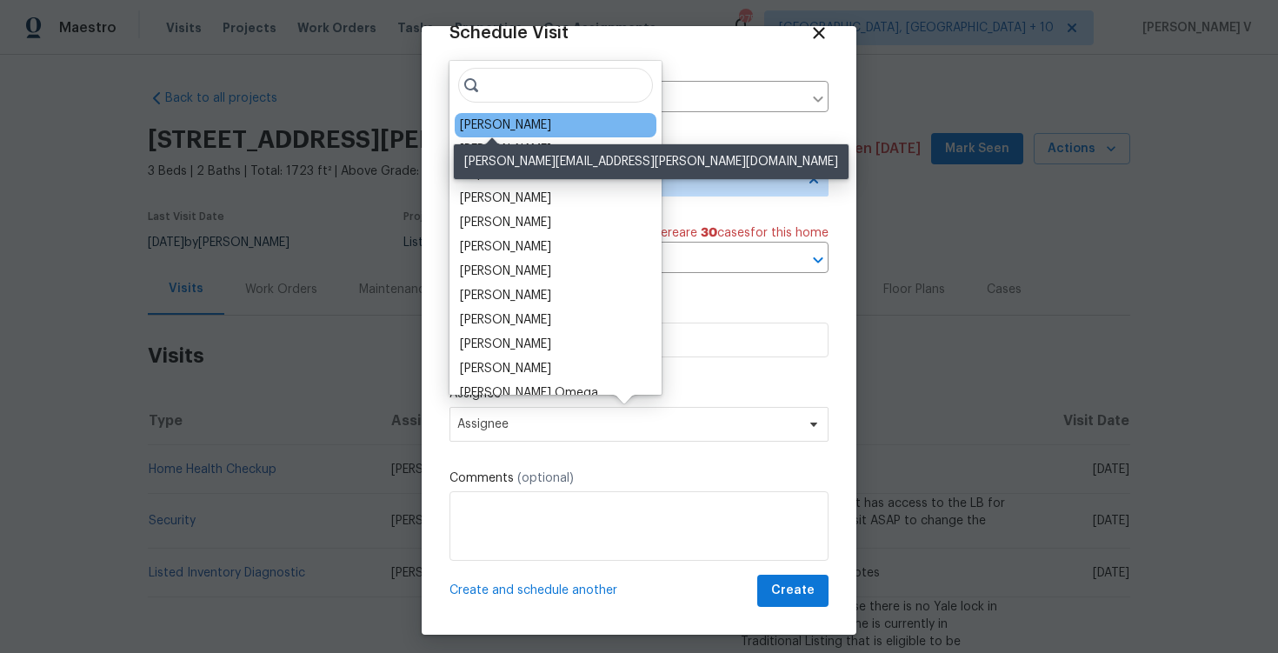
click at [493, 122] on div "[PERSON_NAME]" at bounding box center [505, 125] width 91 height 17
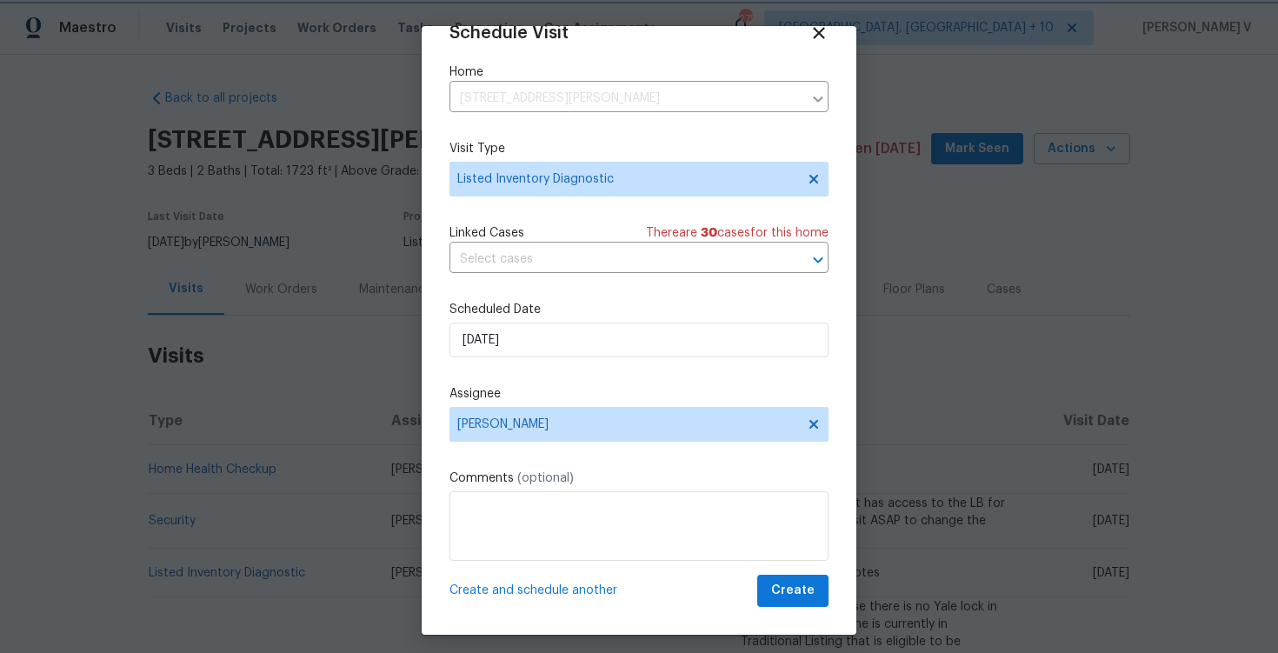
scroll to position [8, 0]
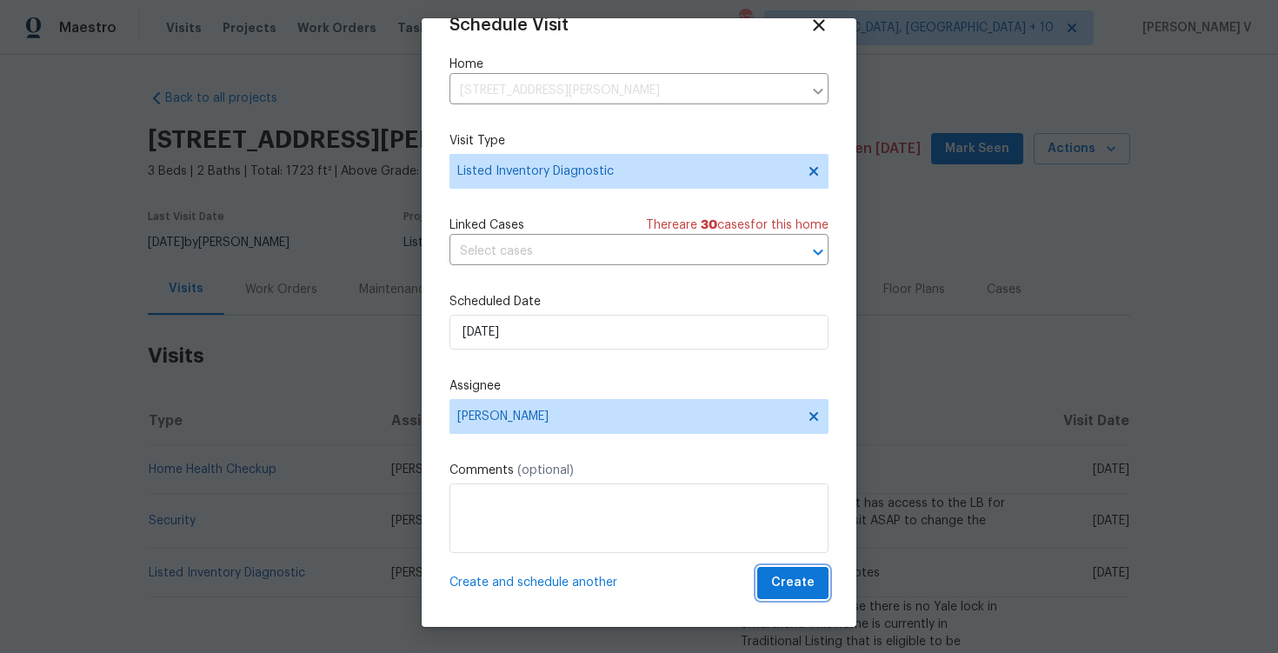
click at [779, 584] on span "Create" at bounding box center [792, 583] width 43 height 22
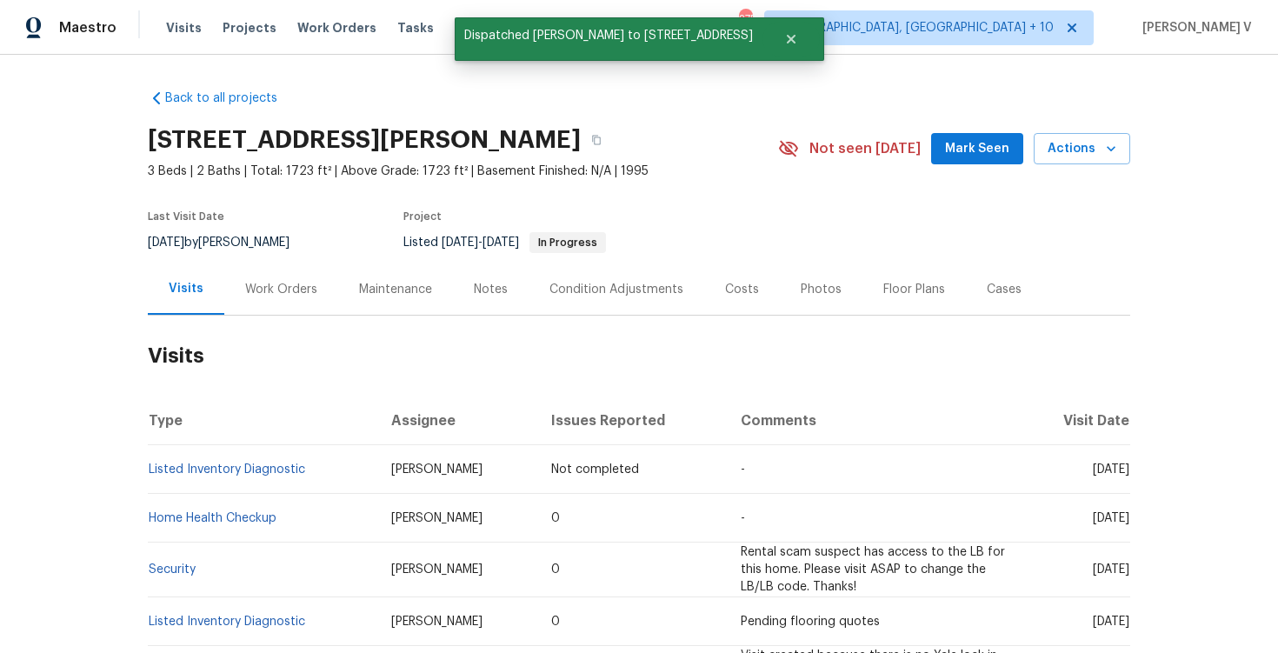
scroll to position [0, 0]
click at [349, 474] on td "Listed Inventory Diagnostic" at bounding box center [263, 469] width 230 height 49
copy link "Listed Inventory Diagnostic"
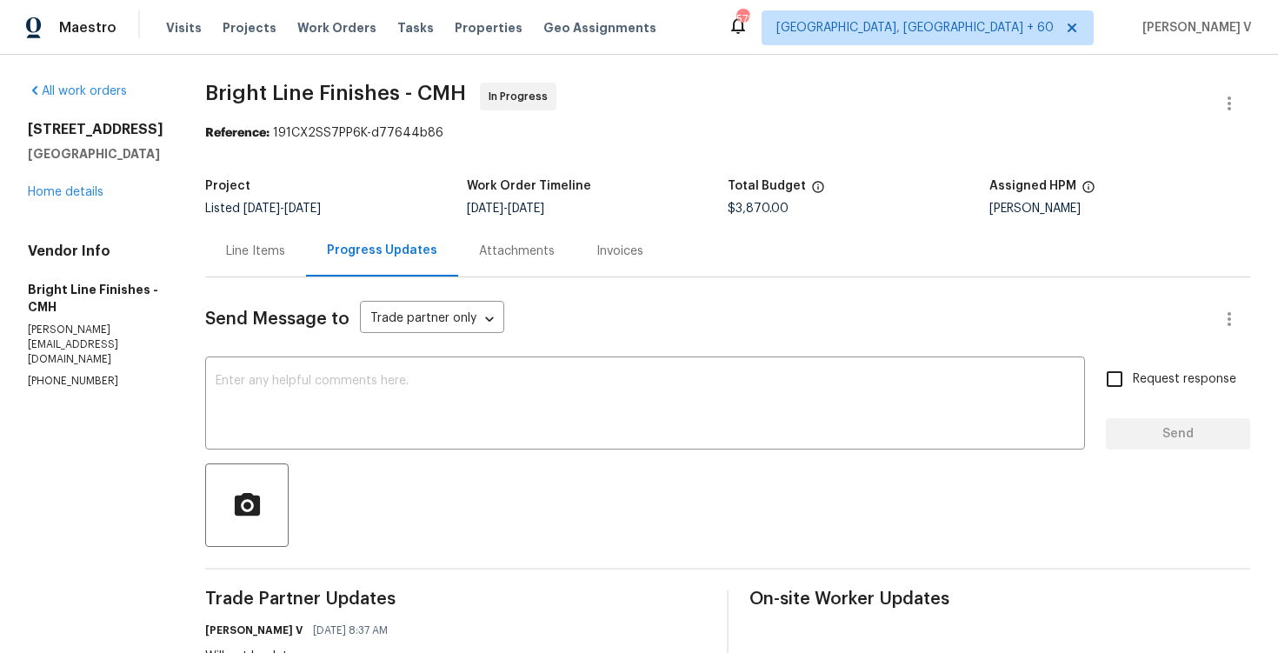
scroll to position [123, 0]
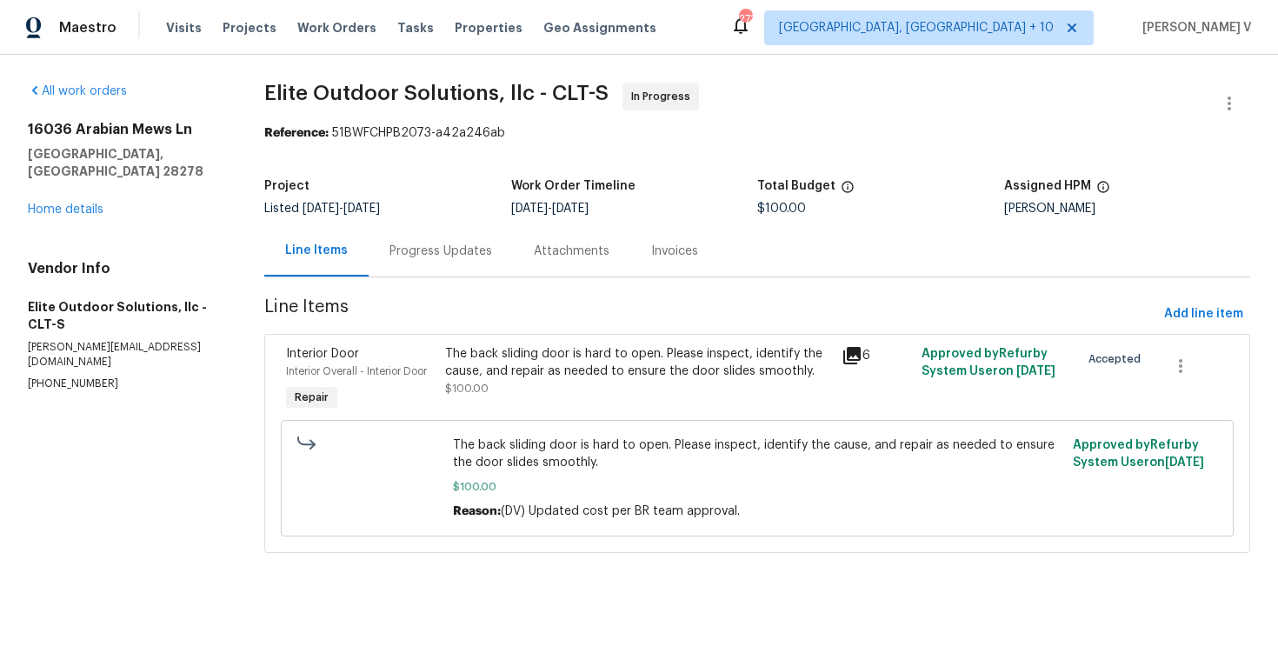
click at [484, 250] on div "Progress Updates" at bounding box center [441, 251] width 103 height 17
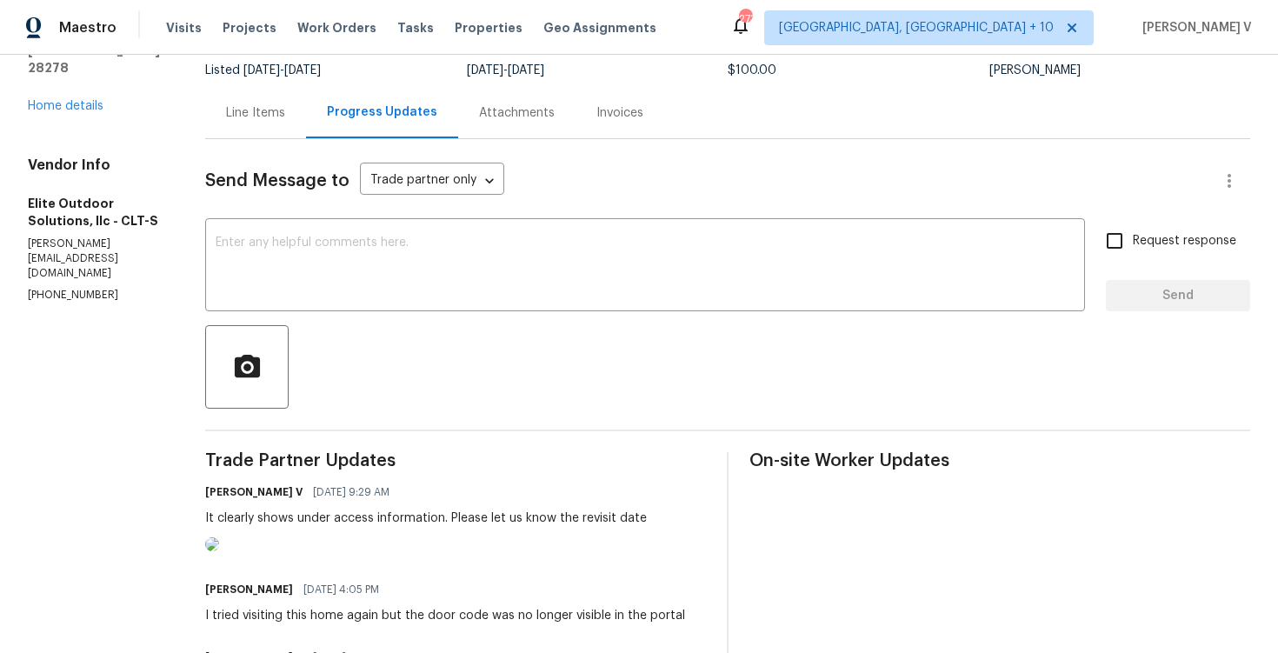
scroll to position [216, 0]
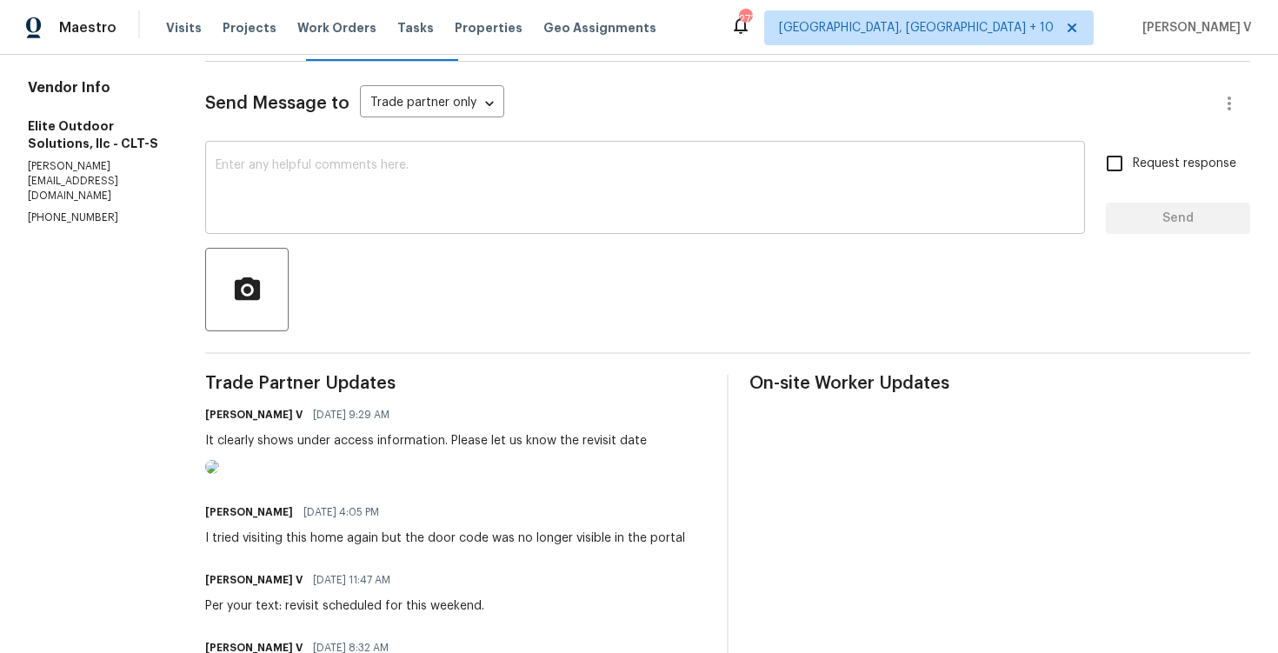
click at [235, 157] on div "x ​" at bounding box center [645, 189] width 880 height 89
